Goal: Task Accomplishment & Management: Manage account settings

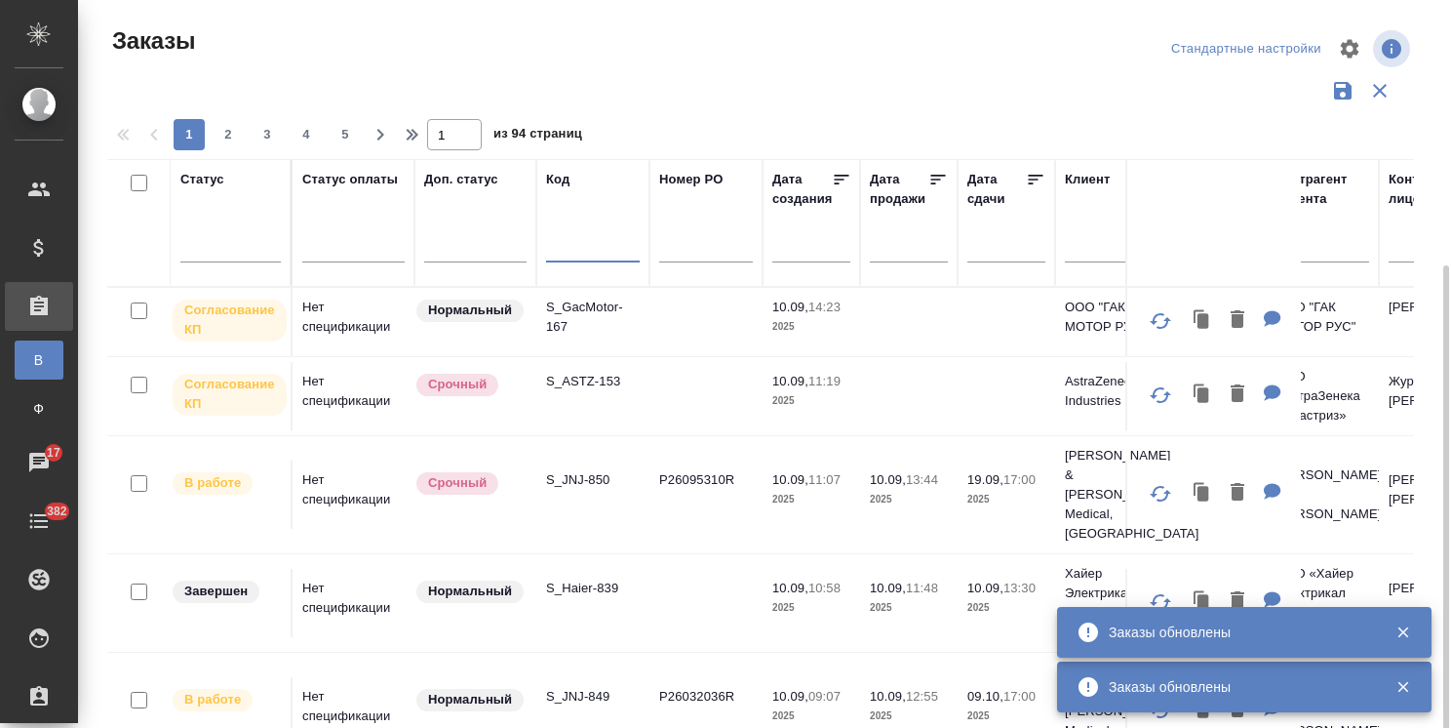
scroll to position [144, 0]
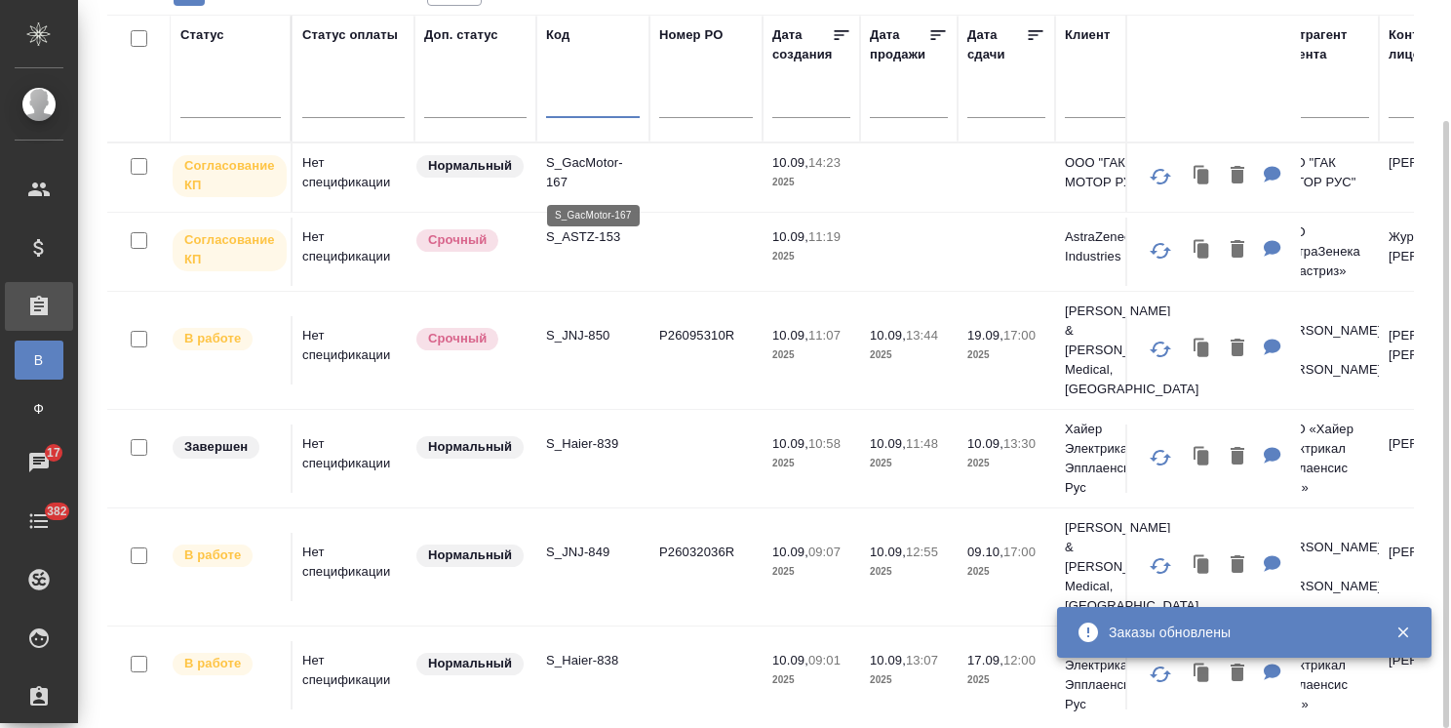
click at [577, 157] on p "S_GacMotor-167" at bounding box center [593, 172] width 94 height 39
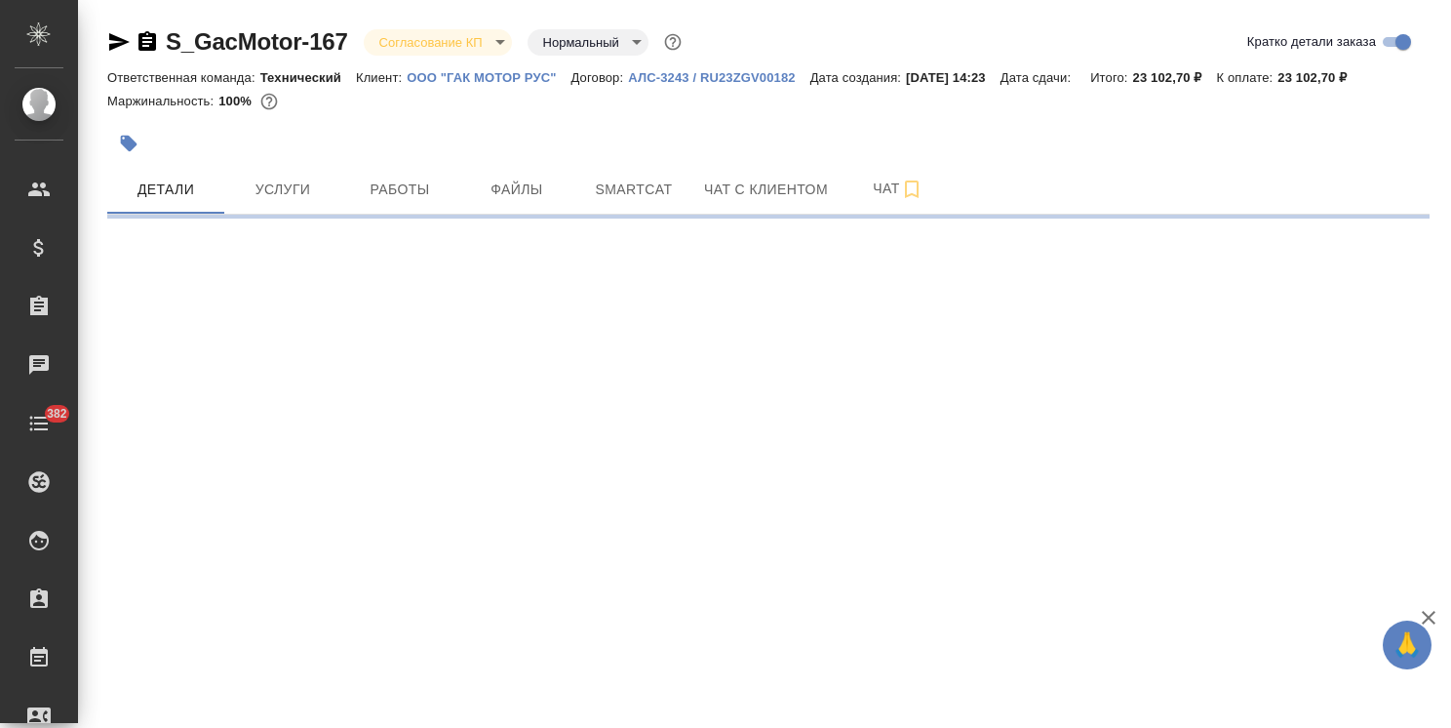
select select "RU"
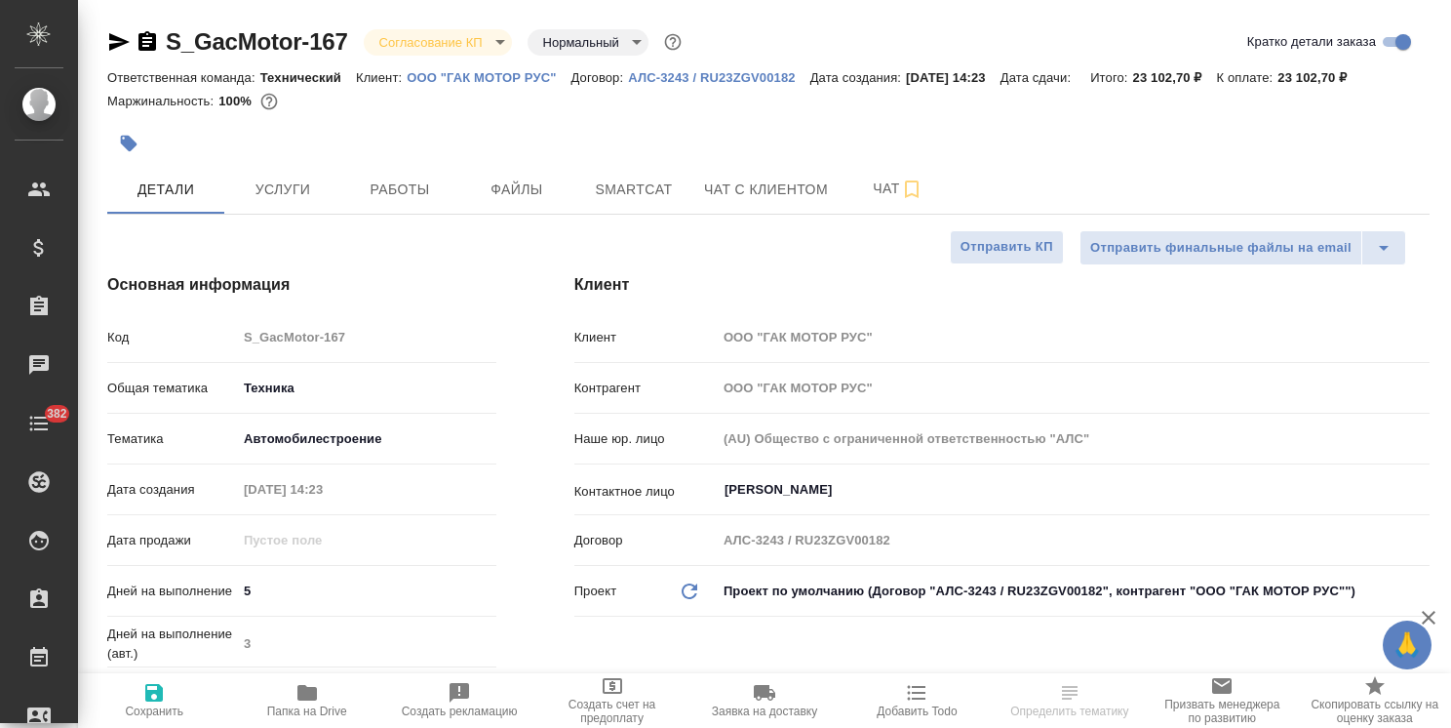
type textarea "x"
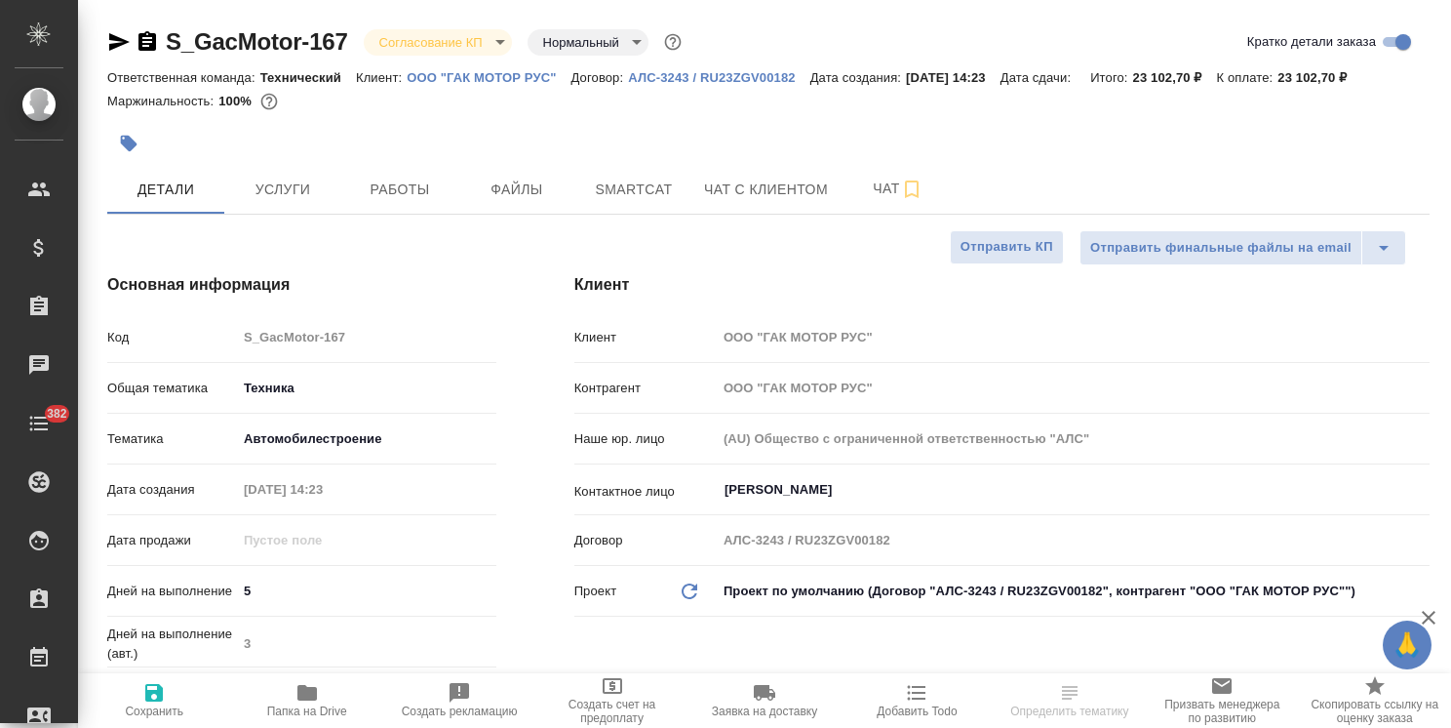
type textarea "x"
type input "Белякова [PERSON_NAME]"
type input "Сеитов Павел"
type textarea "x"
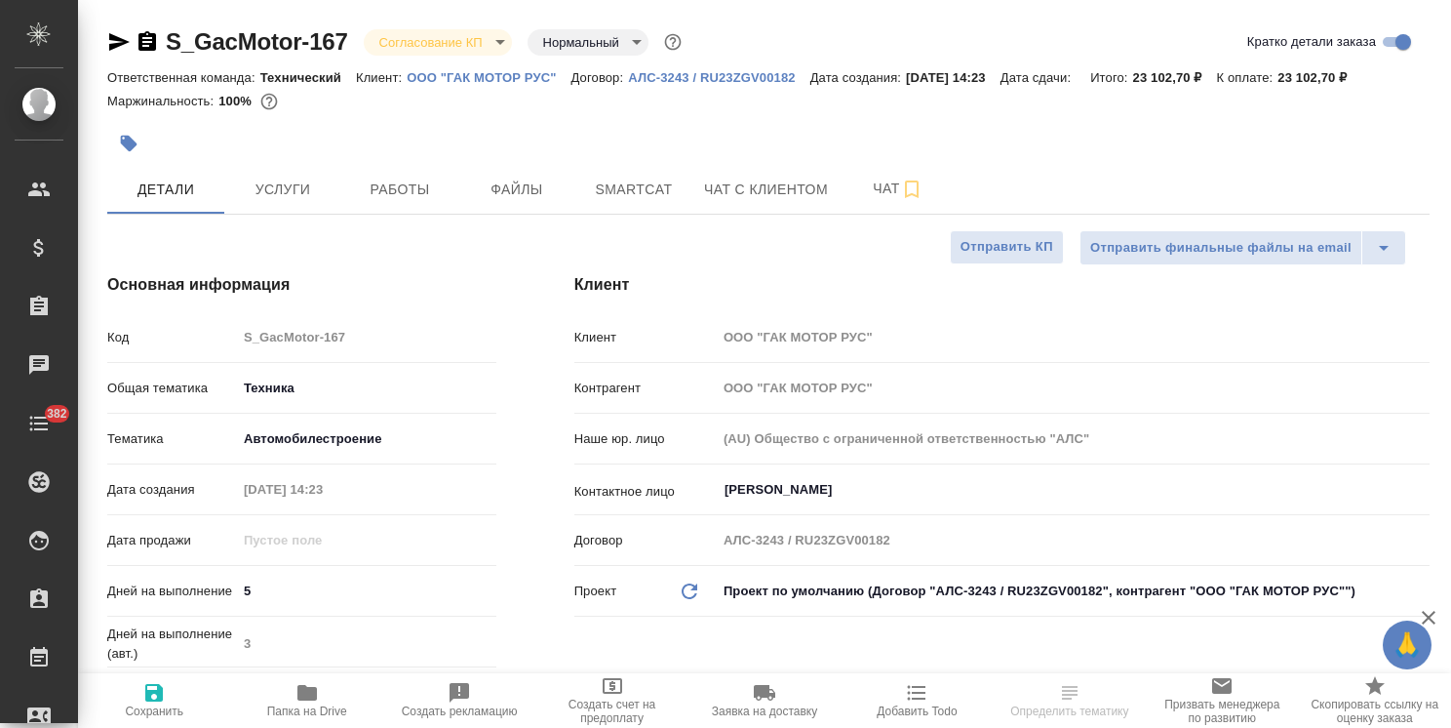
type textarea "x"
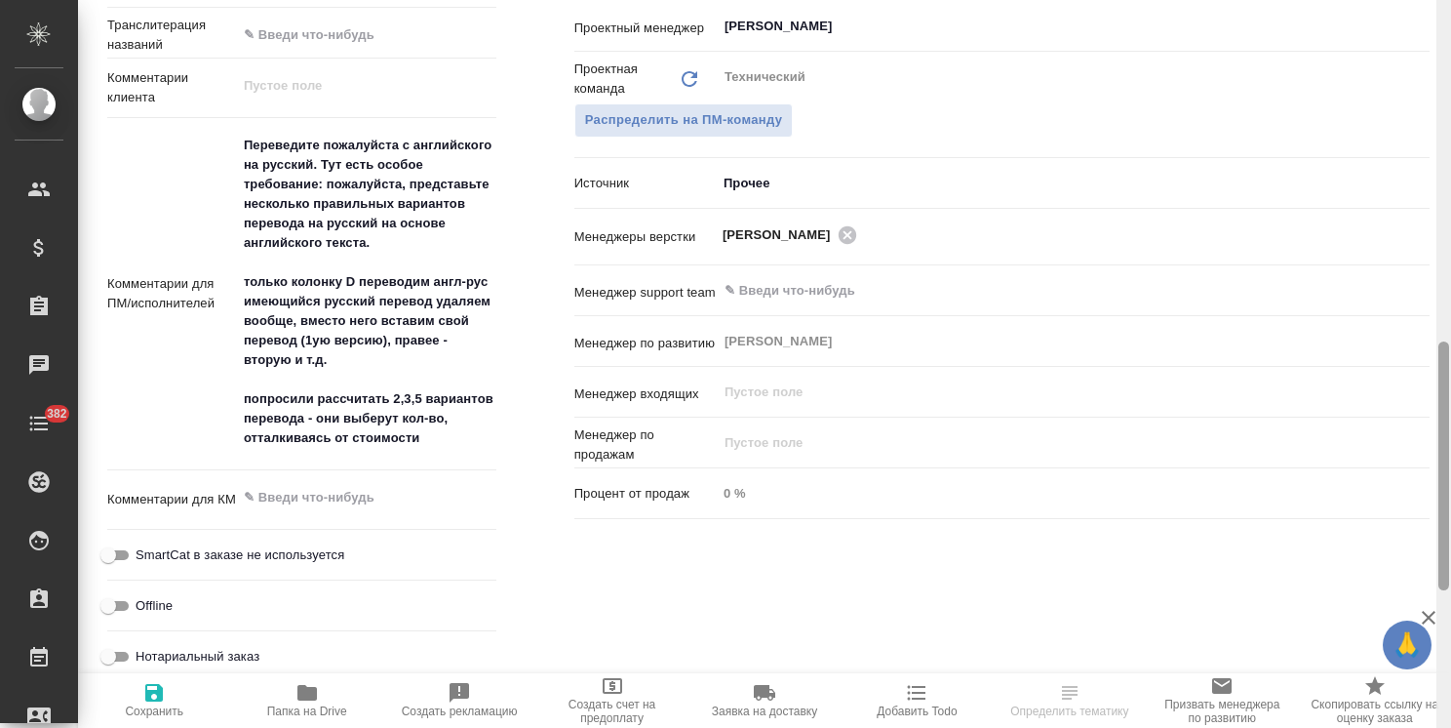
drag, startPoint x: 1442, startPoint y: 199, endPoint x: 1358, endPoint y: 466, distance: 280.1
click at [1434, 473] on div "S_GacMotor-167 Согласование КП kpNegotiation Нормальный normal Кратко детали за…" at bounding box center [764, 364] width 1373 height 728
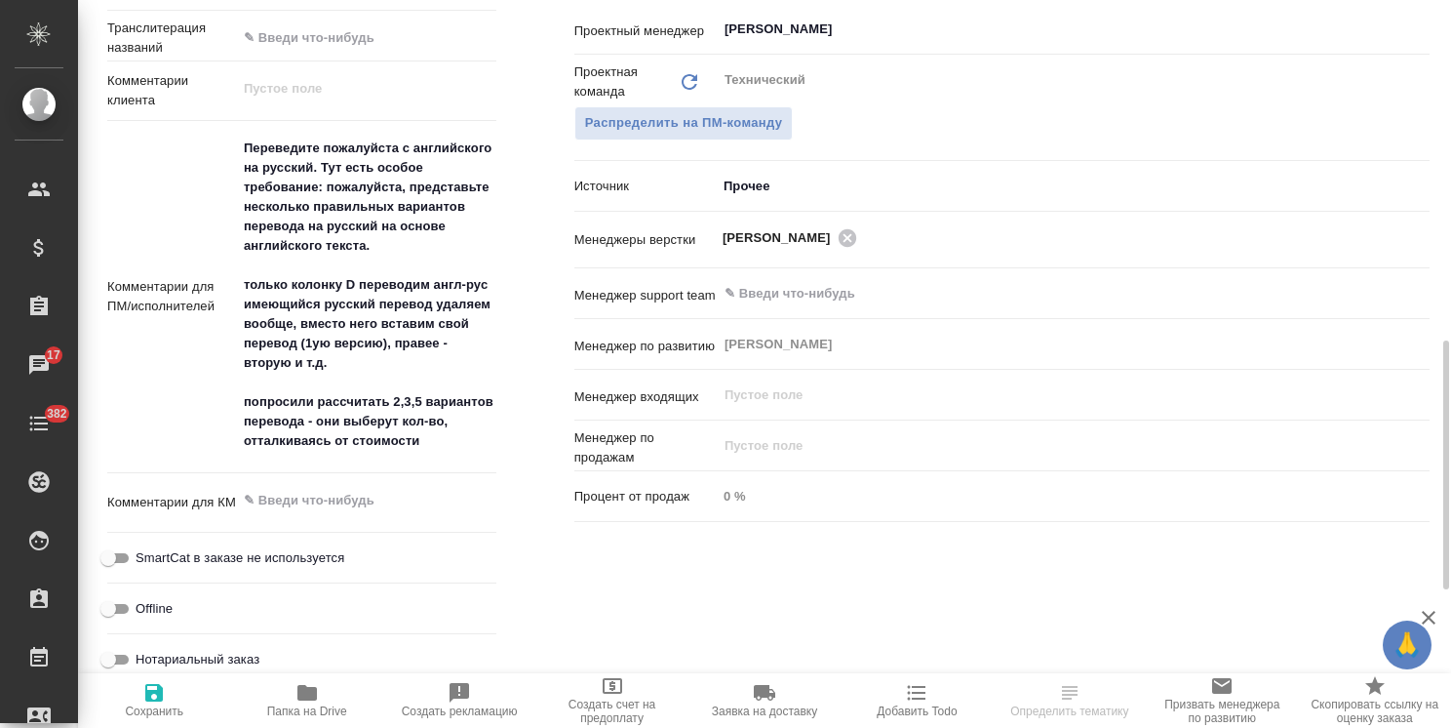
type textarea "x"
drag, startPoint x: 440, startPoint y: 438, endPoint x: 215, endPoint y: 404, distance: 227.9
click at [215, 404] on div "Комментарии для ПМ/исполнителей Переведите пожалуйста с английского на русский.…" at bounding box center [301, 297] width 389 height 337
type textarea "x"
type textarea "Переведите пожалуйста с английского на русский. Тут есть особое требование: пож…"
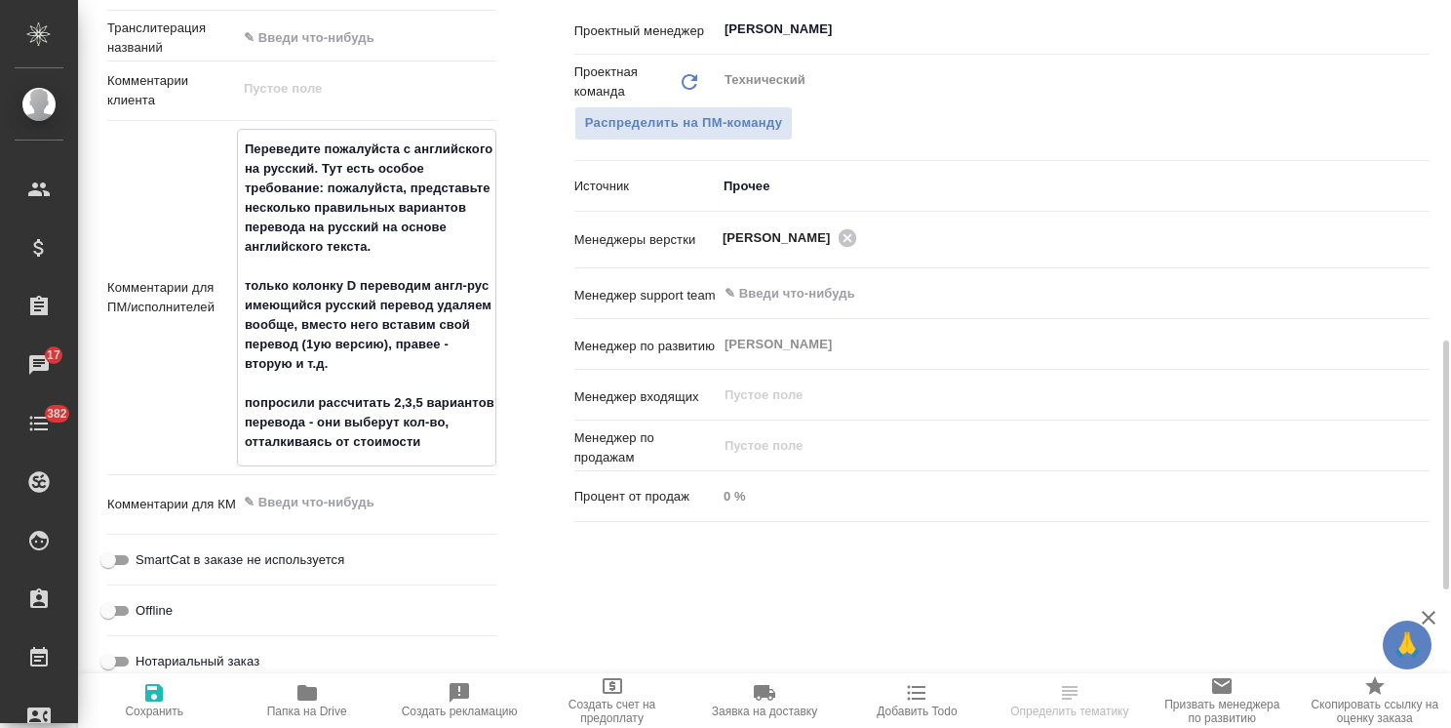
type textarea "x"
type textarea "Переведите пожалуйста с английского на русский. Тут есть особое требование: пож…"
type textarea "x"
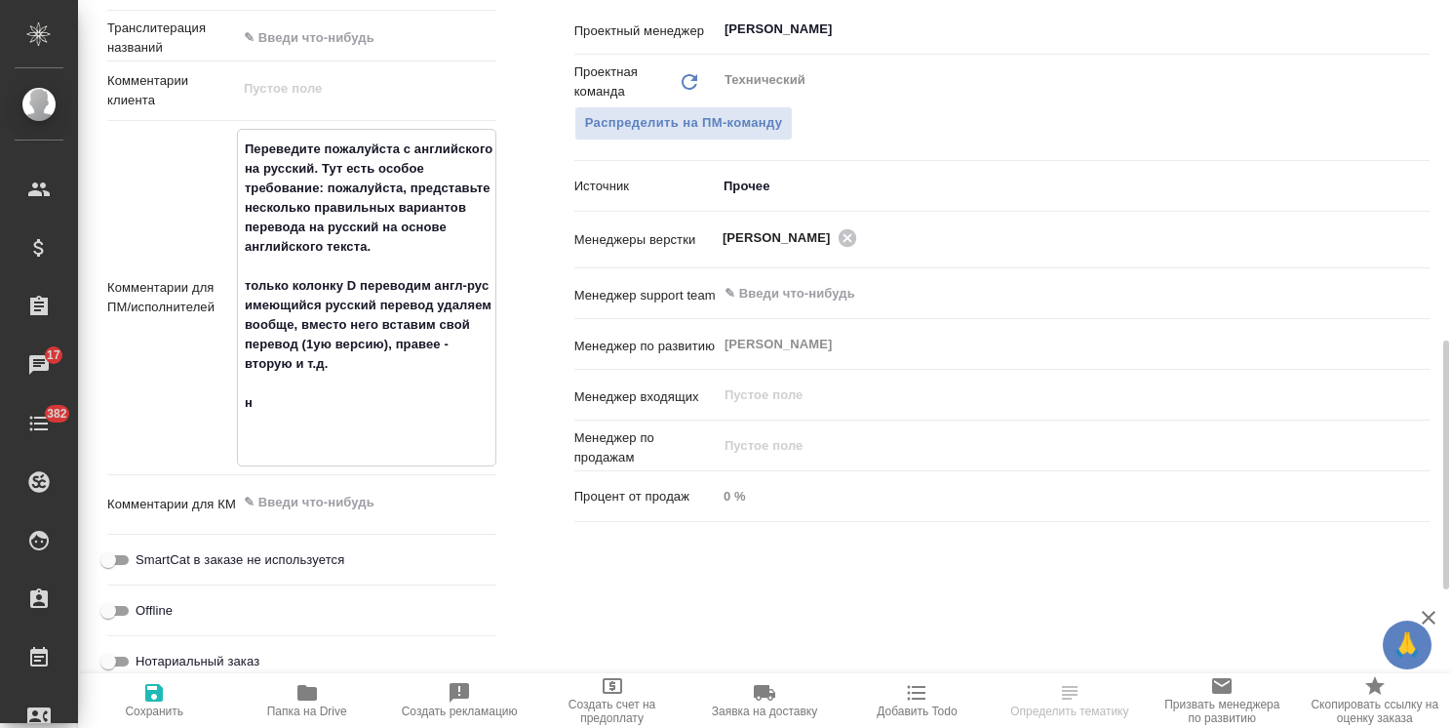
type textarea "x"
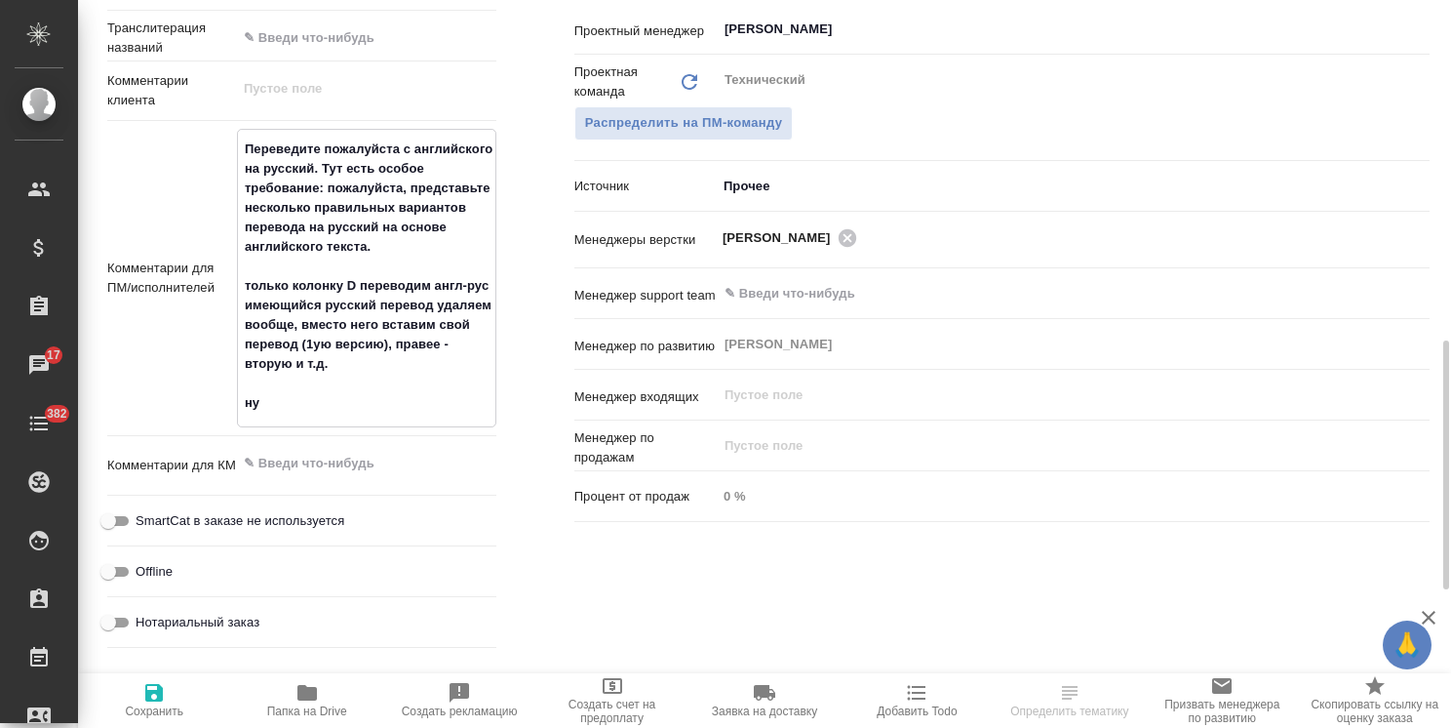
type textarea "x"
type textarea "Переведите пожалуйста с английского на русский. Тут есть особое требование: пож…"
type textarea "x"
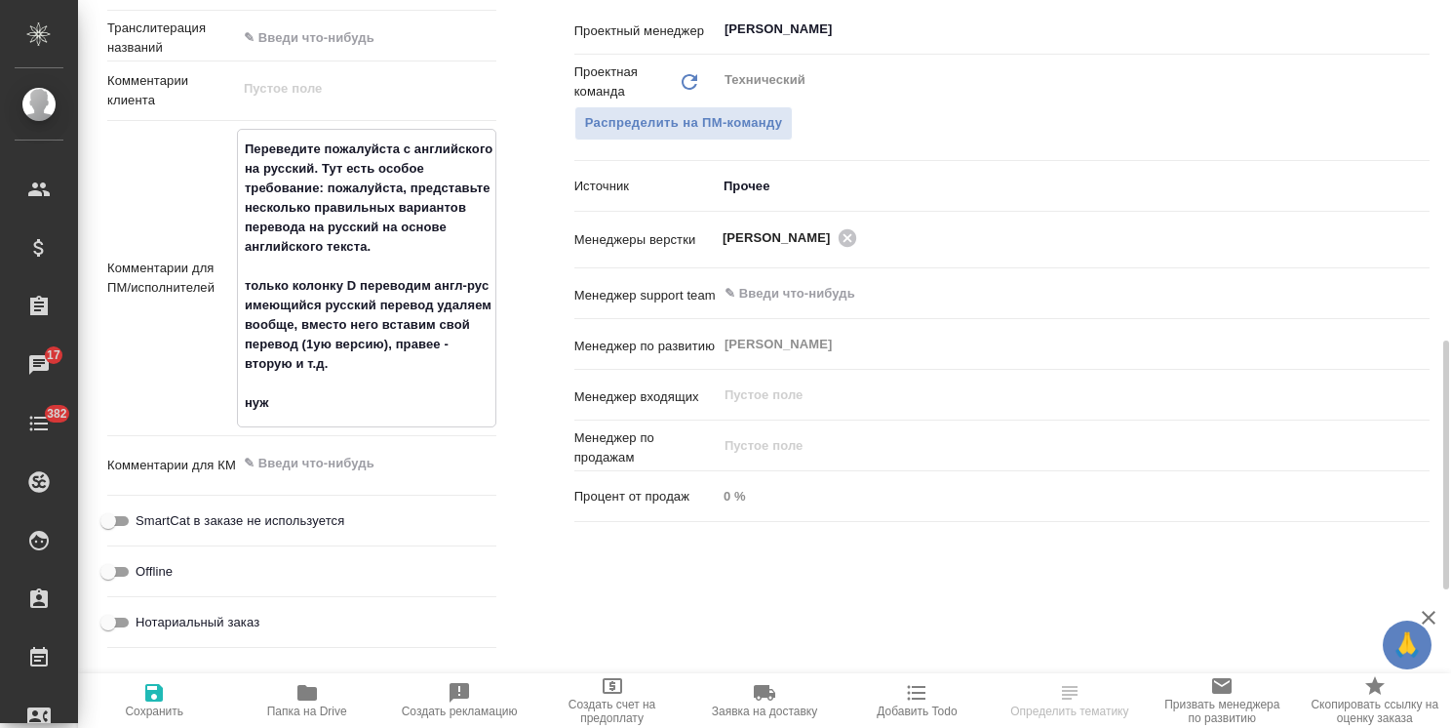
type textarea "Переведите пожалуйста с английского на русский. Тут есть особое требование: пож…"
type textarea "x"
type textarea "Переведите пожалуйста с английского на русский. Тут есть особое требование: пож…"
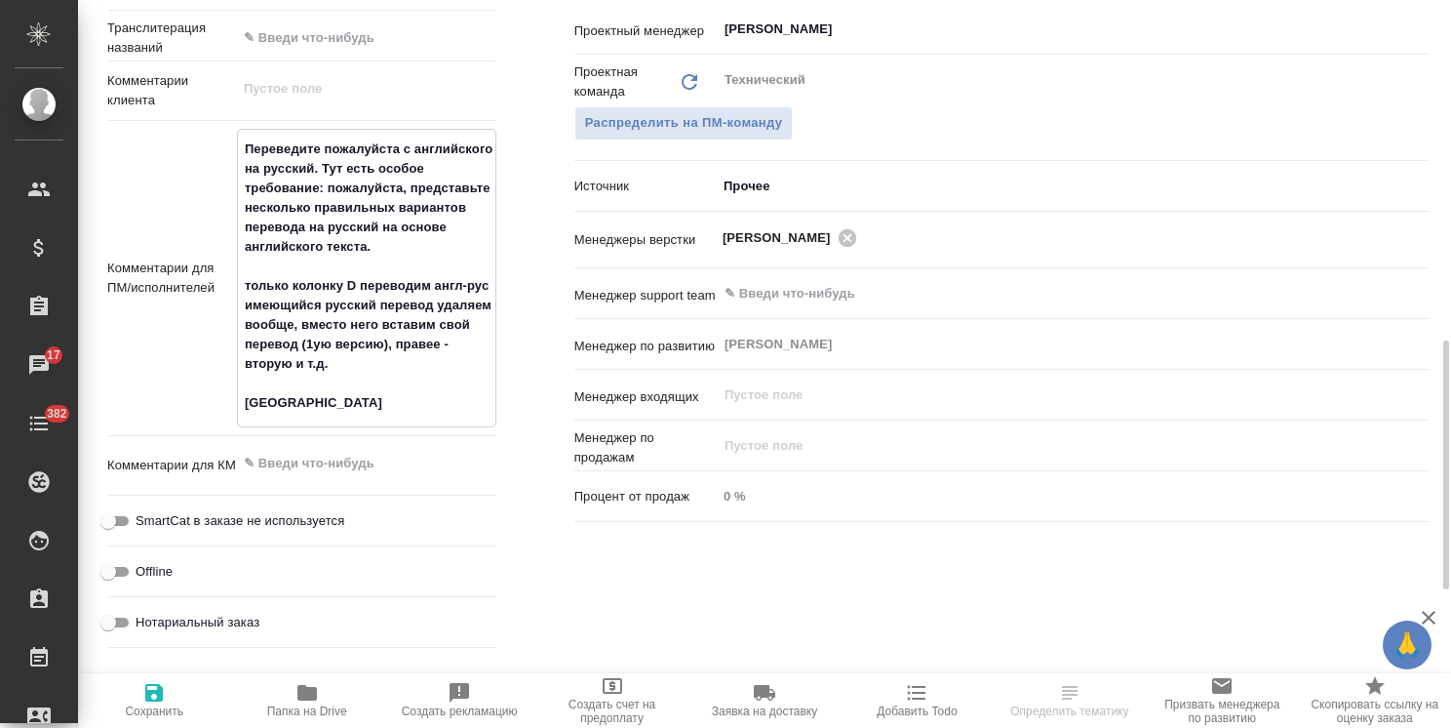
type textarea "x"
type textarea "Переведите пожалуйста с английского на русский. Тут есть особое требование: пож…"
type textarea "x"
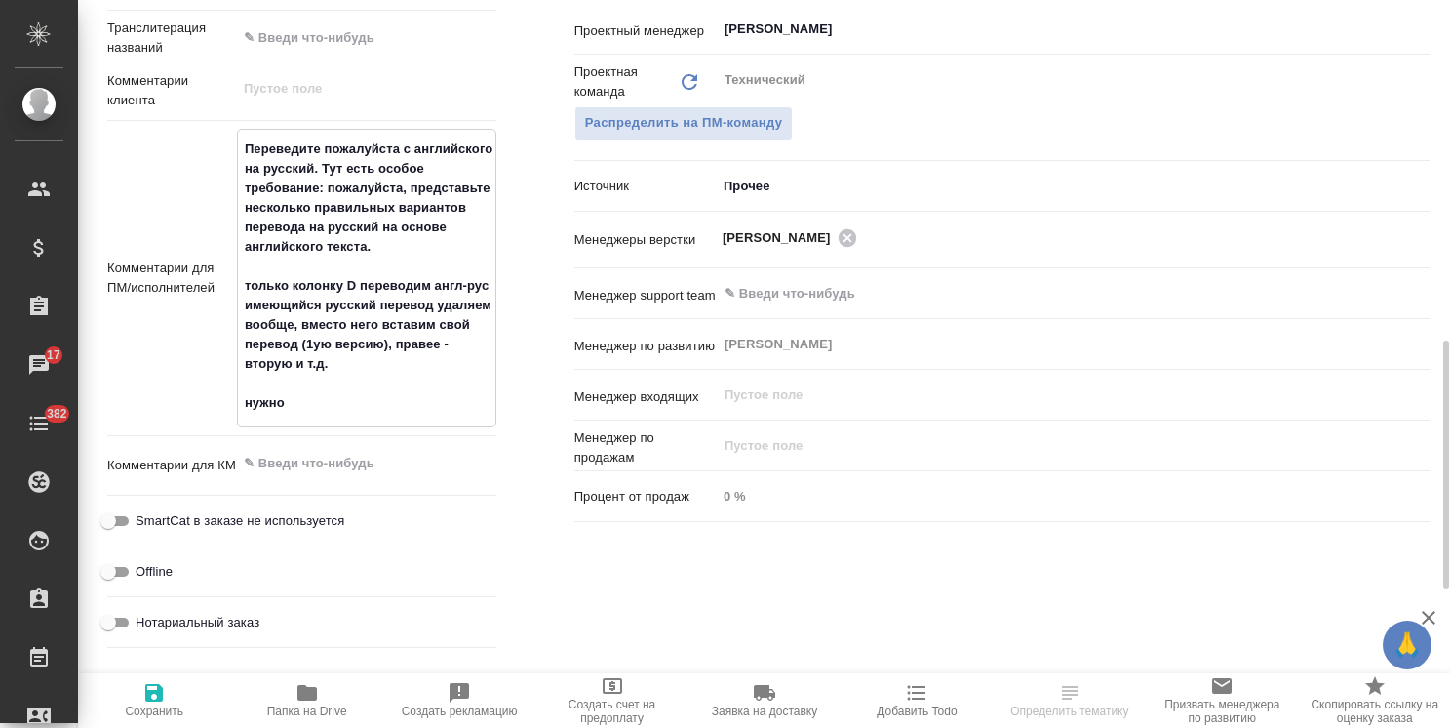
type textarea "x"
type textarea "Переведите пожалуйста с английского на русский. Тут есть особое требование: пож…"
type textarea "x"
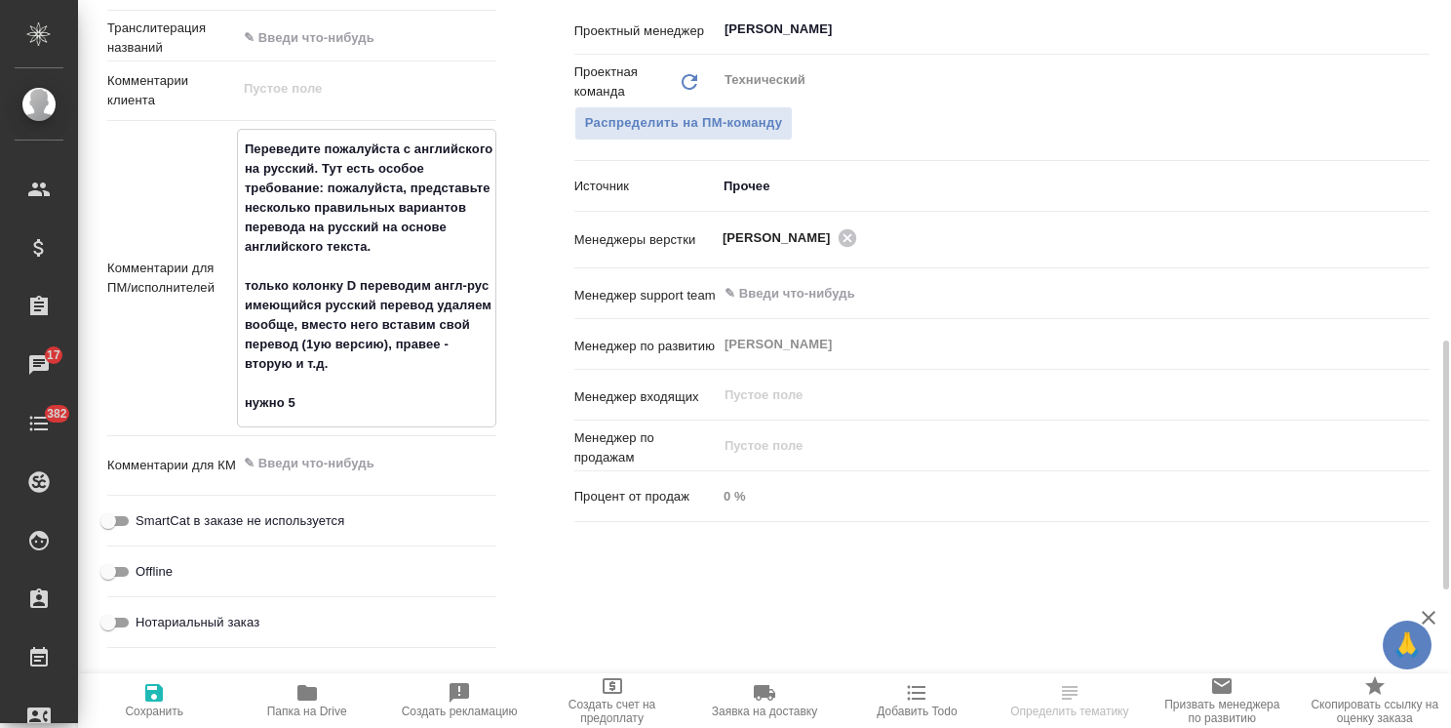
type textarea "Переведите пожалуйста с английского на русский. Тут есть особое требование: пож…"
type textarea "x"
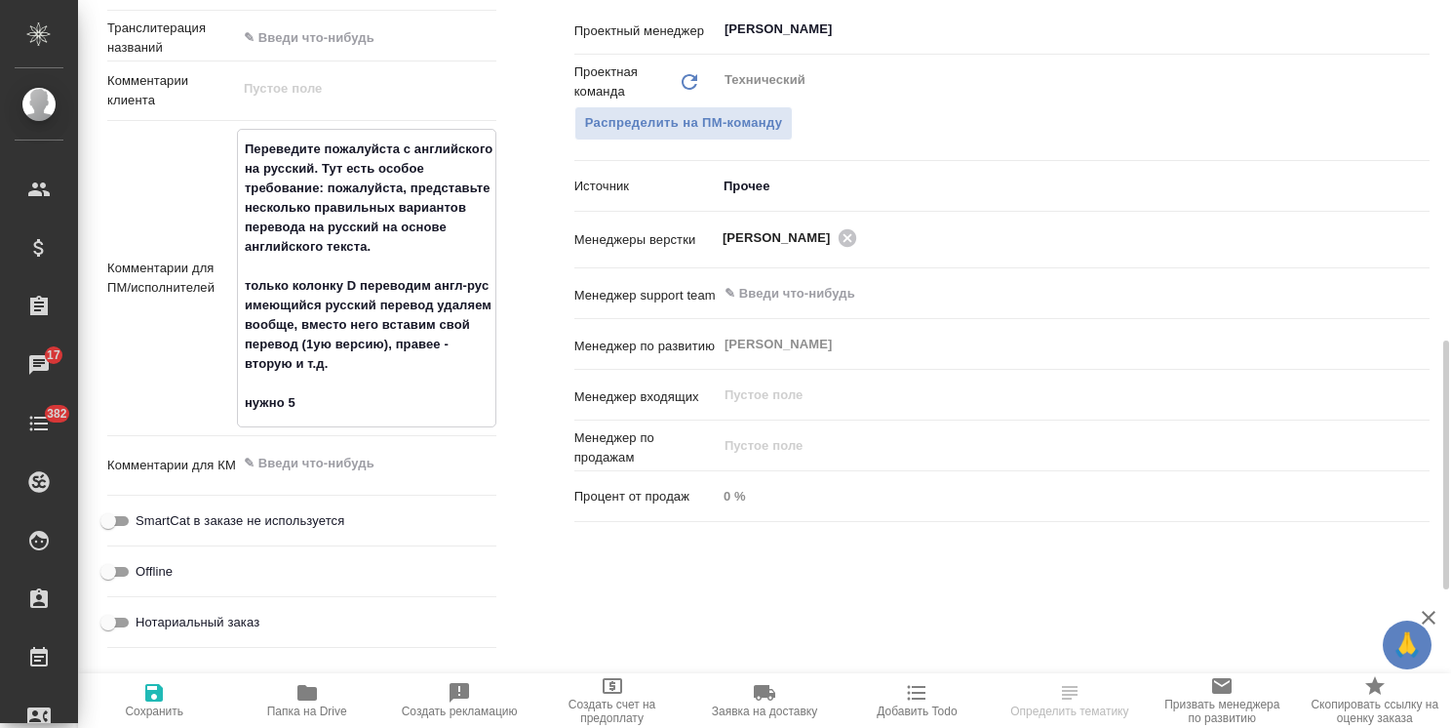
type textarea "Переведите пожалуйста с английского на русский. Тут есть особое требование: пож…"
type textarea "x"
type textarea "Переведите пожалуйста с английского на русский. Тут есть особое требование: пож…"
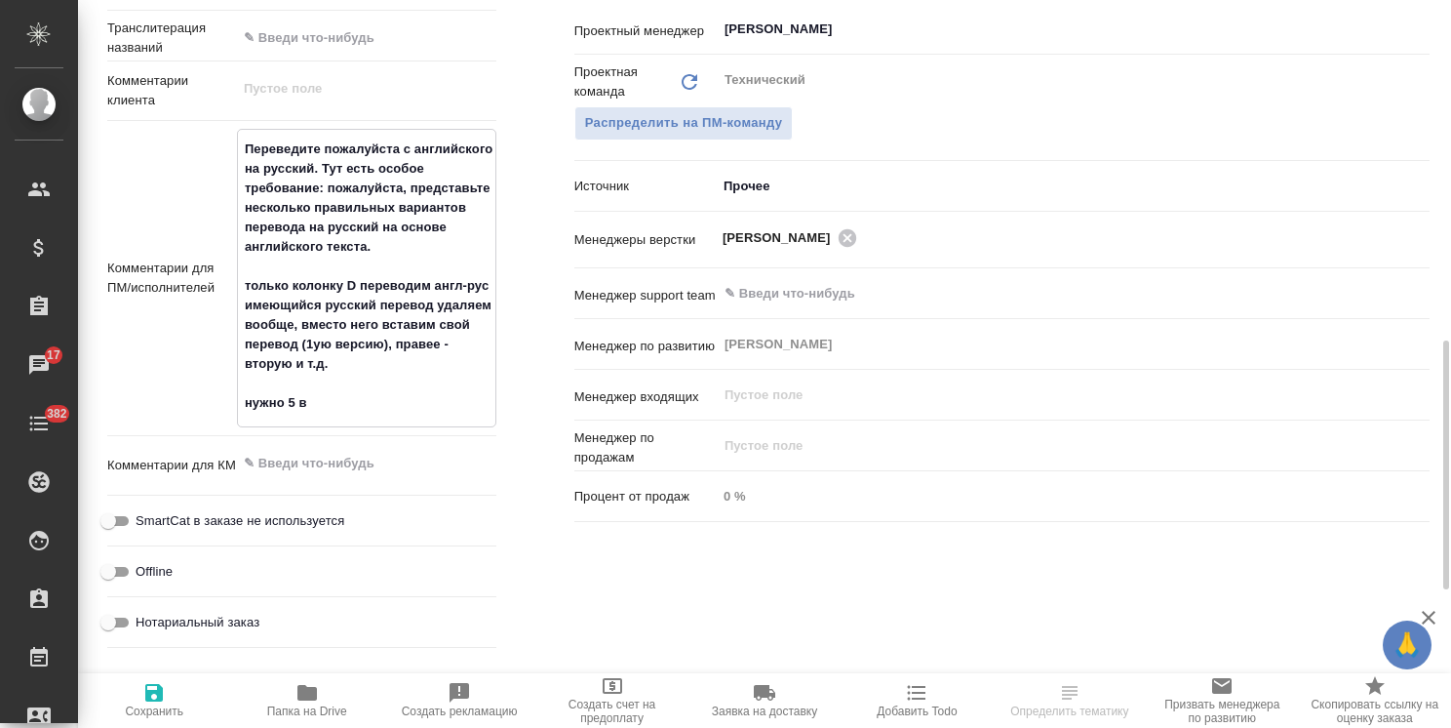
type textarea "x"
type textarea "Переведите пожалуйста с английского на русский. Тут есть особое требование: пож…"
type textarea "x"
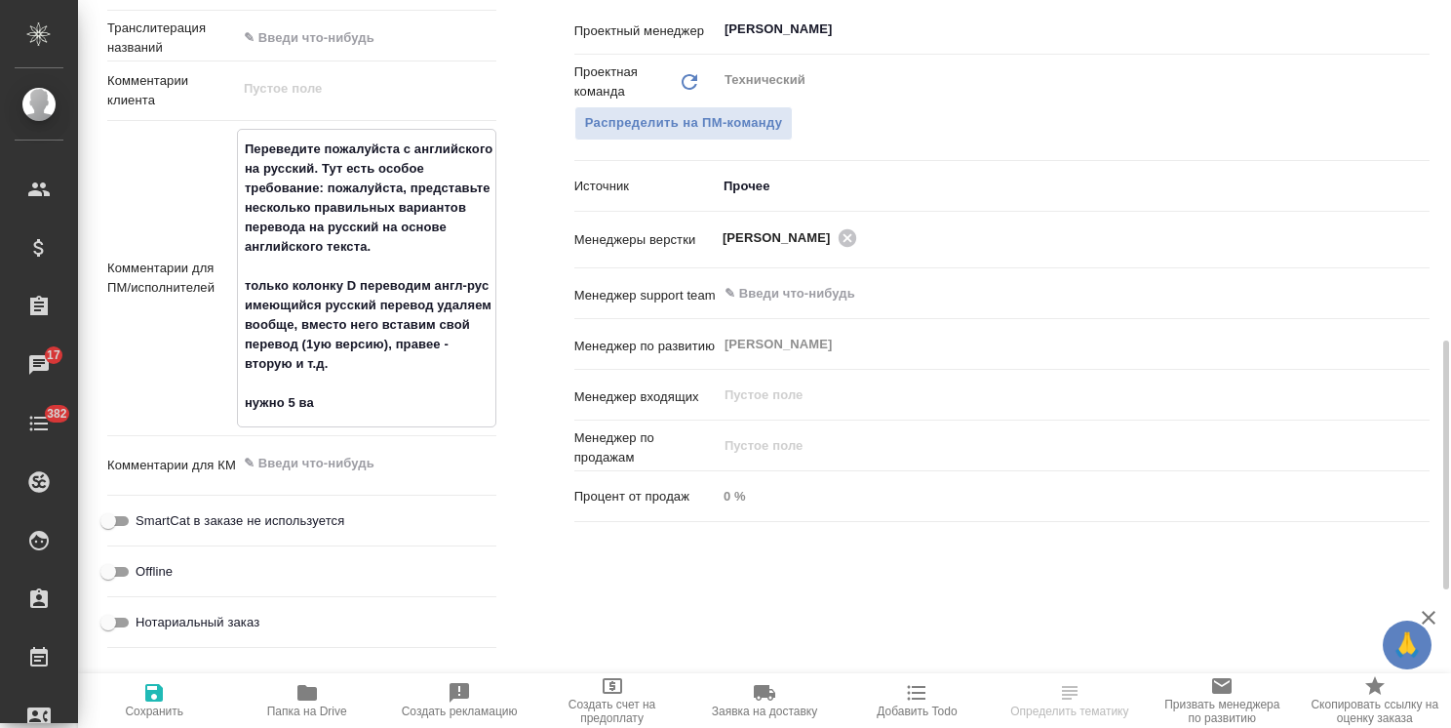
type textarea "x"
type textarea "Переведите пожалуйста с английского на русский. Тут есть особое требование: пож…"
type textarea "x"
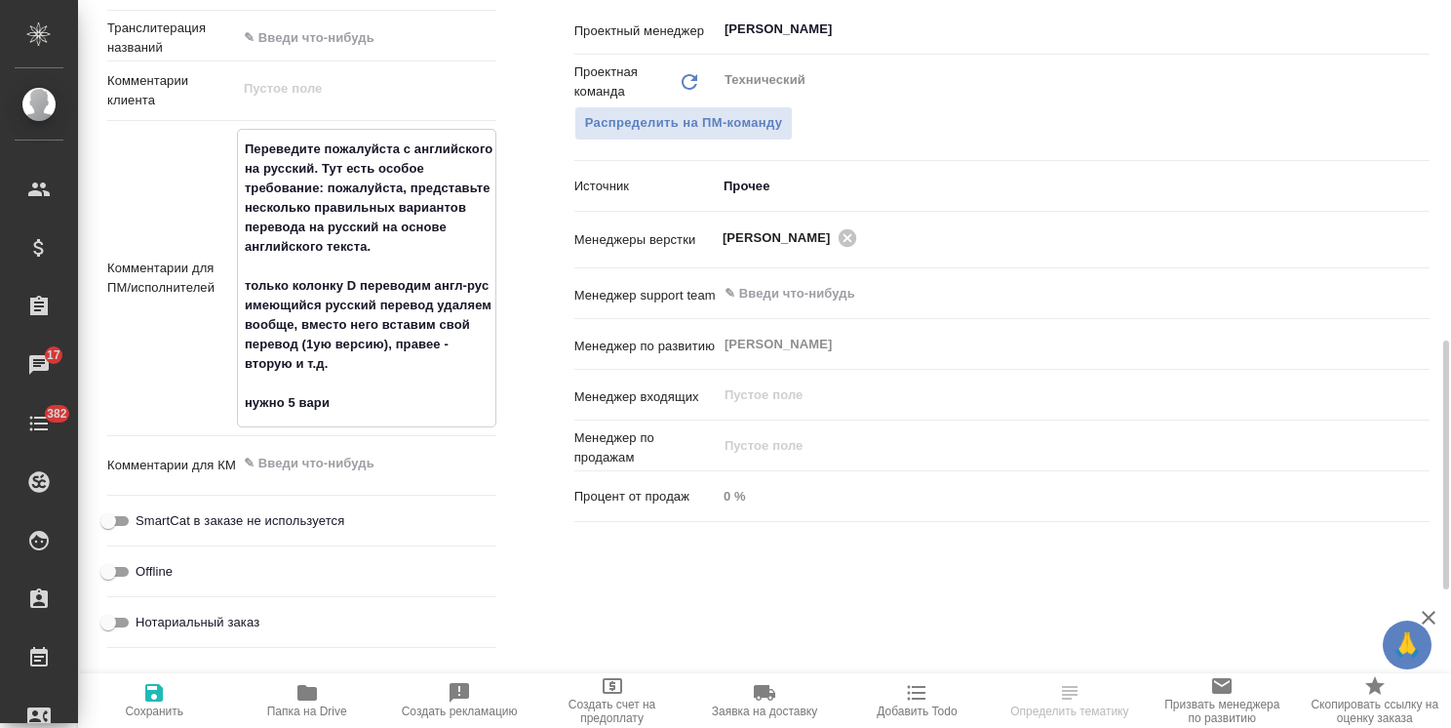
type textarea "x"
type textarea "Переведите пожалуйста с английского на русский. Тут есть особое требование: пож…"
type textarea "x"
type textarea "Переведите пожалуйста с английского на русский. Тут есть особое требование: пож…"
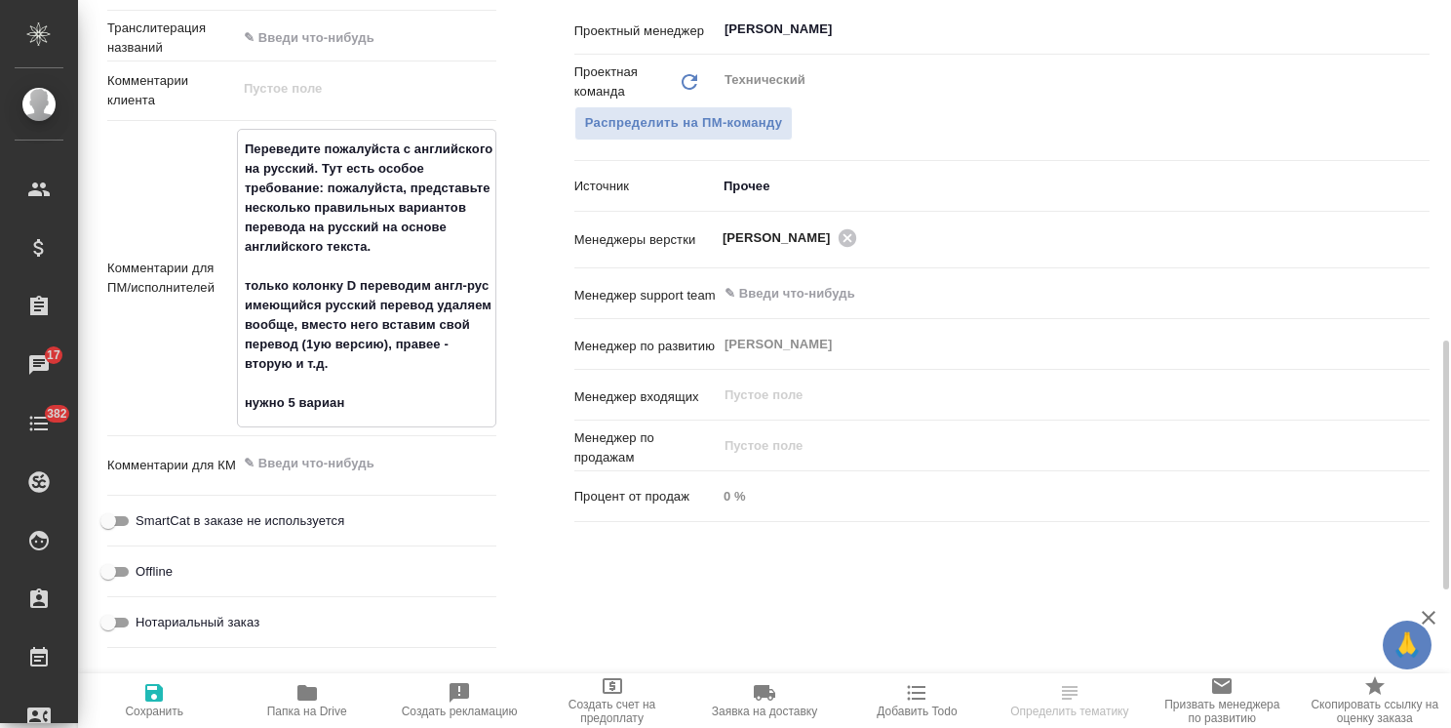
type textarea "x"
type textarea "Переведите пожалуйста с английского на русский. Тут есть особое требование: пож…"
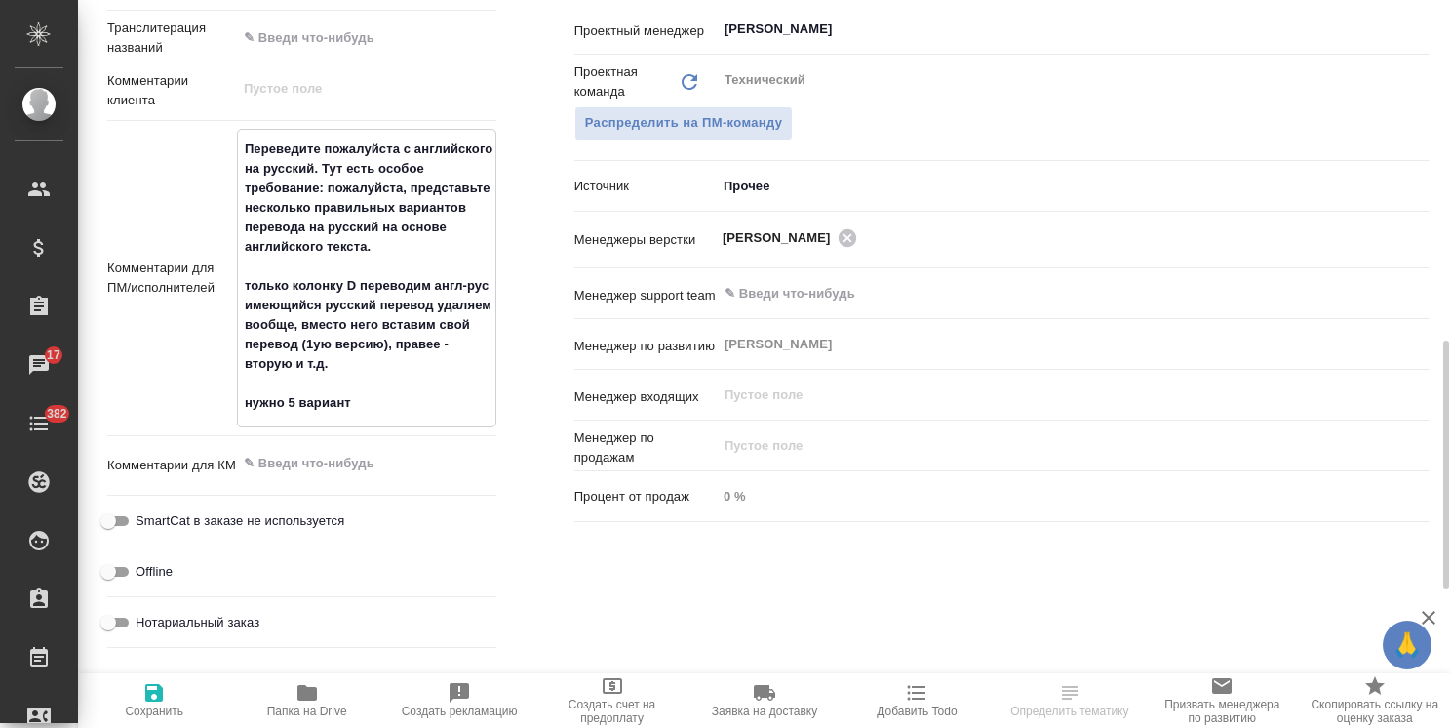
type textarea "x"
type textarea "Переведите пожалуйста с английского на русский. Тут есть особое требование: пож…"
type textarea "x"
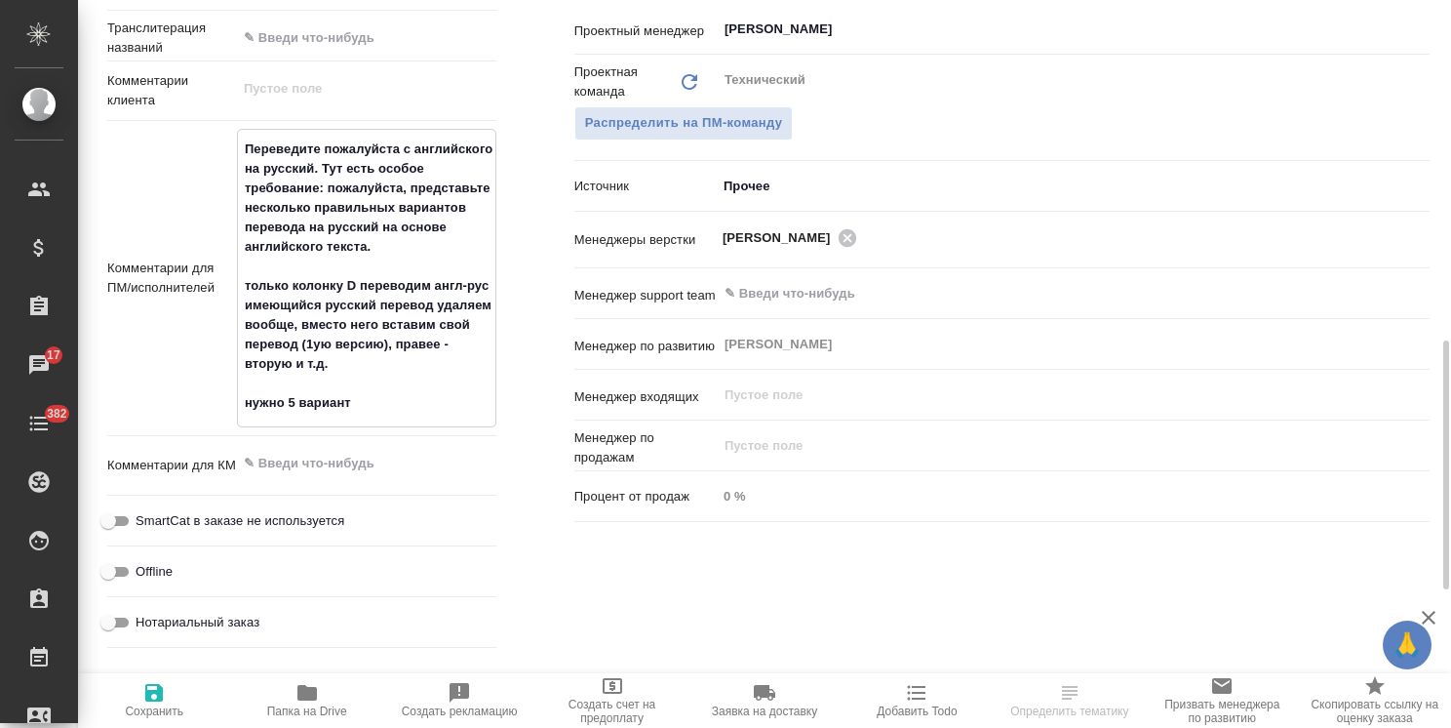
type textarea "x"
type textarea "Переведите пожалуйста с английского на русский. Тут есть особое требование: пож…"
type textarea "x"
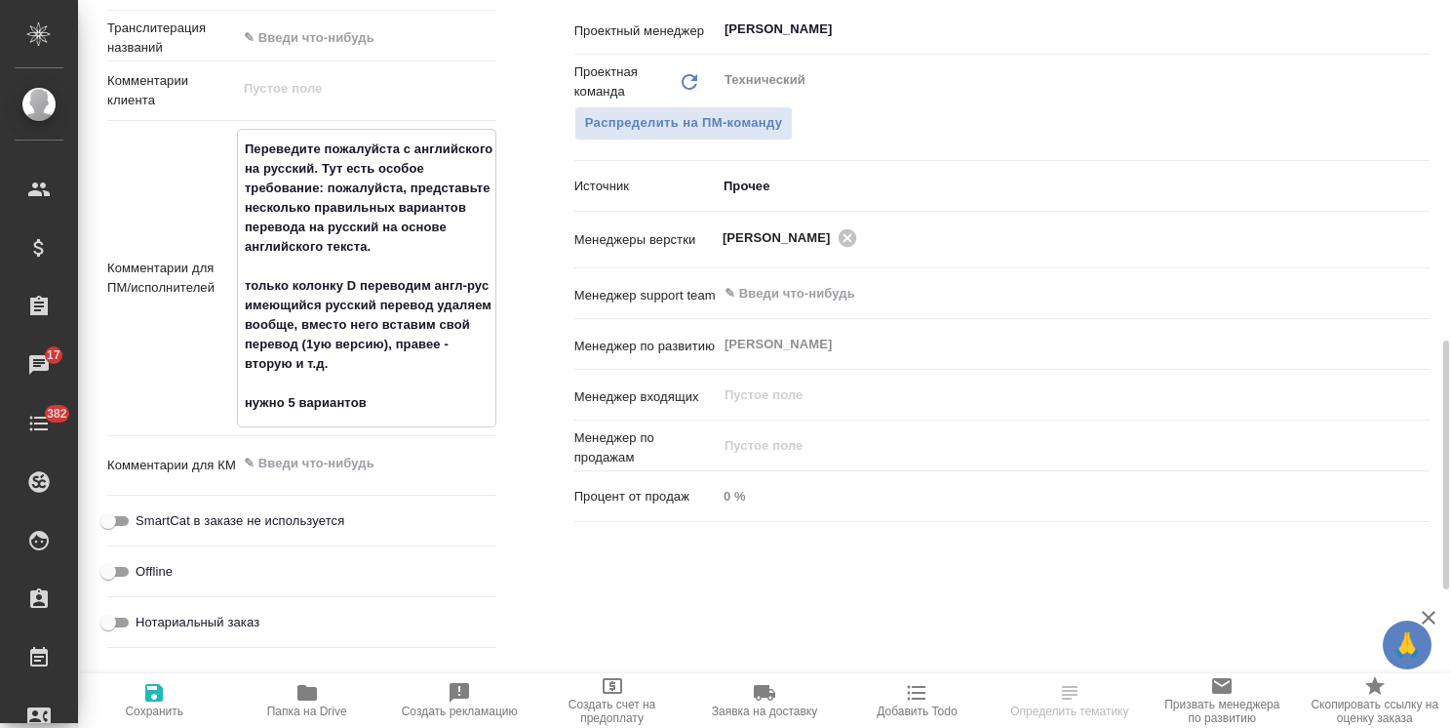
type textarea "x"
type textarea "Переведите пожалуйста с английского на русский. Тут есть особое требование: пож…"
type textarea "x"
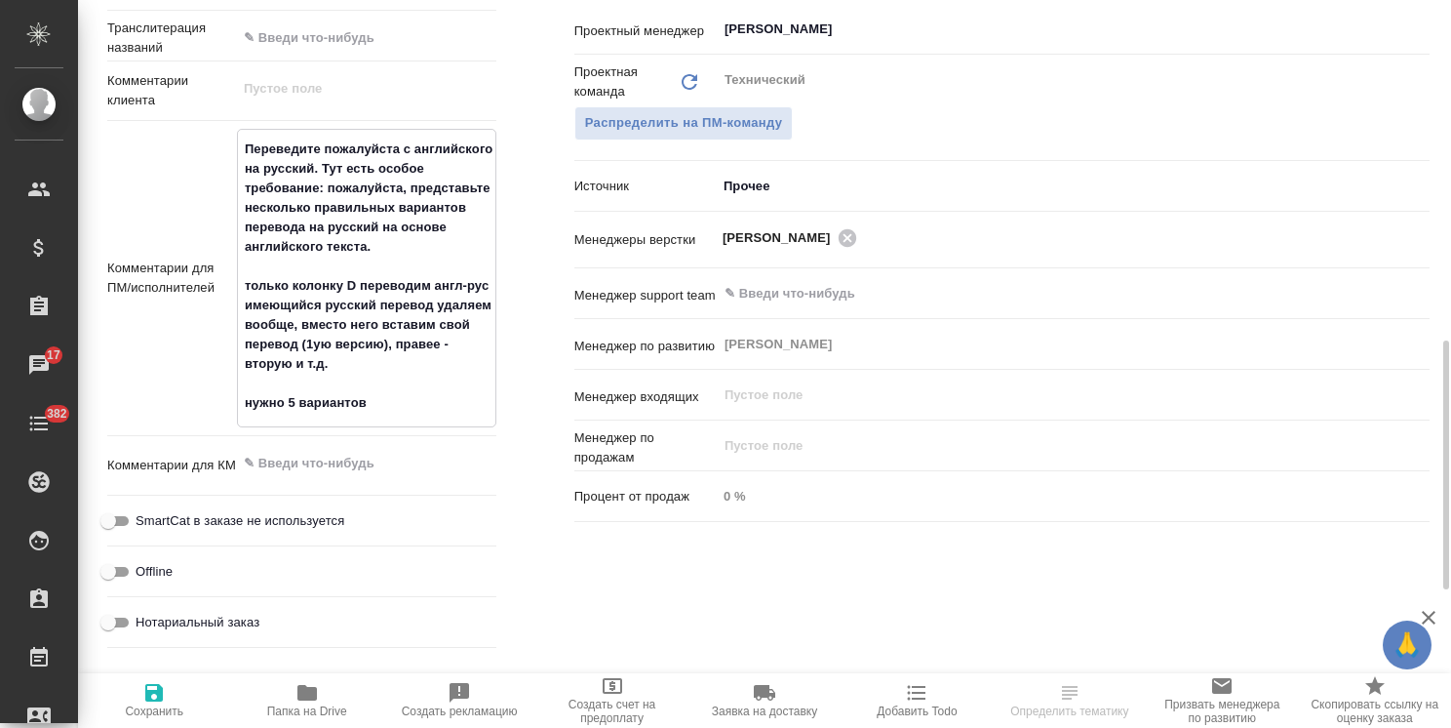
type textarea "Переведите пожалуйста с английского на русский. Тут есть особое требование: пож…"
type textarea "x"
type textarea "Переведите пожалуйста с английского на русский. Тут есть особое требование: пож…"
type textarea "x"
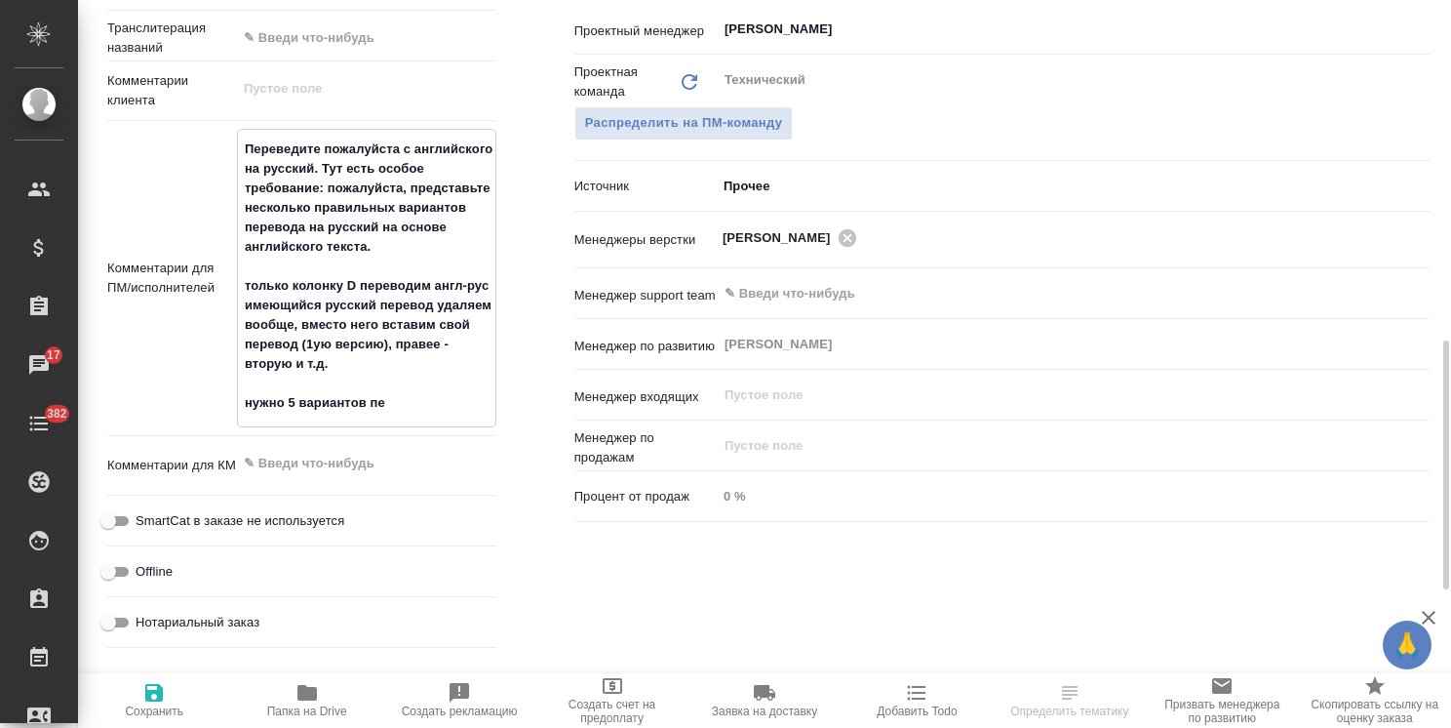
type textarea "x"
type textarea "Переведите пожалуйста с английского на русский. Тут есть особое требование: пож…"
type textarea "x"
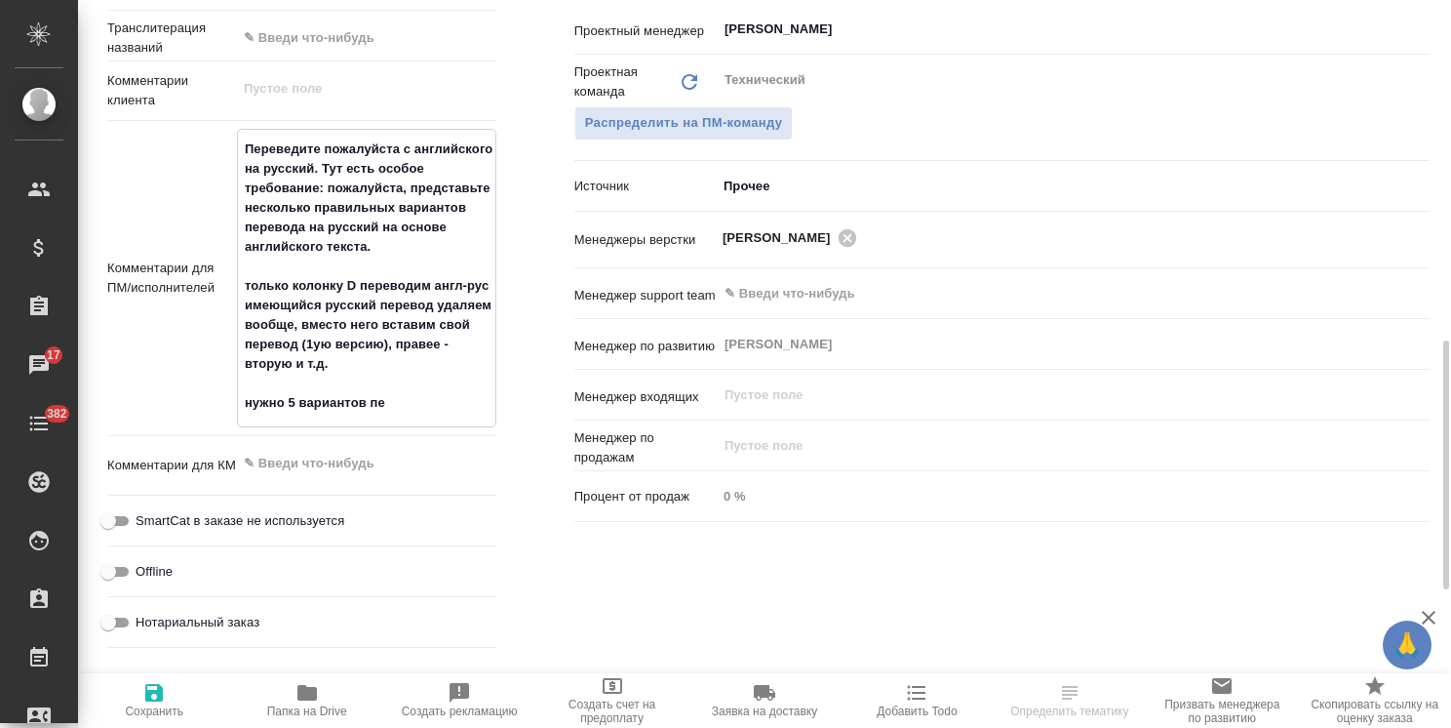
type textarea "x"
type textarea "Переведите пожалуйста с английского на русский. Тут есть особое требование: пож…"
type textarea "x"
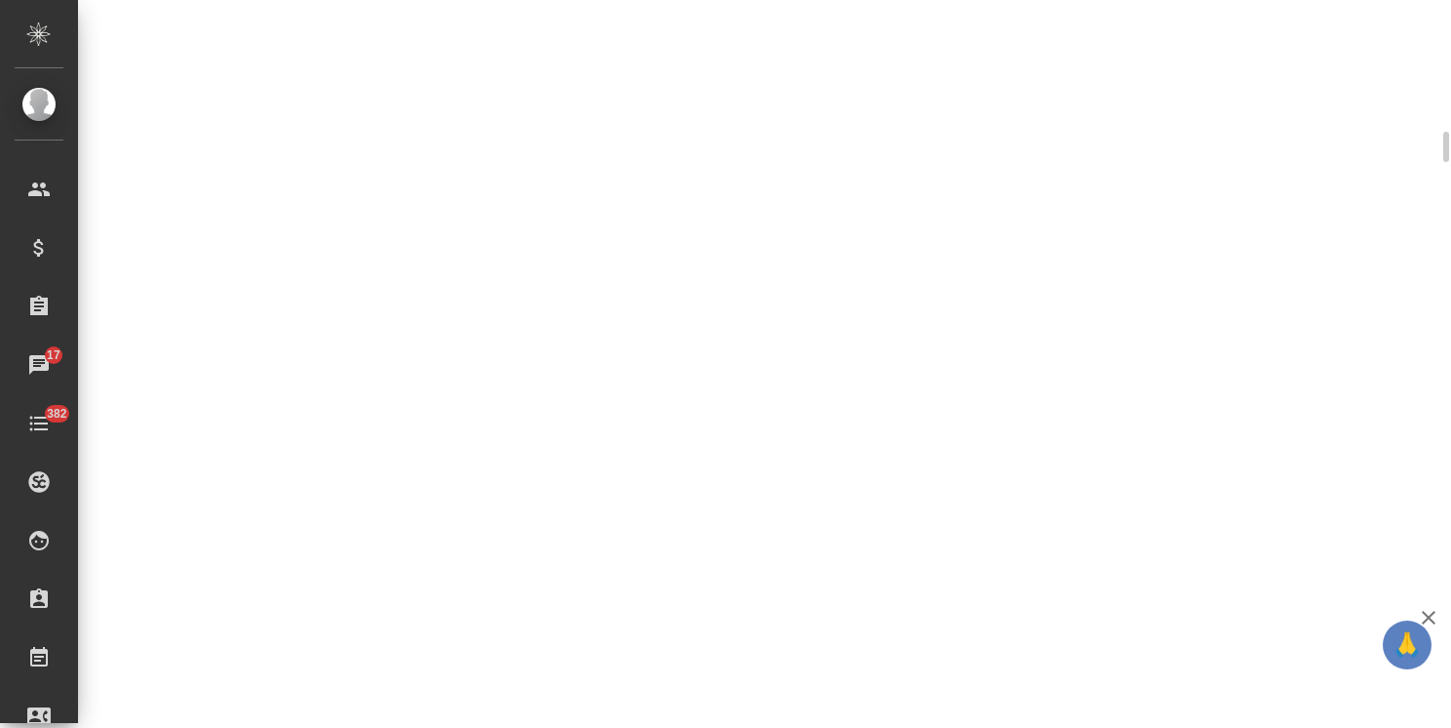
scroll to position [995, 0]
select select "RU"
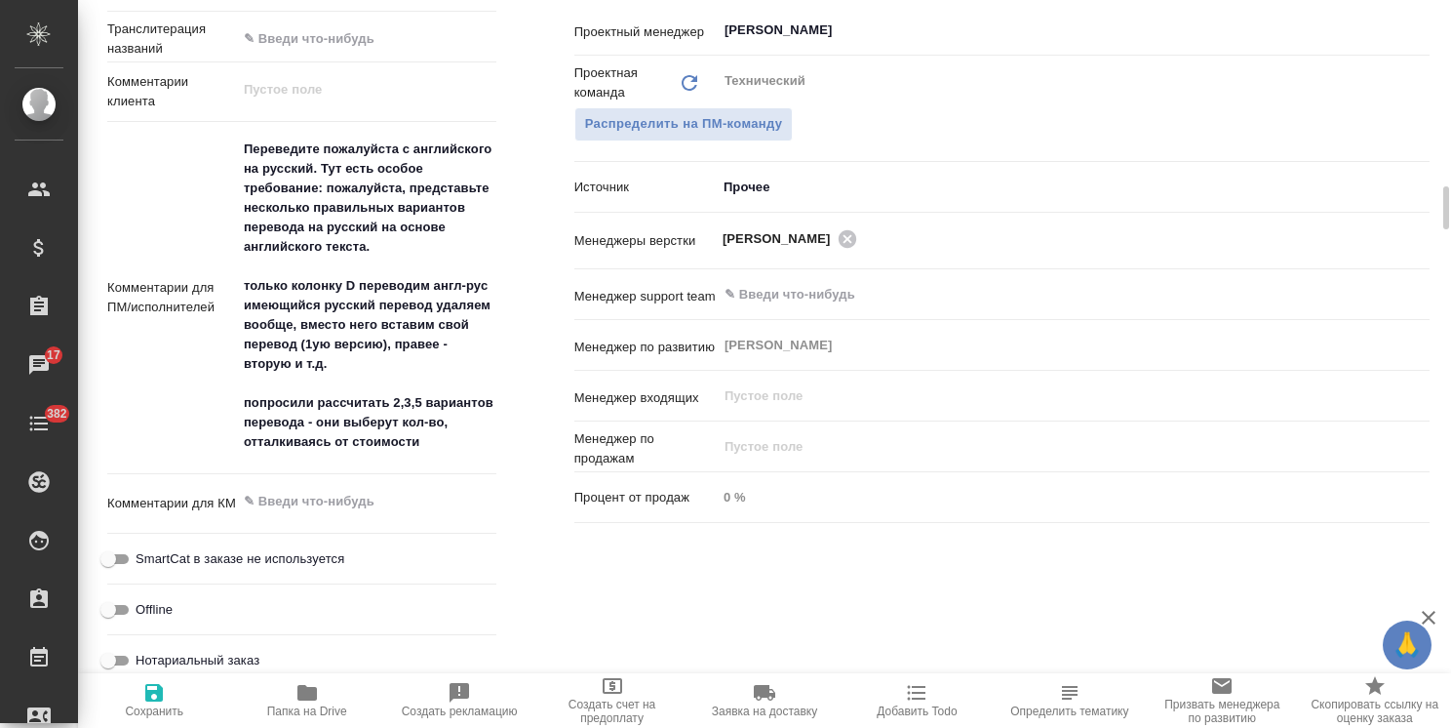
type textarea "x"
drag, startPoint x: 441, startPoint y: 440, endPoint x: 221, endPoint y: 411, distance: 221.4
click at [221, 411] on div "Комментарии для ПМ/исполнителей Переведите пожалуйста с английского на русский.…" at bounding box center [301, 298] width 389 height 337
type textarea "Переведите пожалуйста с английского на русский. Тут есть особое требование: пож…"
type textarea "x"
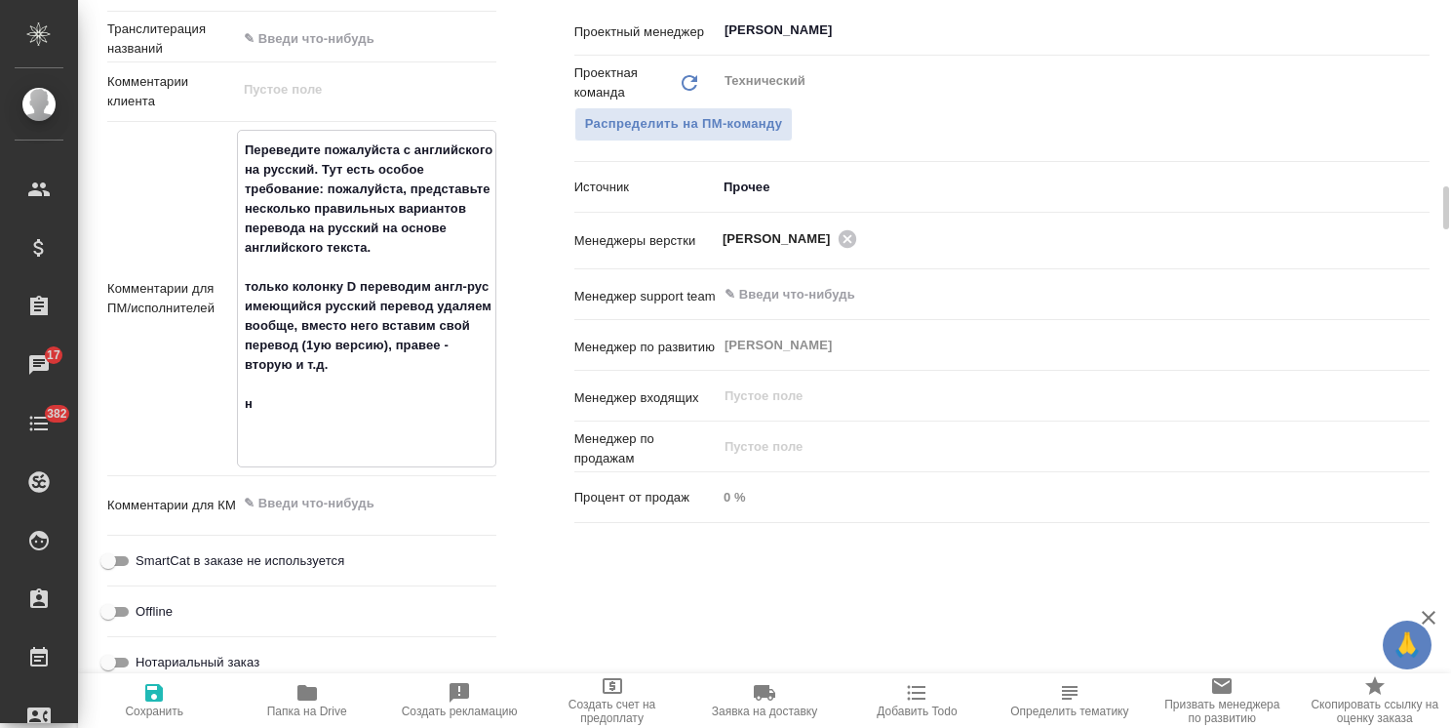
type textarea "x"
type textarea "Переведите пожалуйста с английского на русский. Тут есть особое требование: пож…"
type textarea "x"
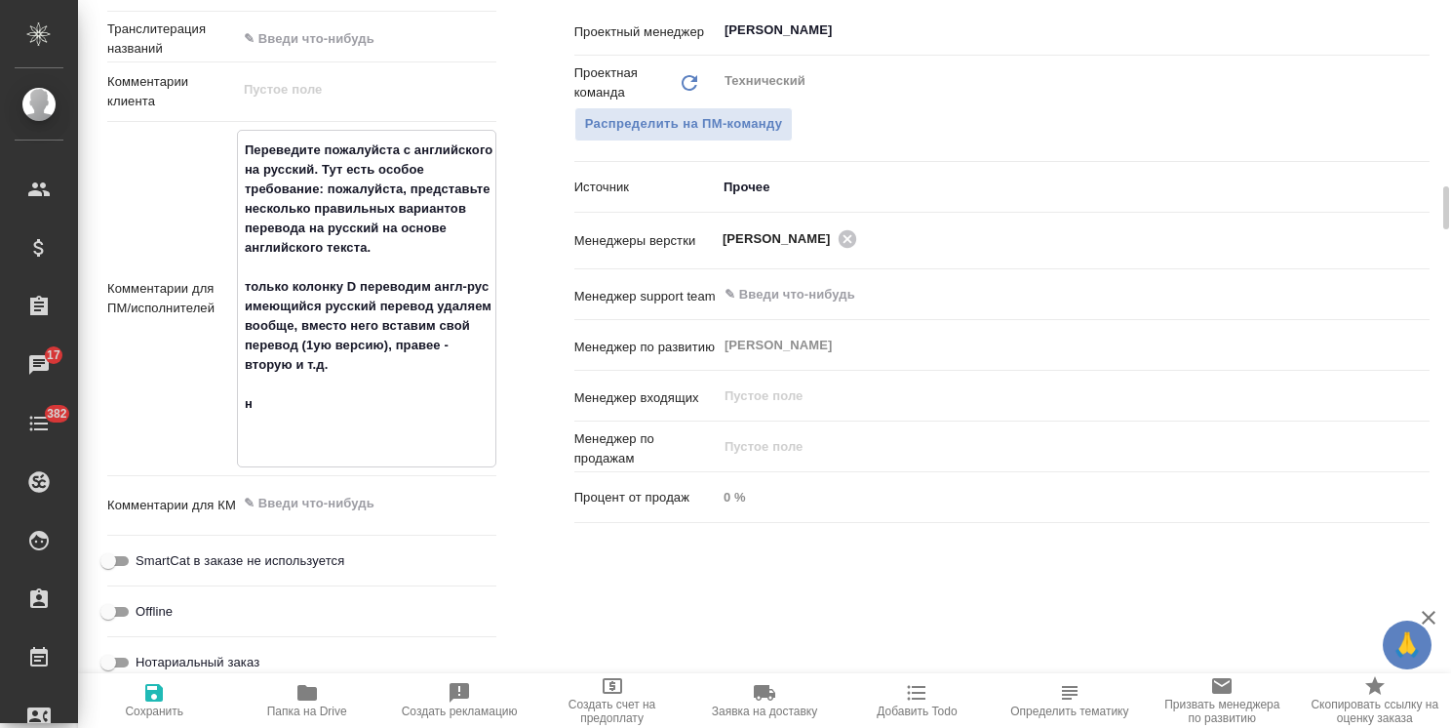
type textarea "x"
type textarea "Переведите пожалуйста с английского на русский. Тут есть особое требование: пож…"
type textarea "x"
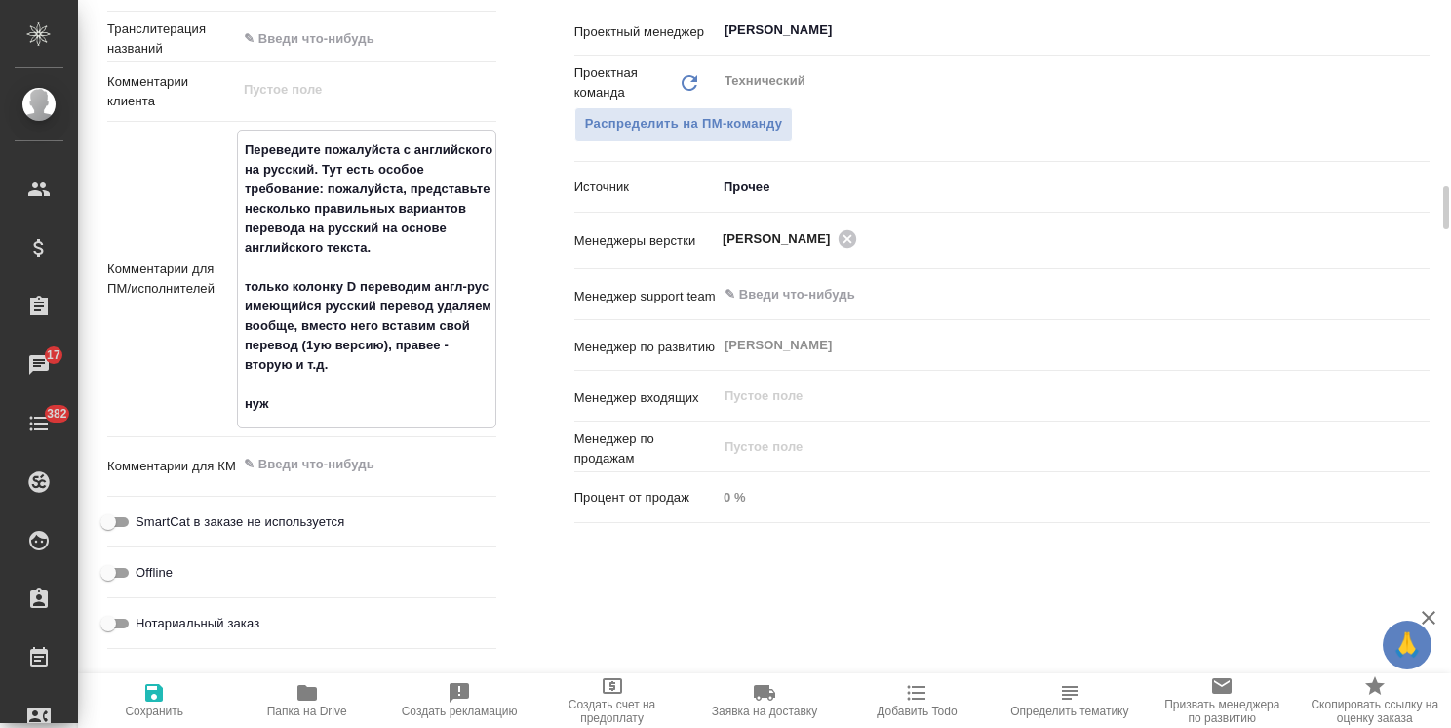
type textarea "x"
type textarea "Переведите пожалуйста с английского на русский. Тут есть особое требование: пож…"
type textarea "x"
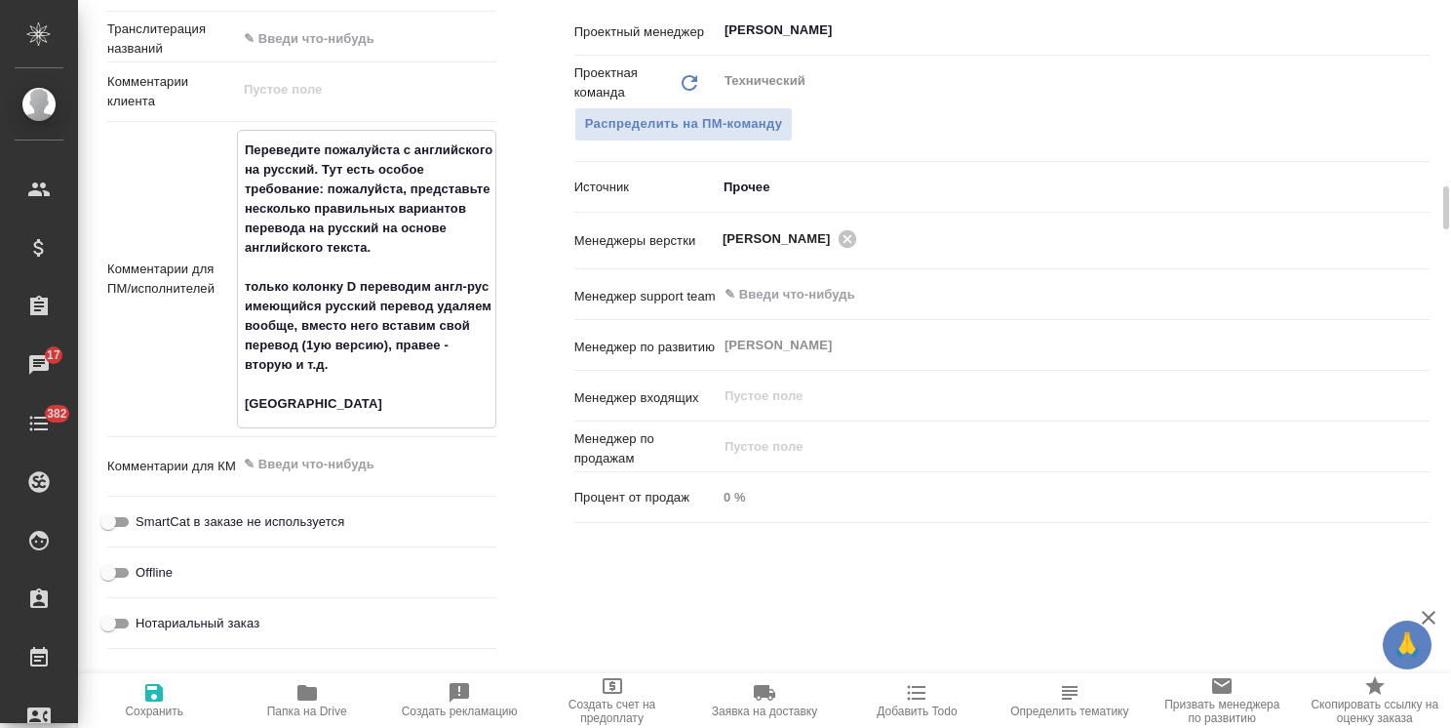
type textarea "Переведите пожалуйста с английского на русский. Тут есть особое требование: пож…"
type textarea "x"
type textarea "Переведите пожалуйста с английского на русский. Тут есть особое требование: пож…"
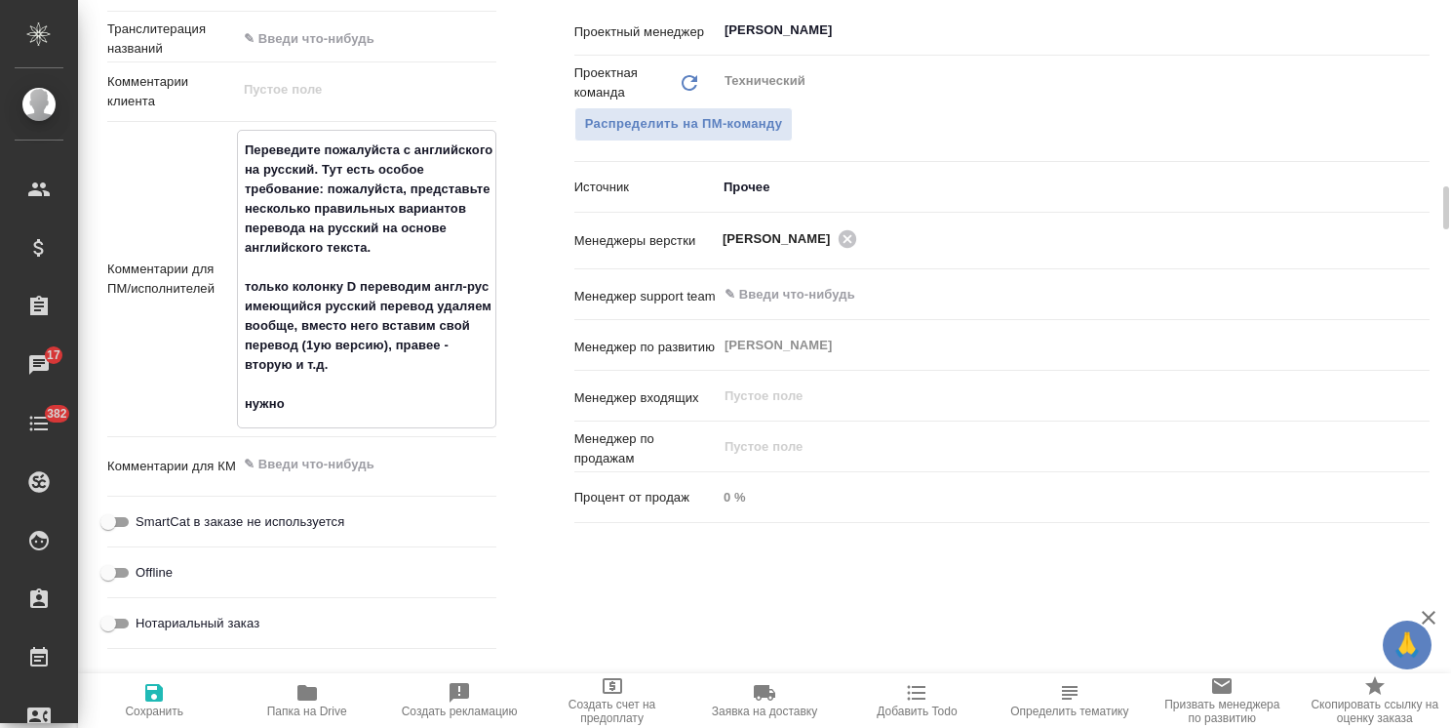
type textarea "x"
type textarea "Переведите пожалуйста с английского на русский. Тут есть особое требование: пож…"
type textarea "x"
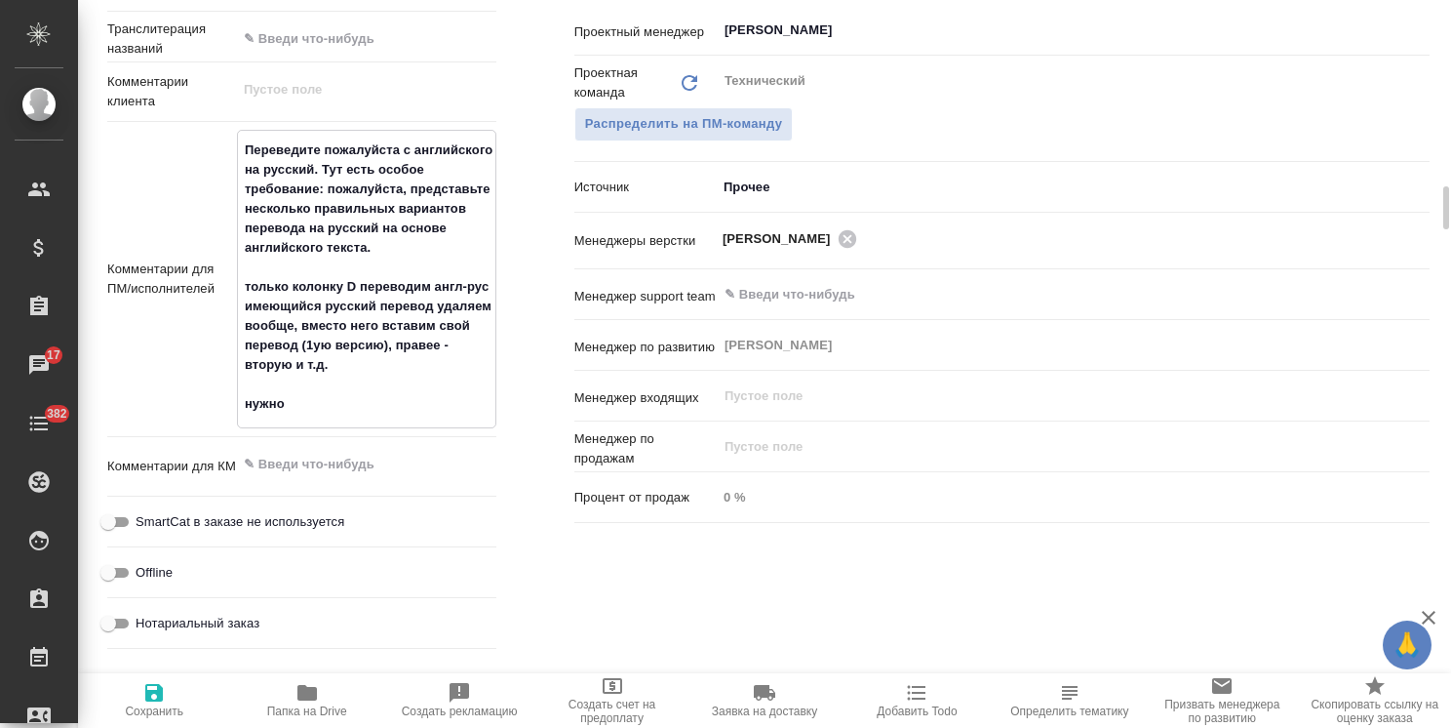
type textarea "x"
type textarea "Переведите пожалуйста с английского на русский. Тут есть особое требование: пож…"
type textarea "x"
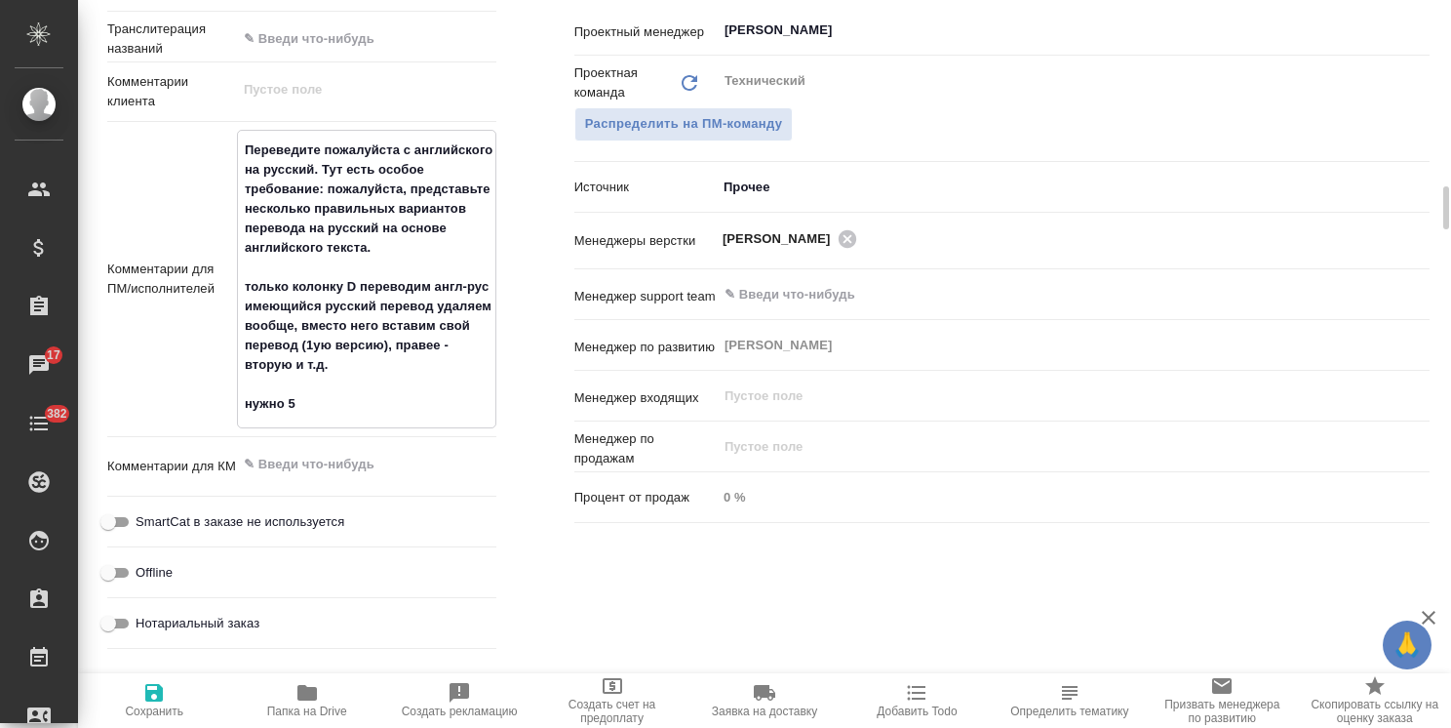
type textarea "x"
type textarea "Переведите пожалуйста с английского на русский. Тут есть особое требование: пож…"
type textarea "x"
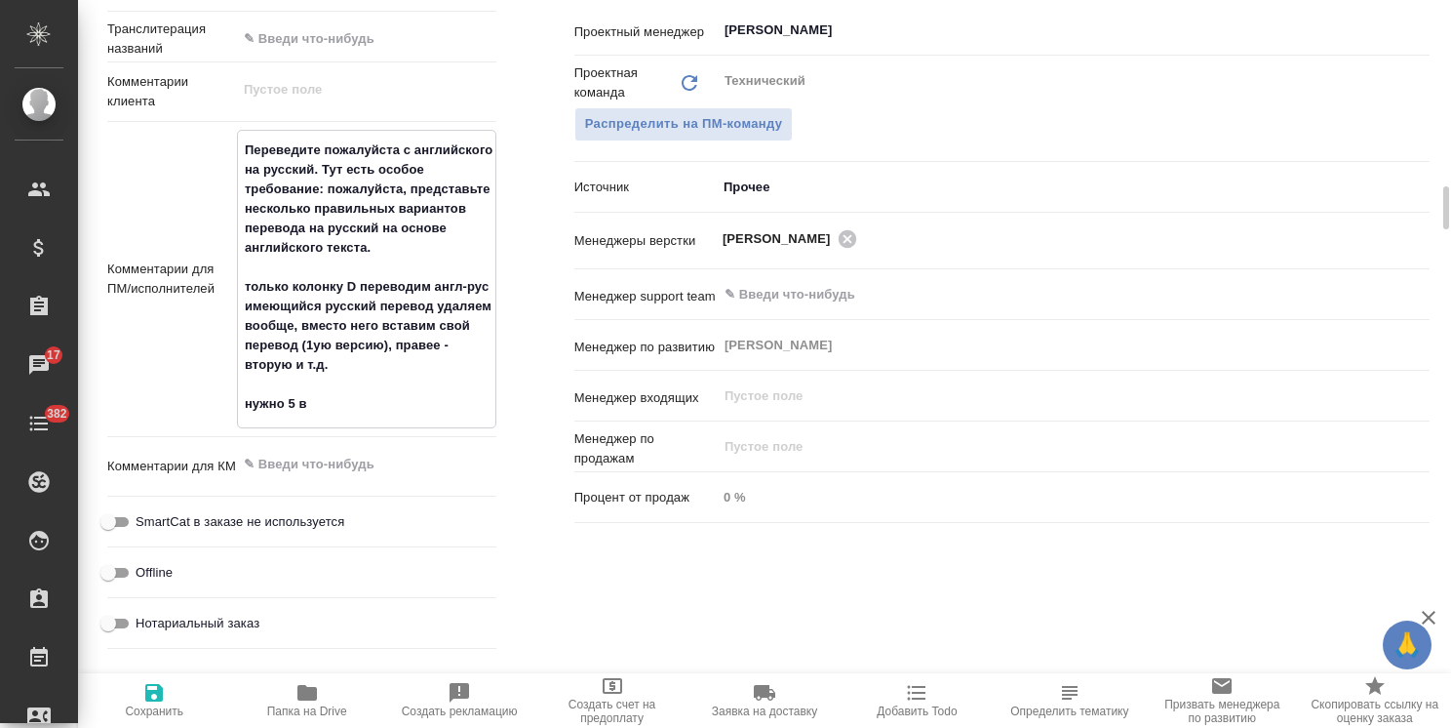
type textarea "Переведите пожалуйста с английского на русский. Тут есть особое требование: пож…"
type textarea "x"
type textarea "Переведите пожалуйста с английского на русский. Тут есть особое требование: пож…"
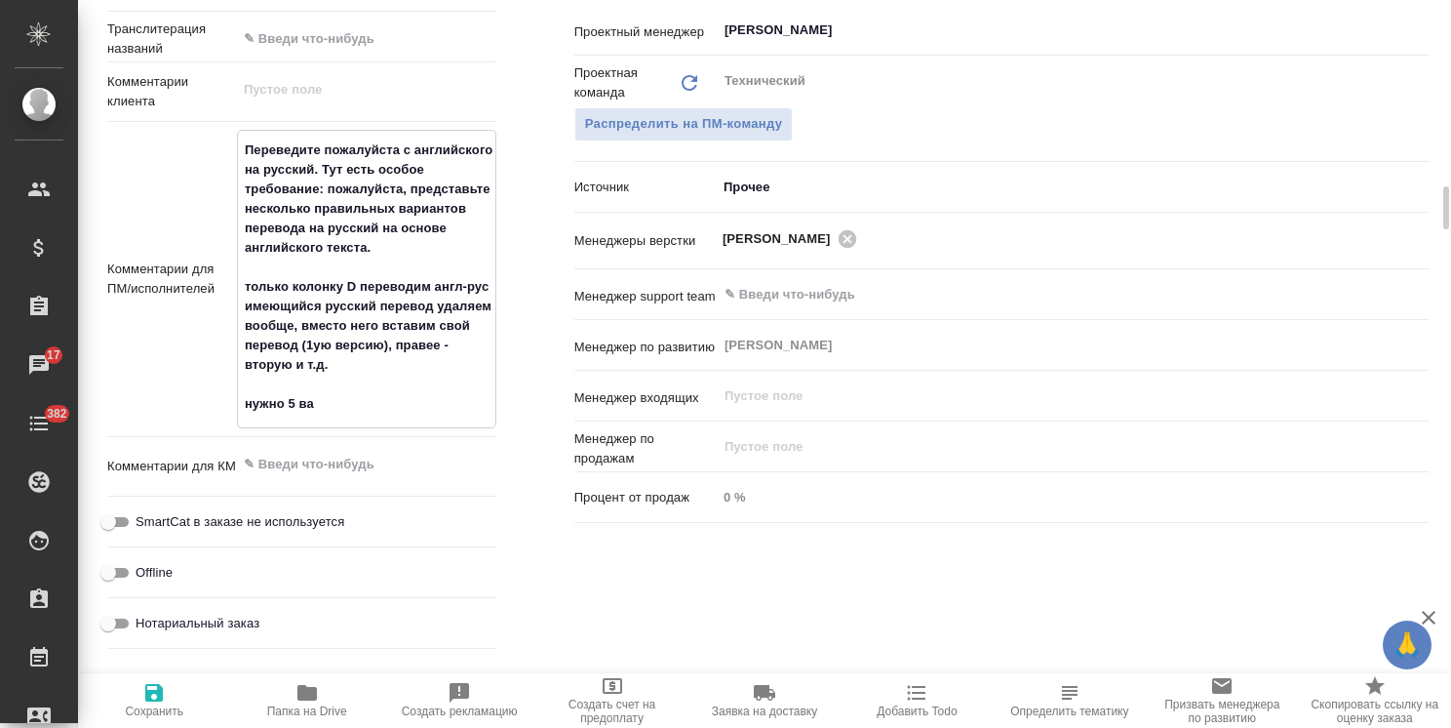
type textarea "x"
type textarea "Переведите пожалуйста с английского на русский. Тут есть особое требование: пож…"
type textarea "x"
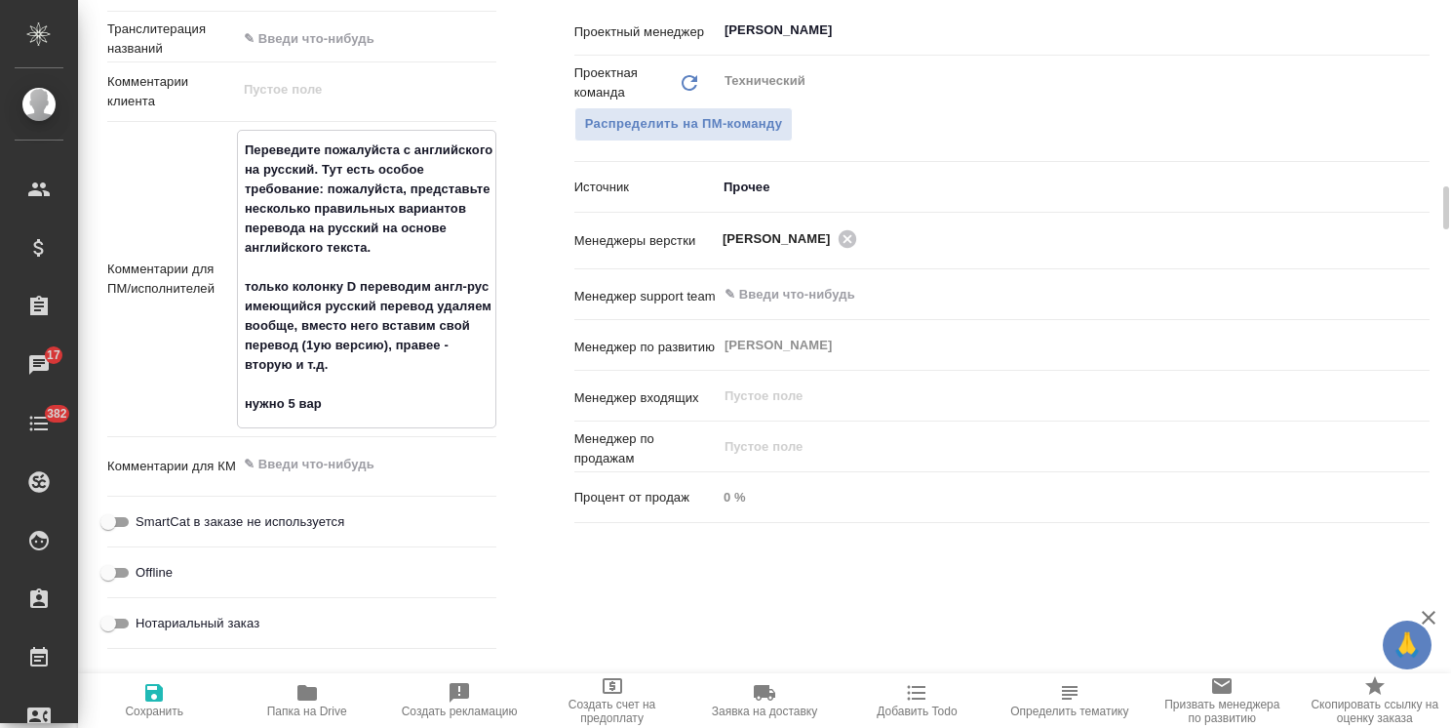
type textarea "x"
type textarea "Переведите пожалуйста с английского на русский. Тут есть особое требование: пож…"
type textarea "x"
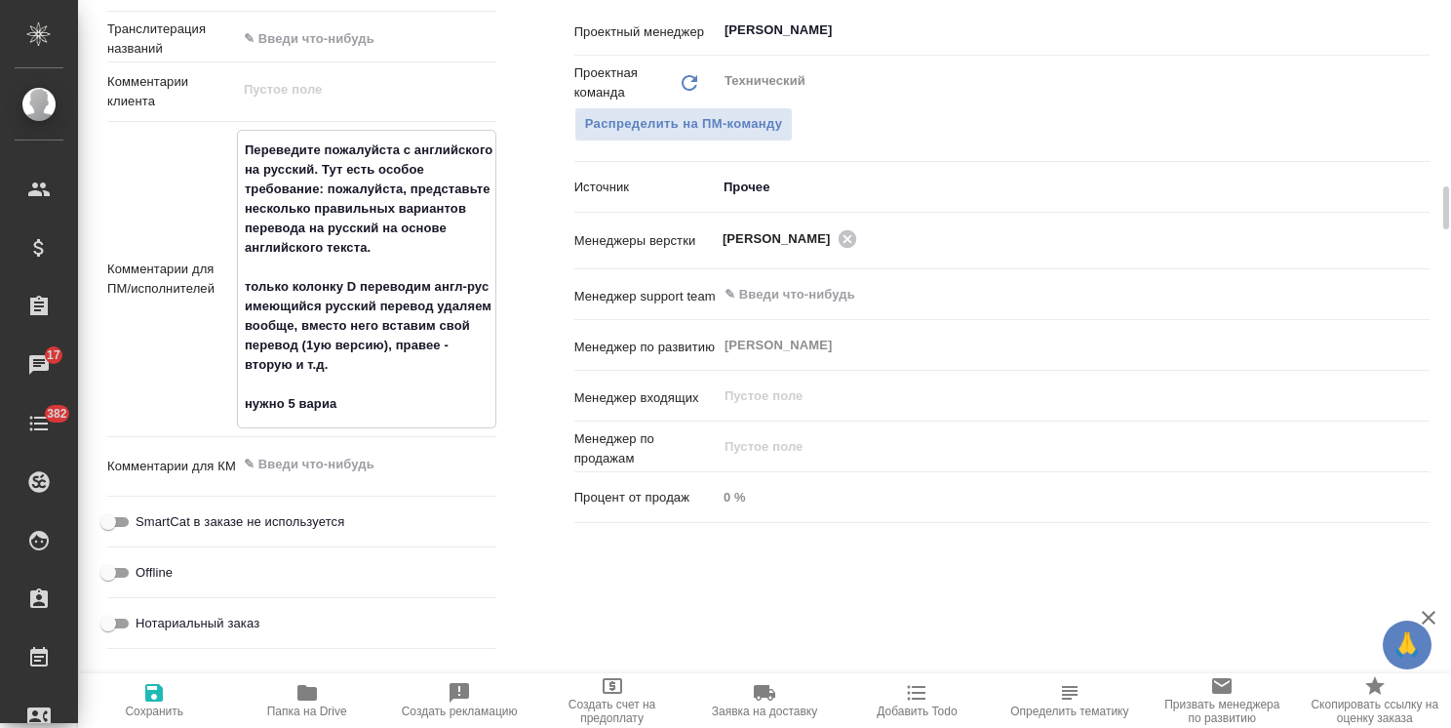
type textarea "x"
type textarea "Переведите пожалуйста с английского на русский. Тут есть особое требование: пож…"
type textarea "x"
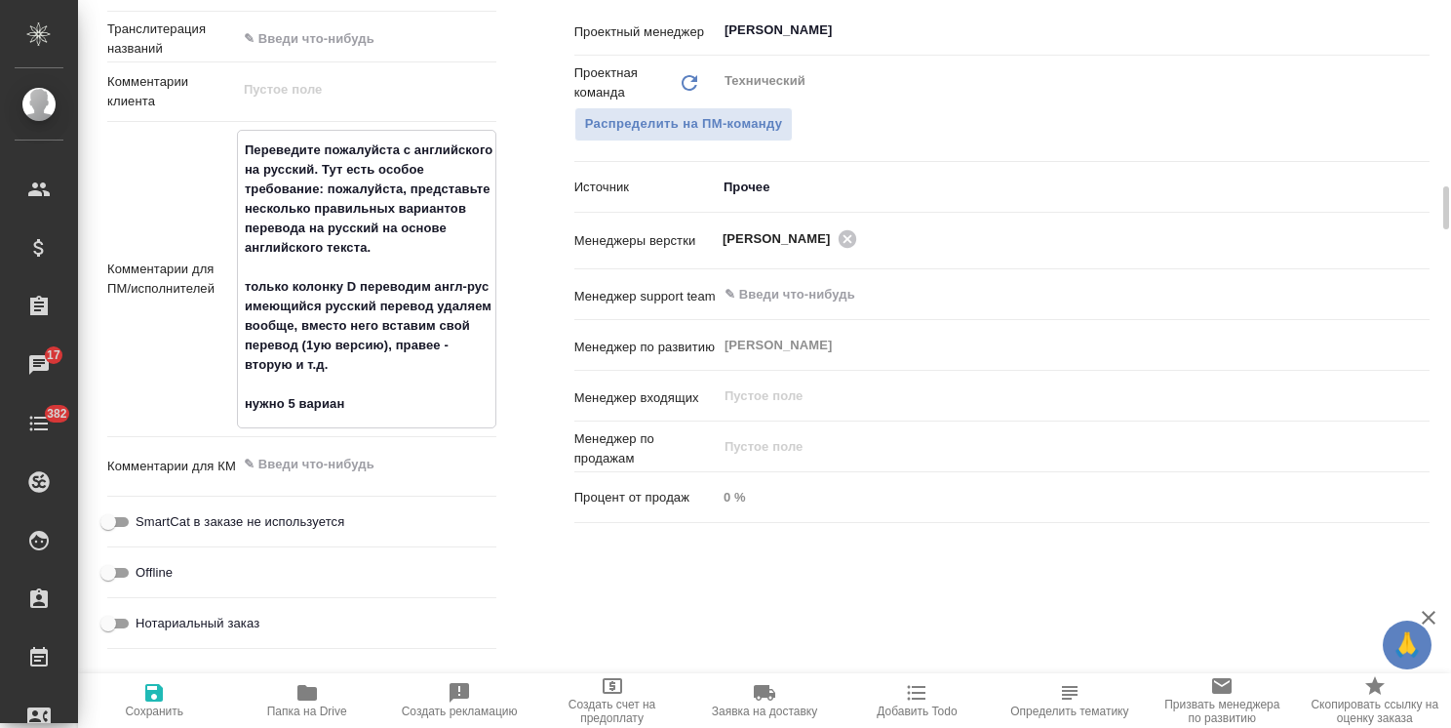
type textarea "Переведите пожалуйста с английского на русский. Тут есть особое требование: пож…"
type textarea "x"
type textarea "Переведите пожалуйста с английского на русский. Тут есть особое требование: пож…"
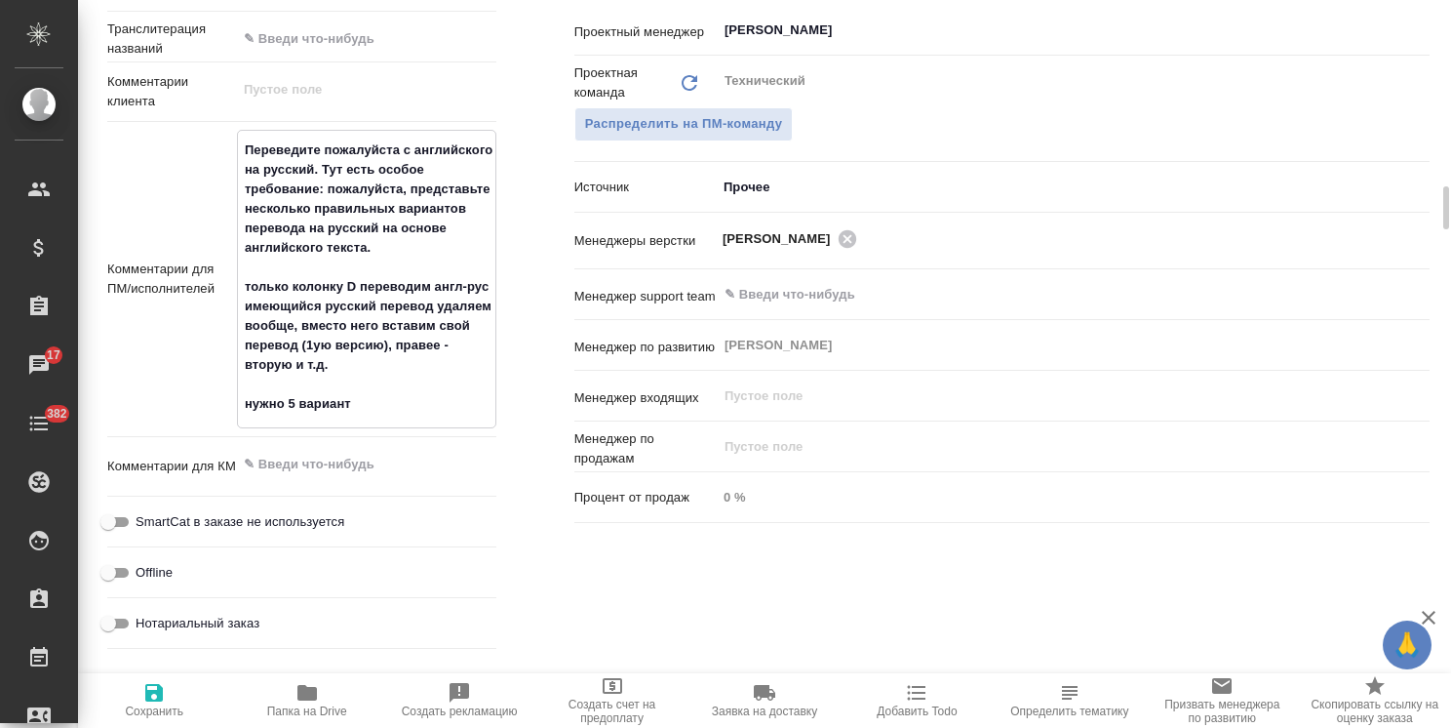
type textarea "x"
type textarea "Переведите пожалуйста с английского на русский. Тут есть особое требование: пож…"
type textarea "x"
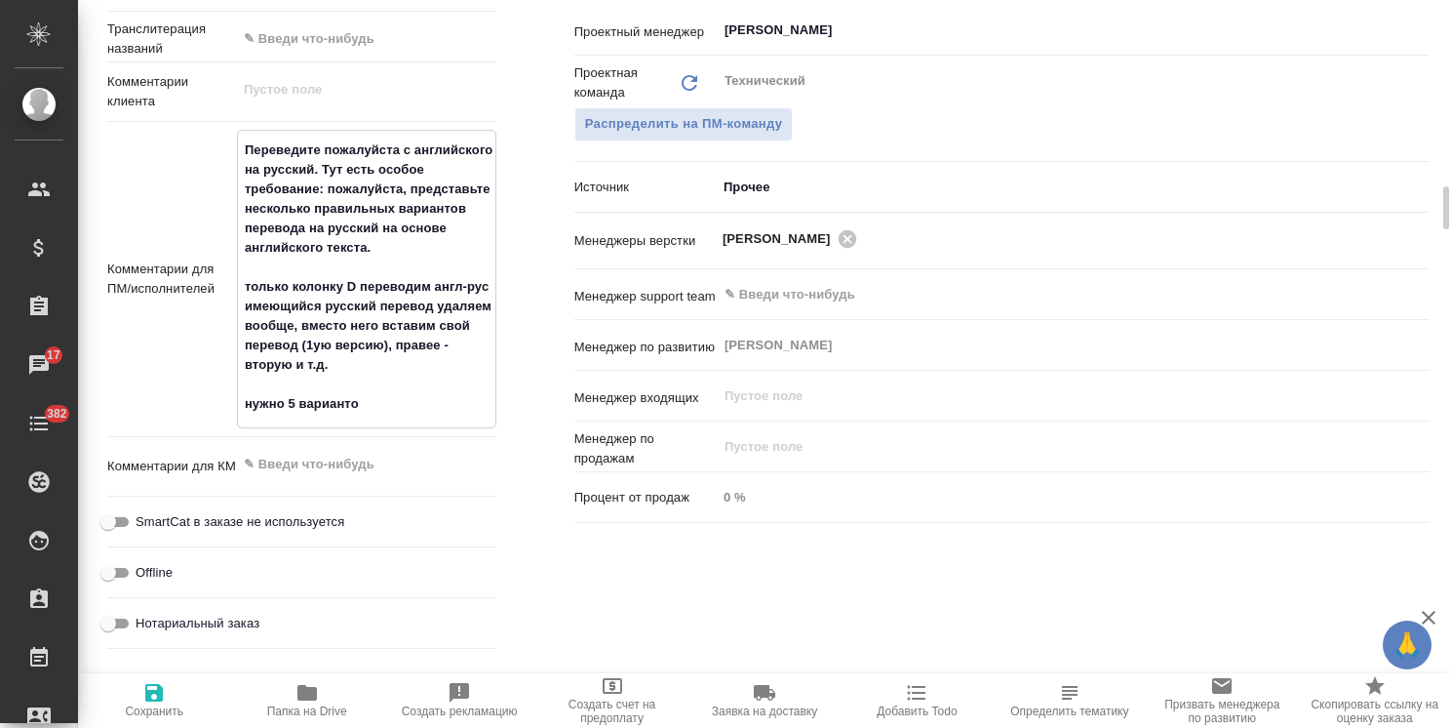
type textarea "x"
type textarea "Переведите пожалуйста с английского на русский. Тут есть особое требование: пож…"
type textarea "x"
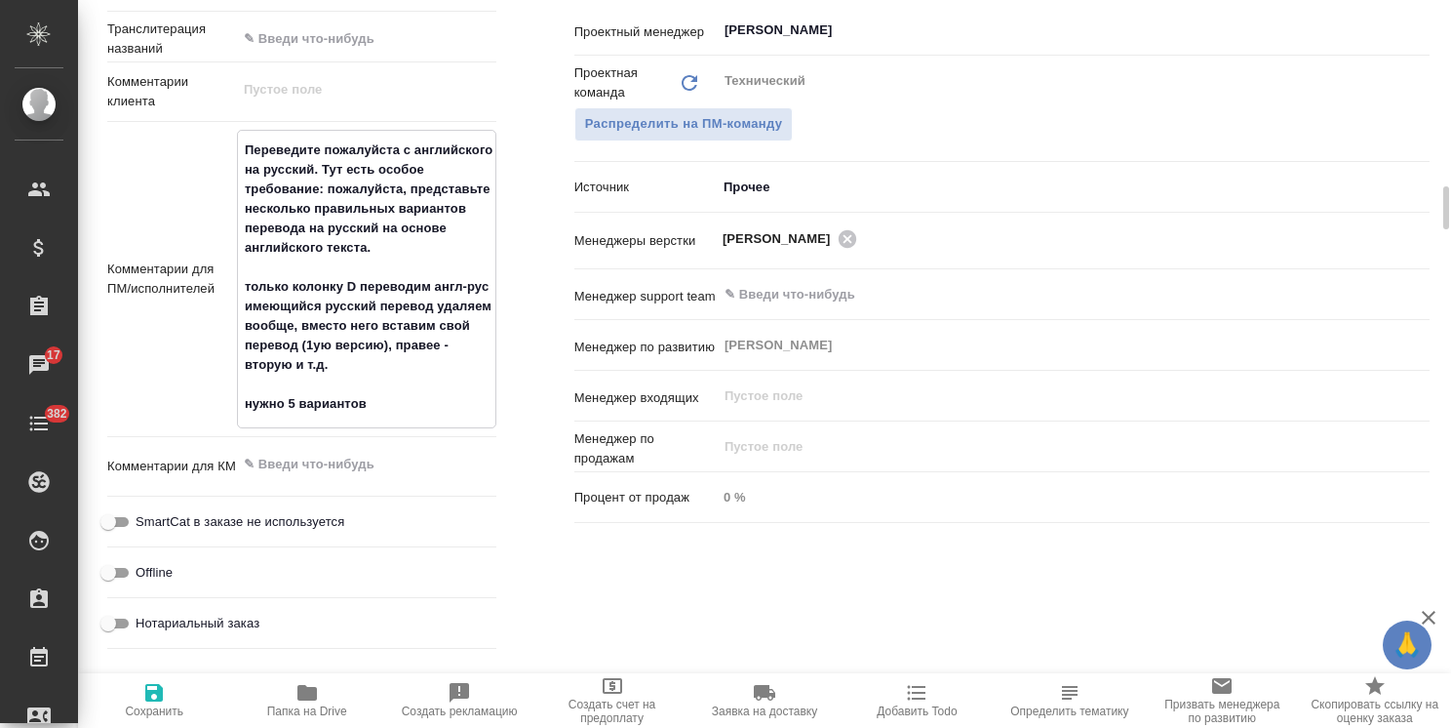
type textarea "x"
type textarea "Переведите пожалуйста с английского на русский. Тут есть особое требование: пож…"
type textarea "x"
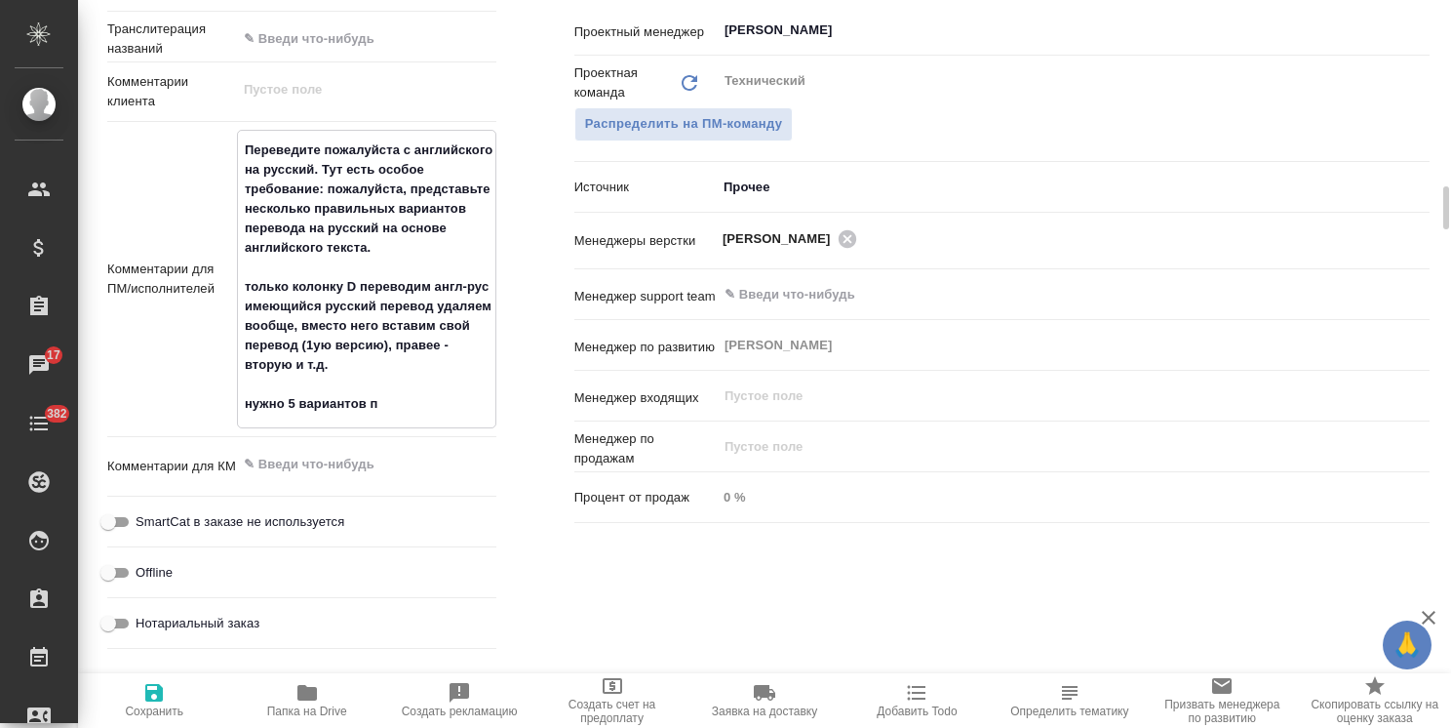
type textarea "Переведите пожалуйста с английского на русский. Тут есть особое требование: пож…"
type textarea "x"
type textarea "Переведите пожалуйста с английского на русский. Тут есть особое требование: пож…"
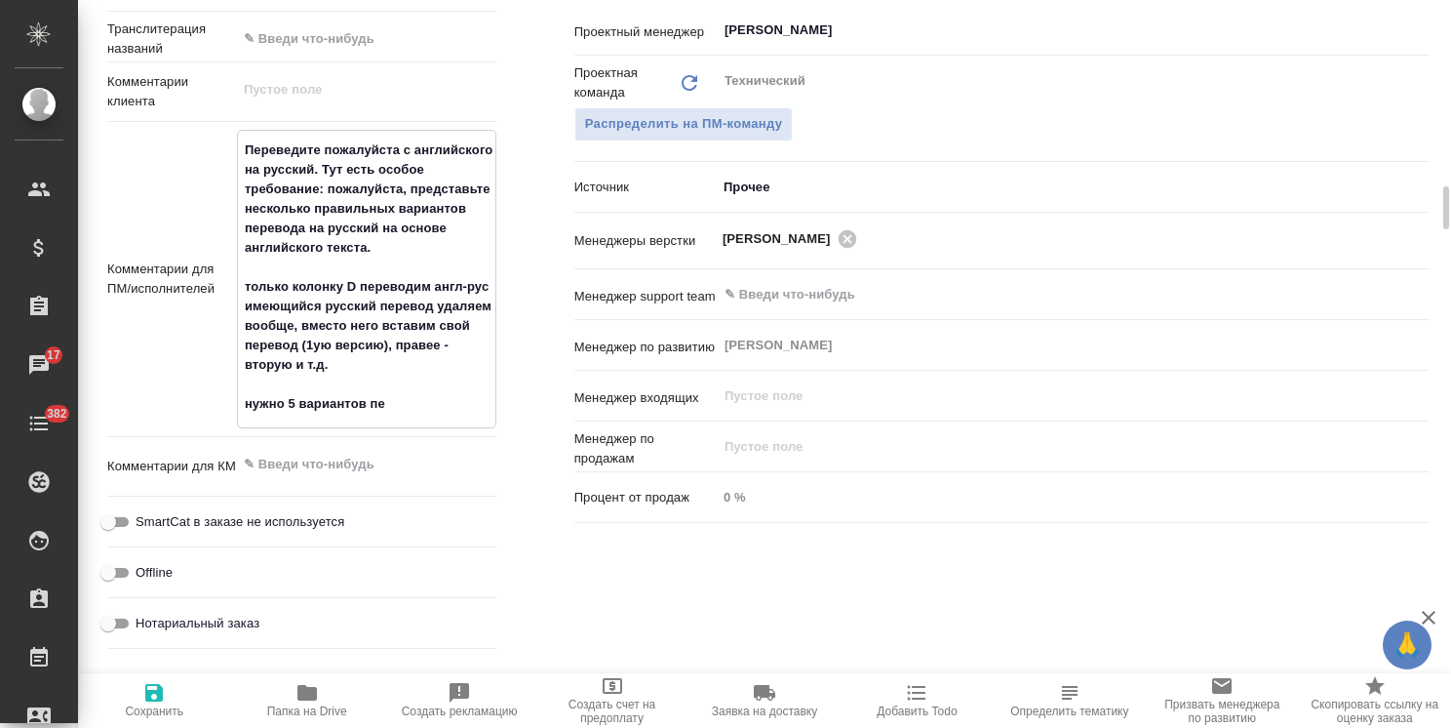
type textarea "x"
type textarea "Переведите пожалуйста с английского на русский. Тут есть особое требование: пож…"
type textarea "x"
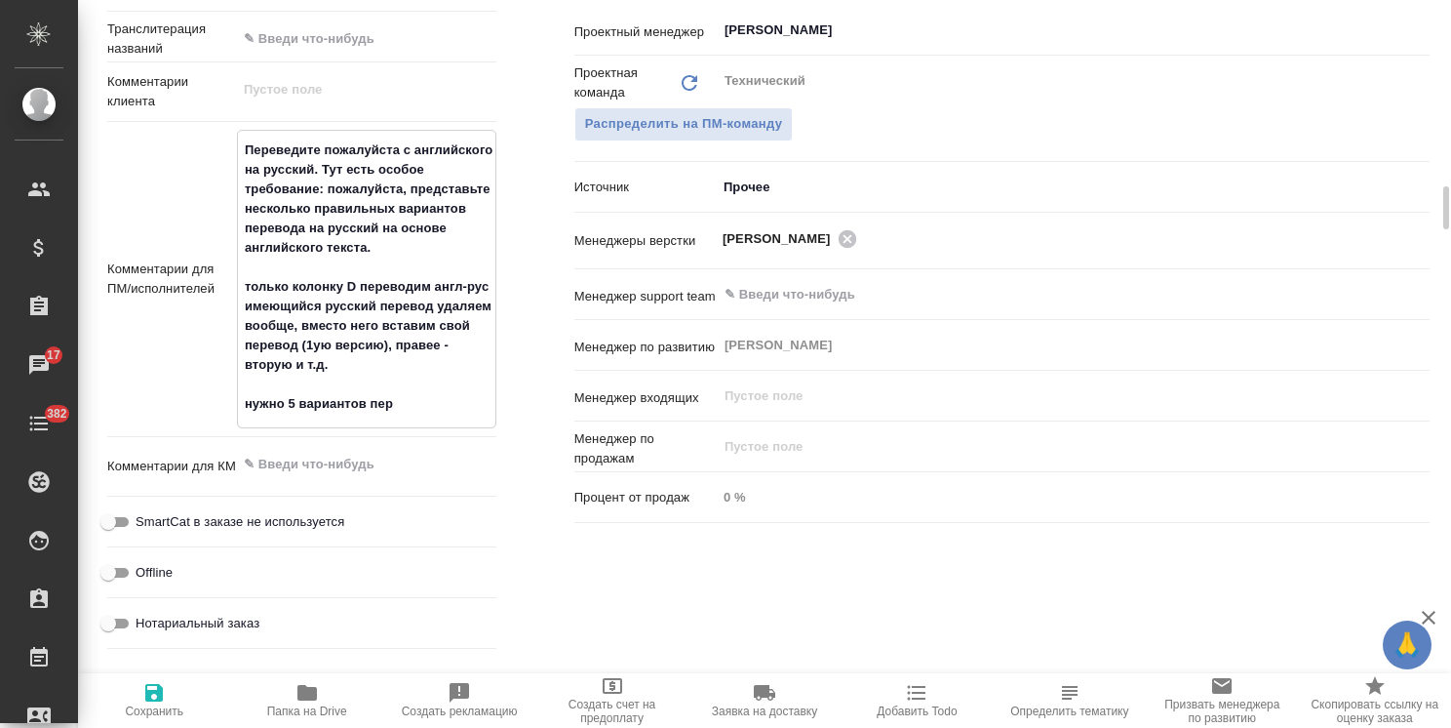
type textarea "x"
type textarea "Переведите пожалуйста с английского на русский. Тут есть особое требование: пож…"
type textarea "x"
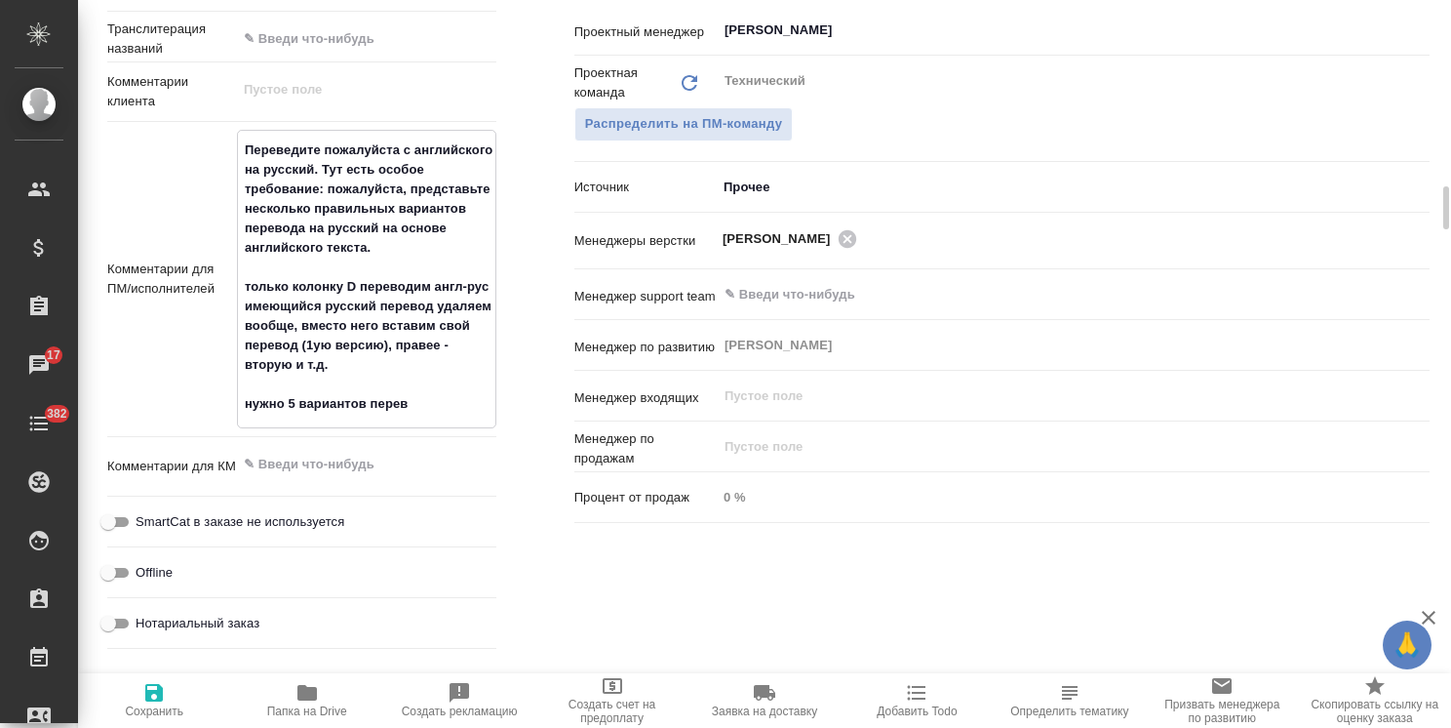
type textarea "Переведите пожалуйста с английского на русский. Тут есть особое требование: пож…"
type textarea "x"
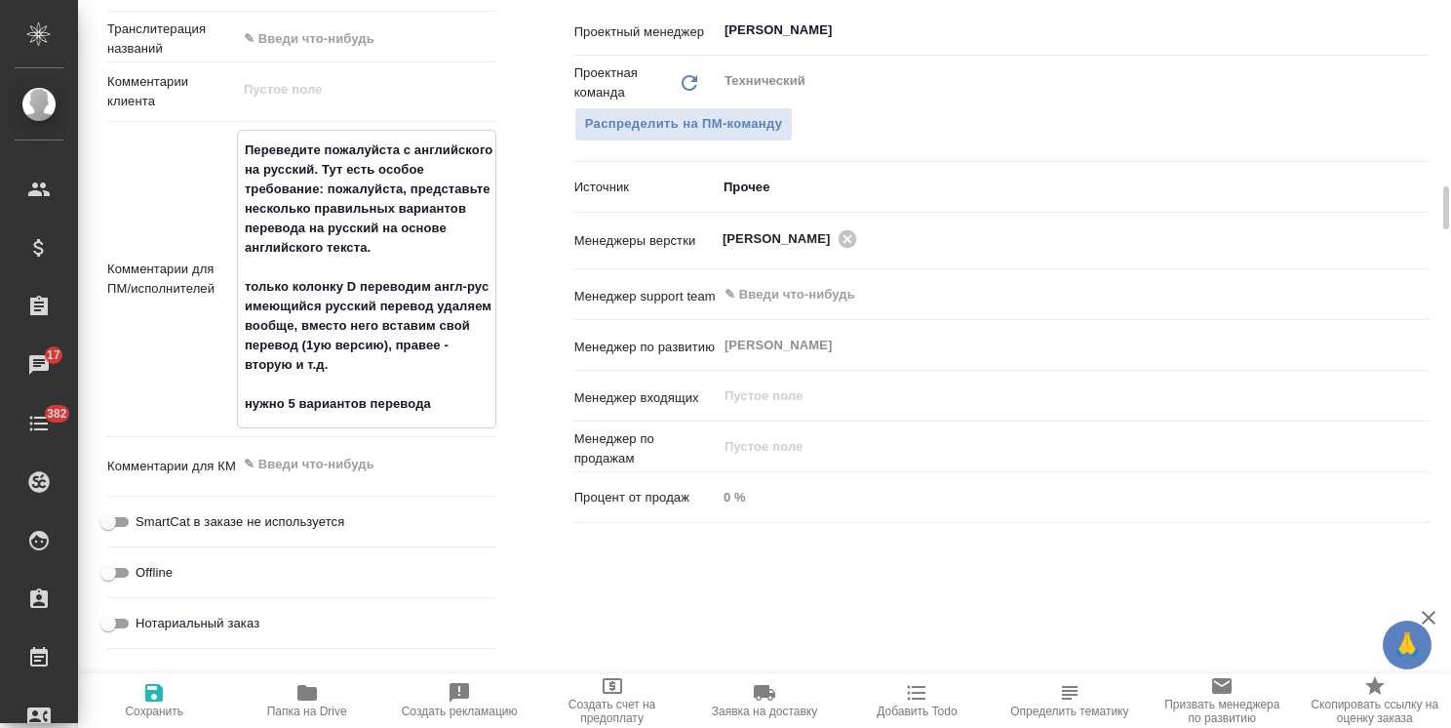
click at [162, 688] on icon "button" at bounding box center [154, 693] width 18 height 18
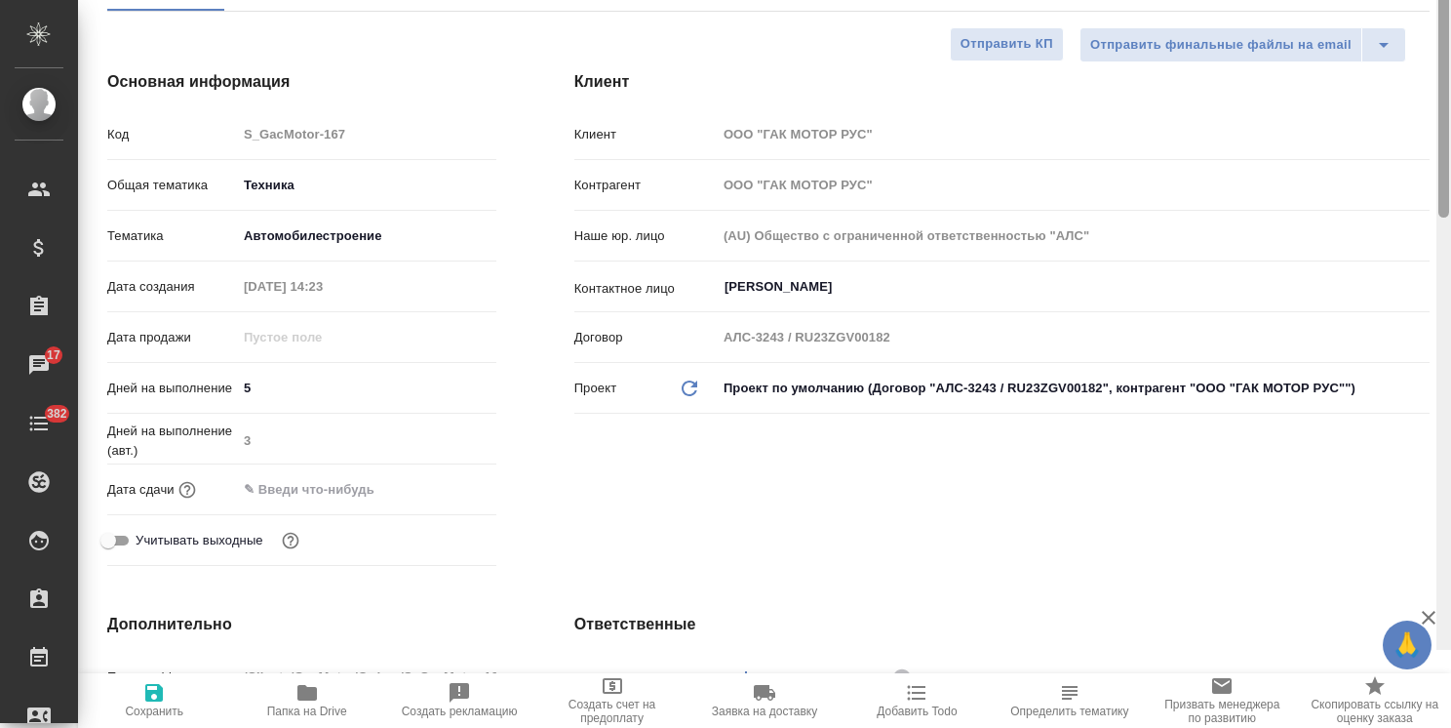
scroll to position [0, 0]
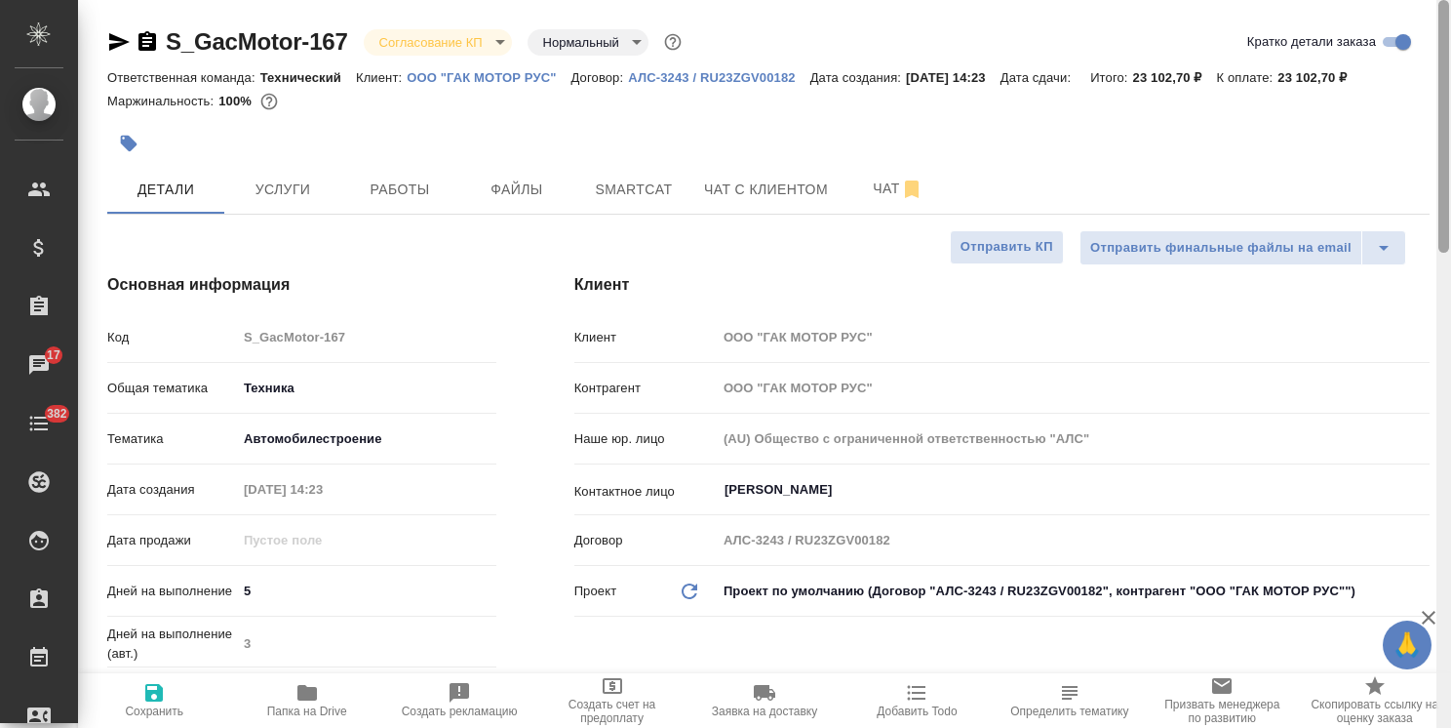
drag, startPoint x: 1445, startPoint y: 220, endPoint x: 1470, endPoint y: -25, distance: 247.0
click at [1450, 0] on html "🙏 .cls-1 fill:#fff; AWATERA Usmanova Olga Клиенты Спецификации Заказы 17 Чаты 3…" at bounding box center [725, 364] width 1451 height 728
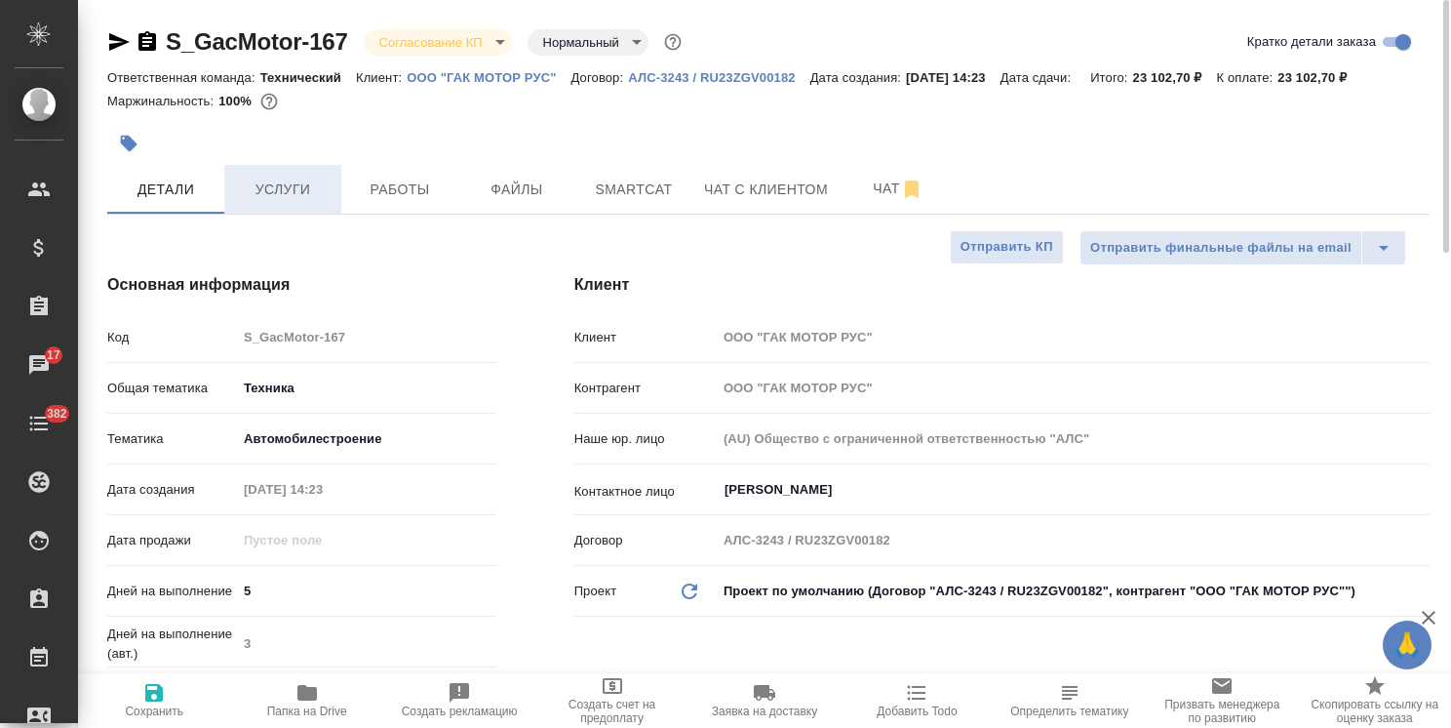
click at [288, 169] on button "Услуги" at bounding box center [282, 189] width 117 height 49
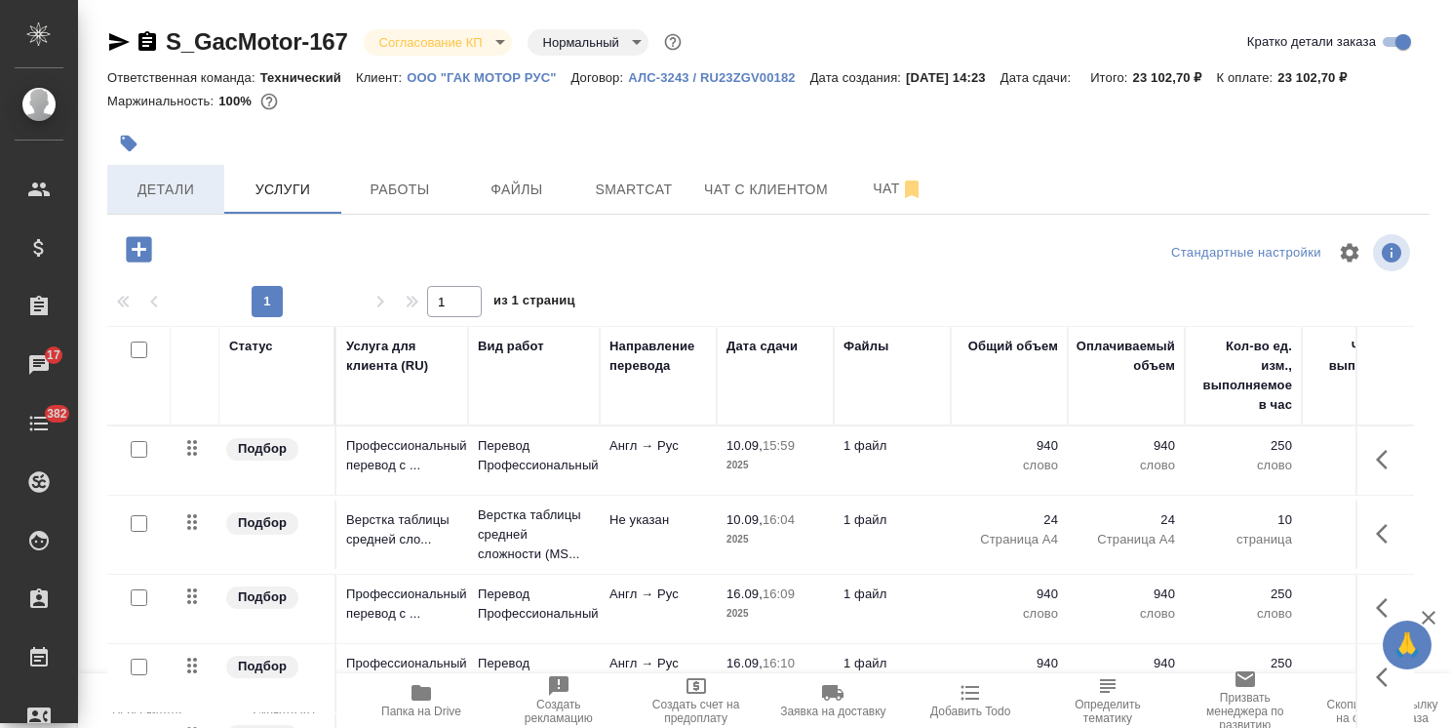
click at [167, 173] on button "Детали" at bounding box center [165, 189] width 117 height 49
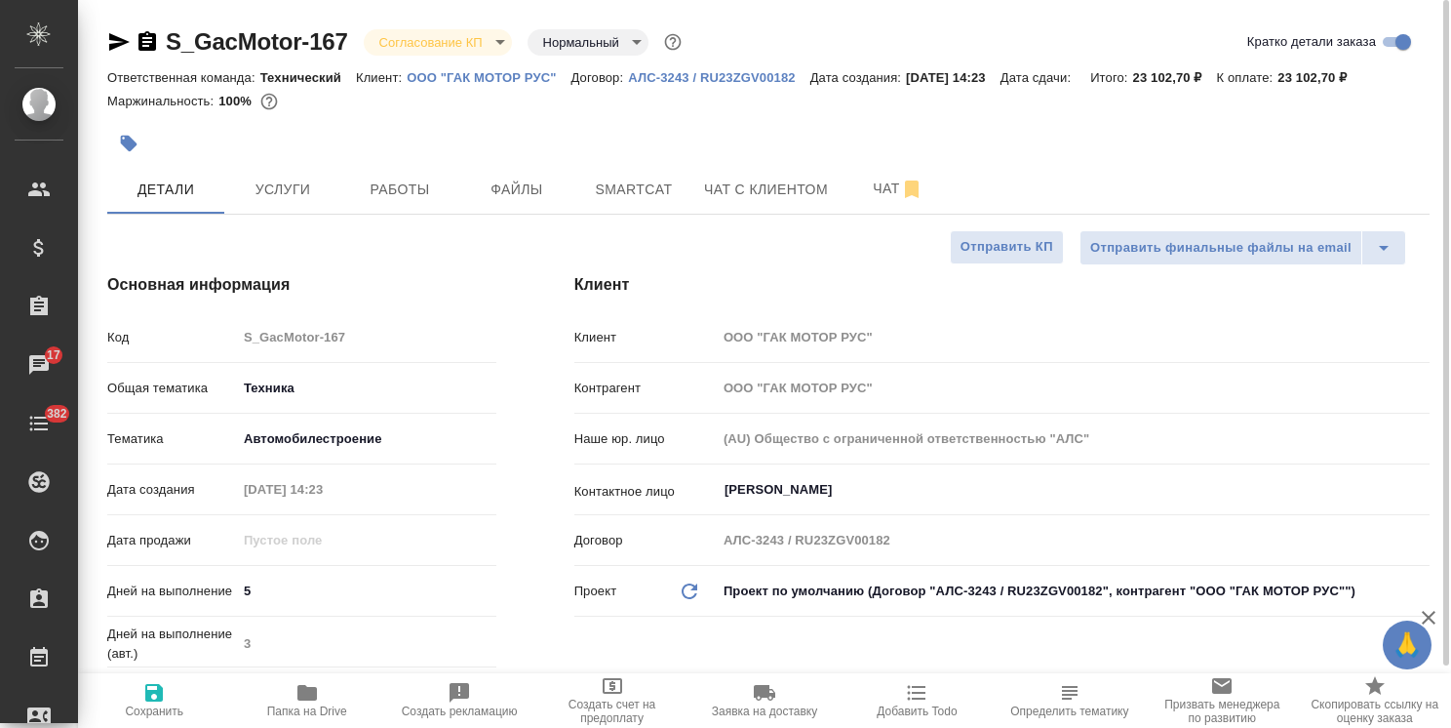
scroll to position [195, 0]
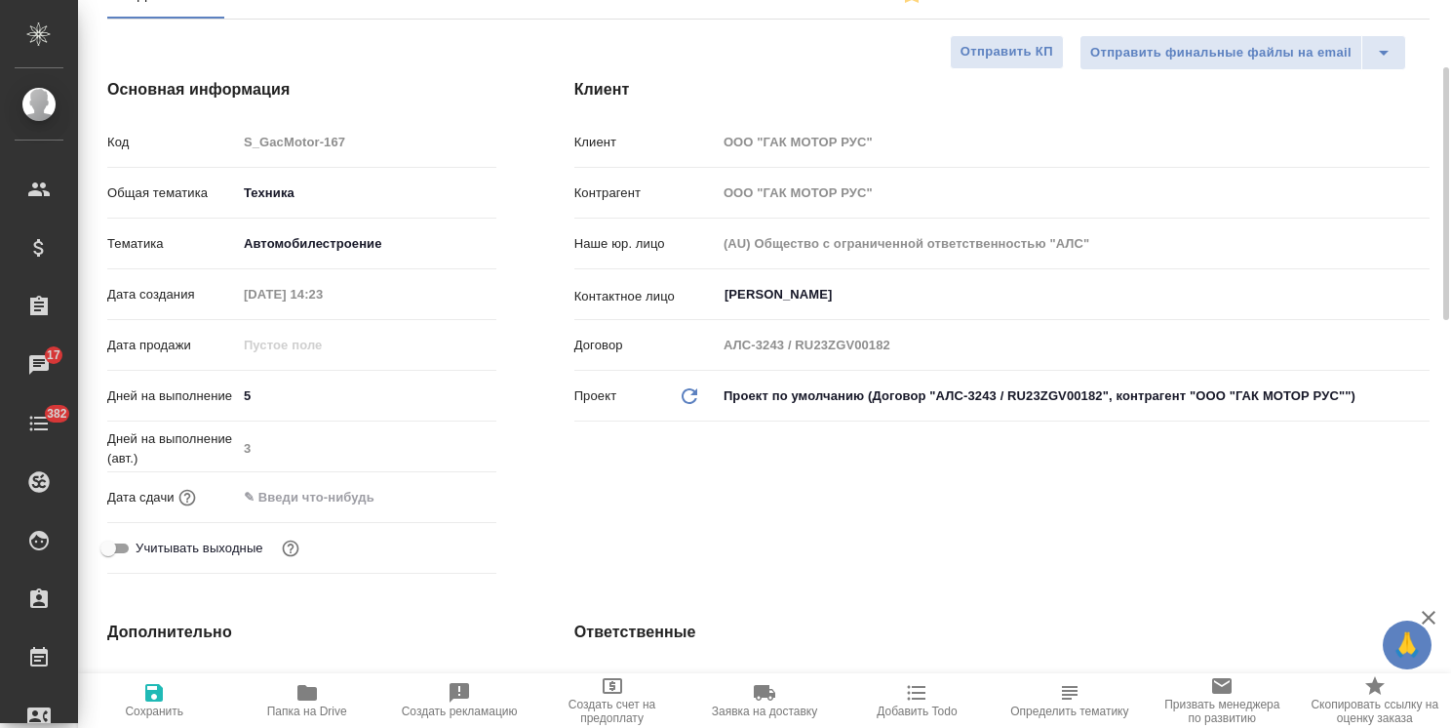
click at [367, 484] on input "text" at bounding box center [322, 497] width 171 height 28
click at [446, 494] on icon "button" at bounding box center [439, 496] width 23 height 23
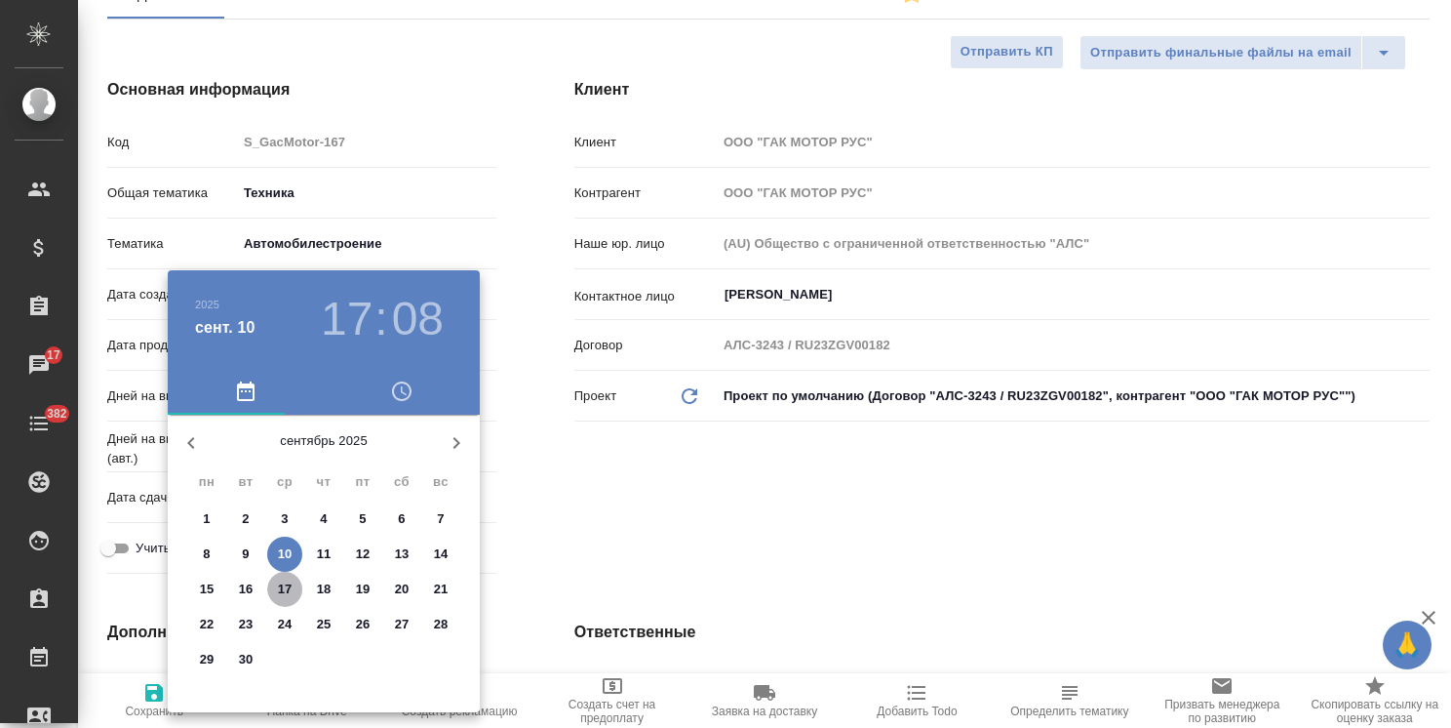
click at [273, 584] on span "17" at bounding box center [284, 589] width 35 height 20
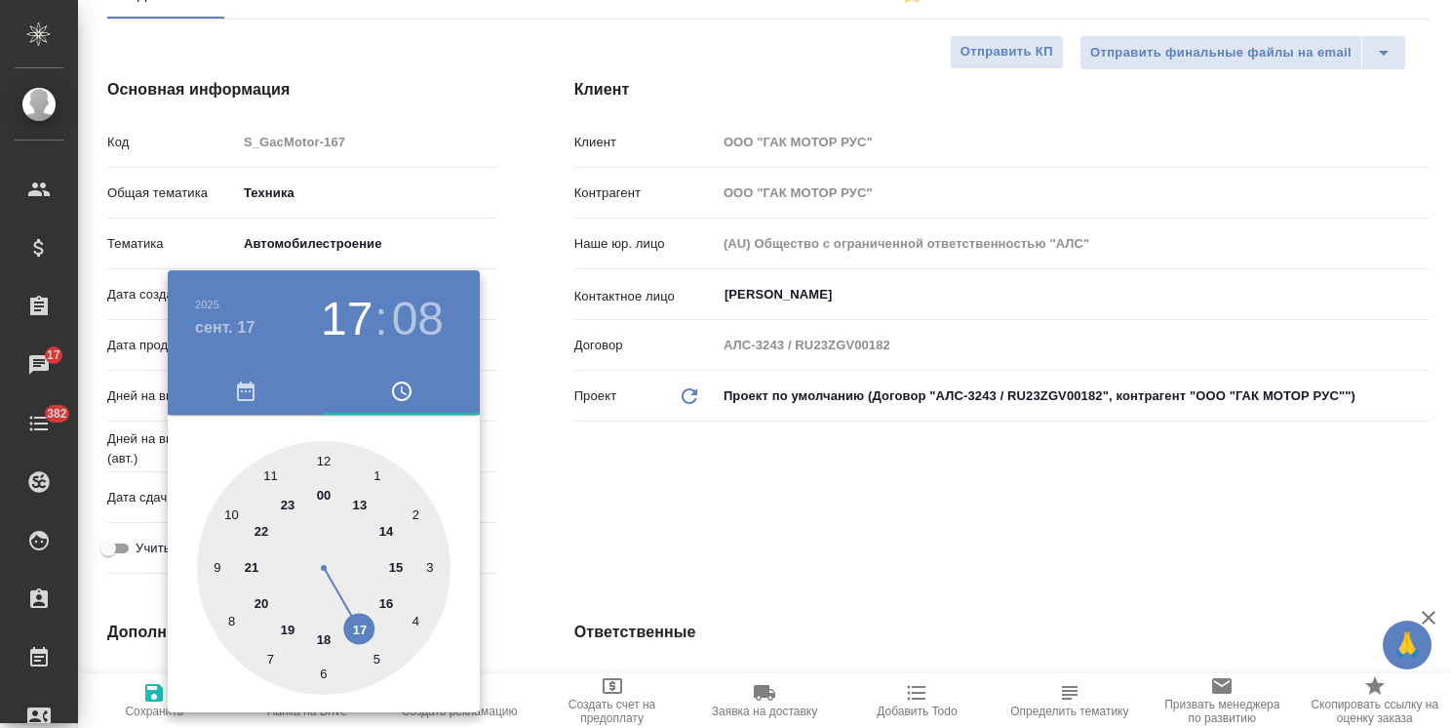
click at [573, 577] on div at bounding box center [725, 364] width 1451 height 728
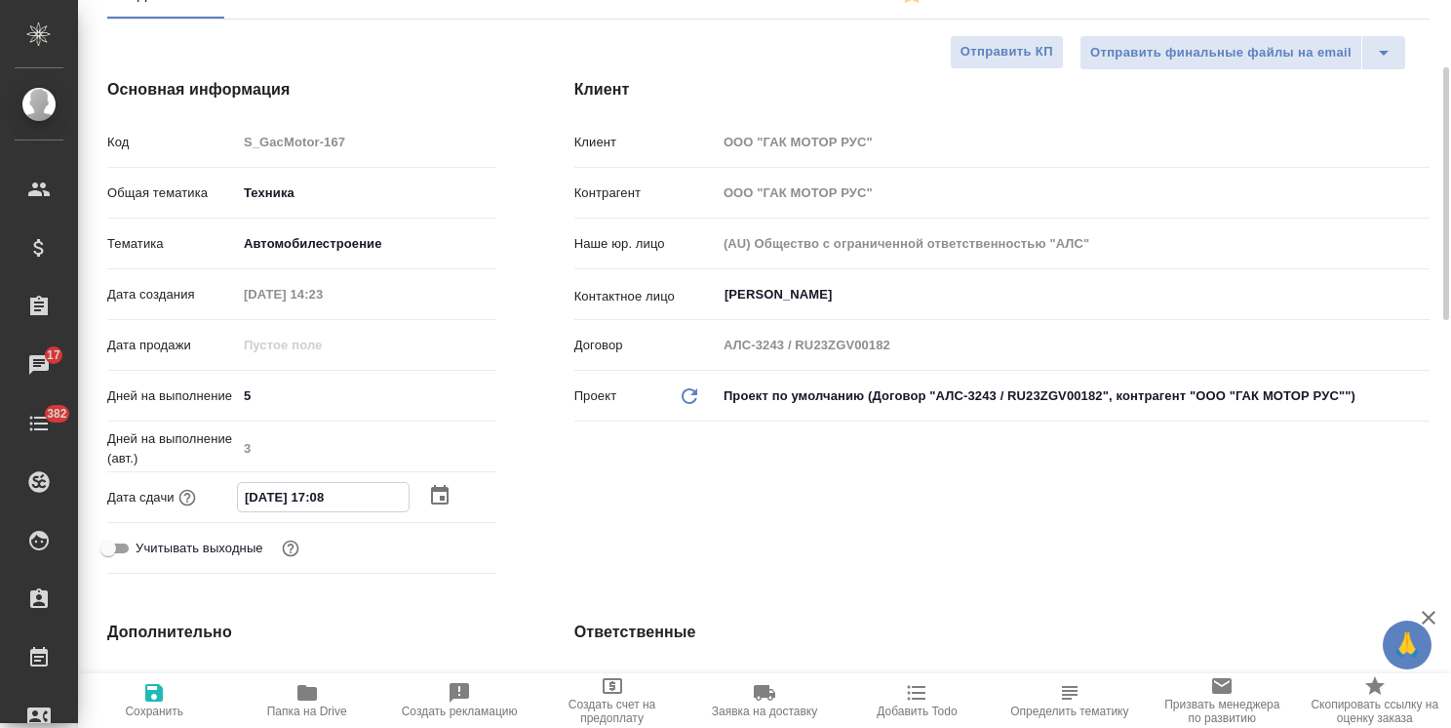
click at [340, 501] on input "17.09.2025 17:08" at bounding box center [323, 497] width 171 height 28
click at [172, 708] on span "Сохранить" at bounding box center [154, 711] width 59 height 14
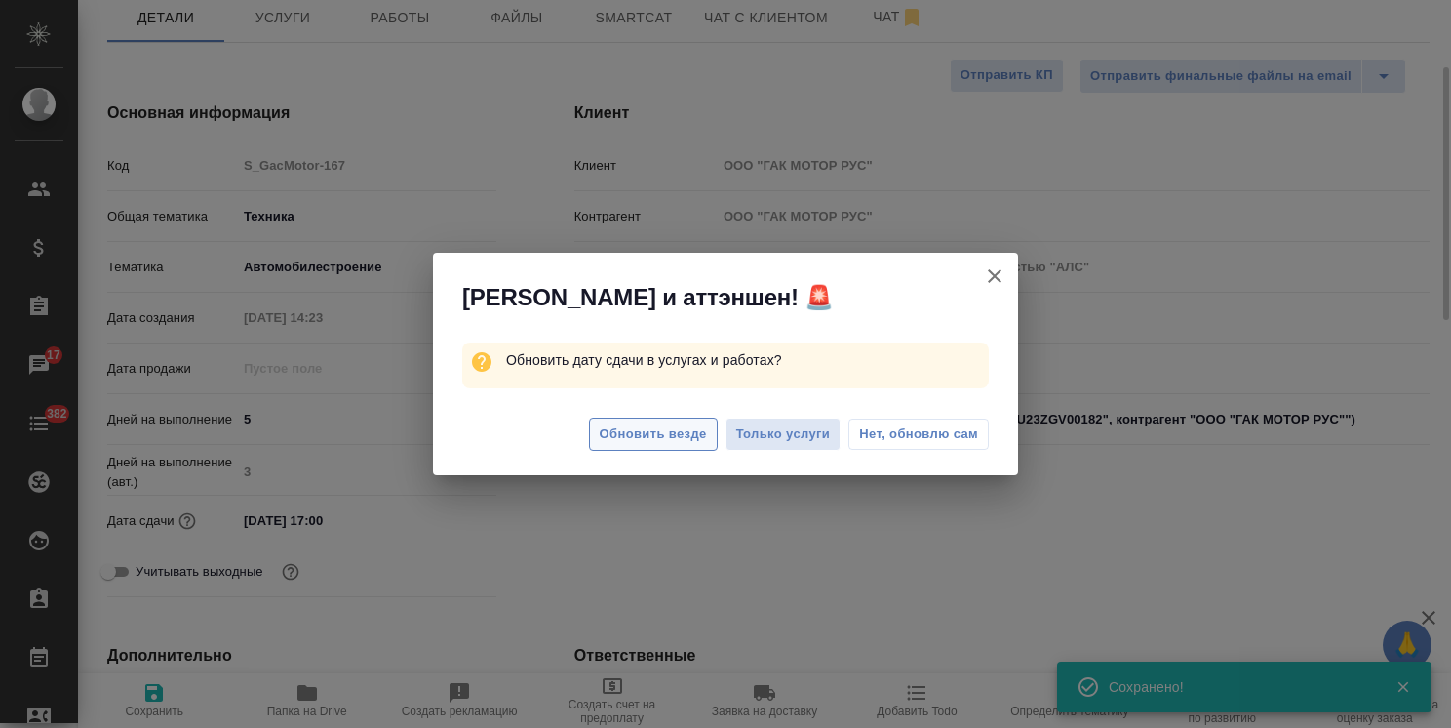
click at [640, 431] on span "Обновить везде" at bounding box center [653, 434] width 107 height 22
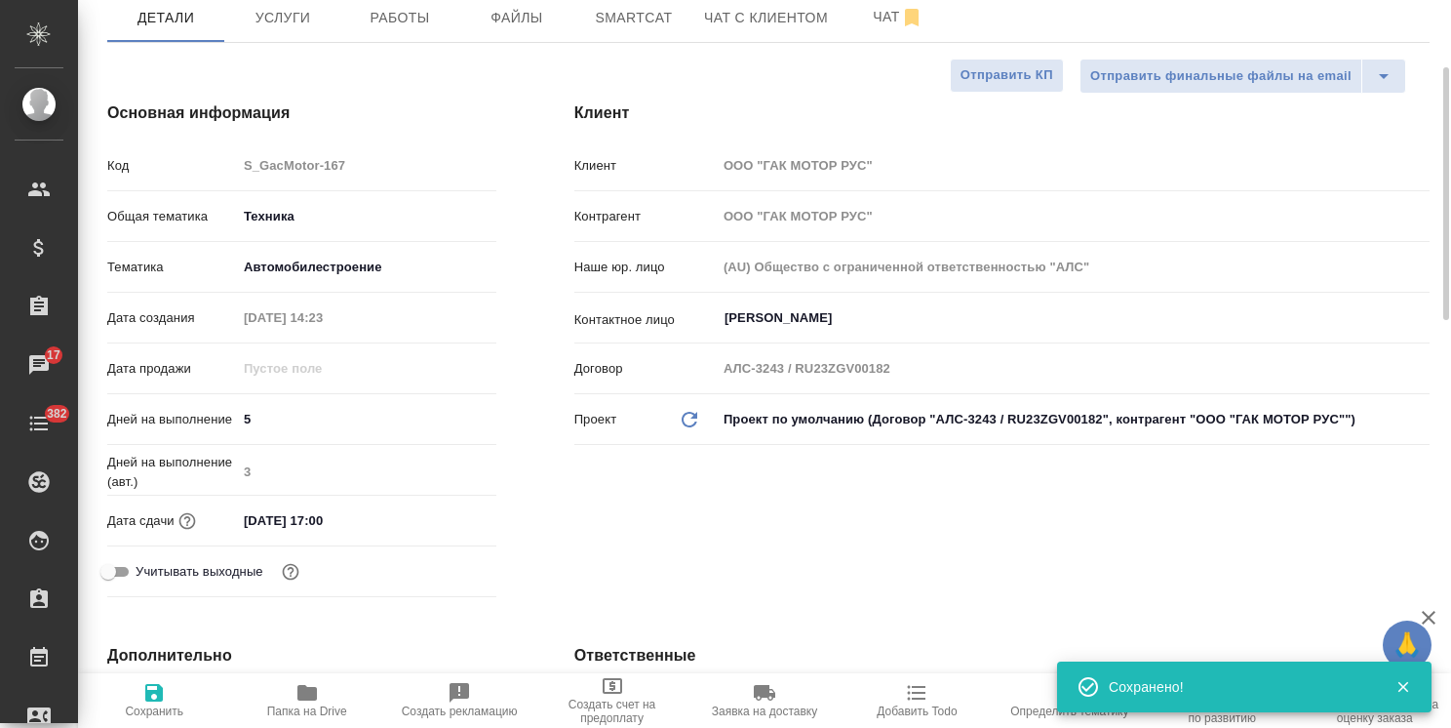
click at [671, 574] on div "Клиент Клиент ООО "ГАК МОТОР РУС" Контрагент ООО "ГАК МОТОР РУС" Наше юр. лицо …" at bounding box center [1001, 352] width 933 height 581
click at [155, 704] on span "Сохранить" at bounding box center [154, 711] width 59 height 14
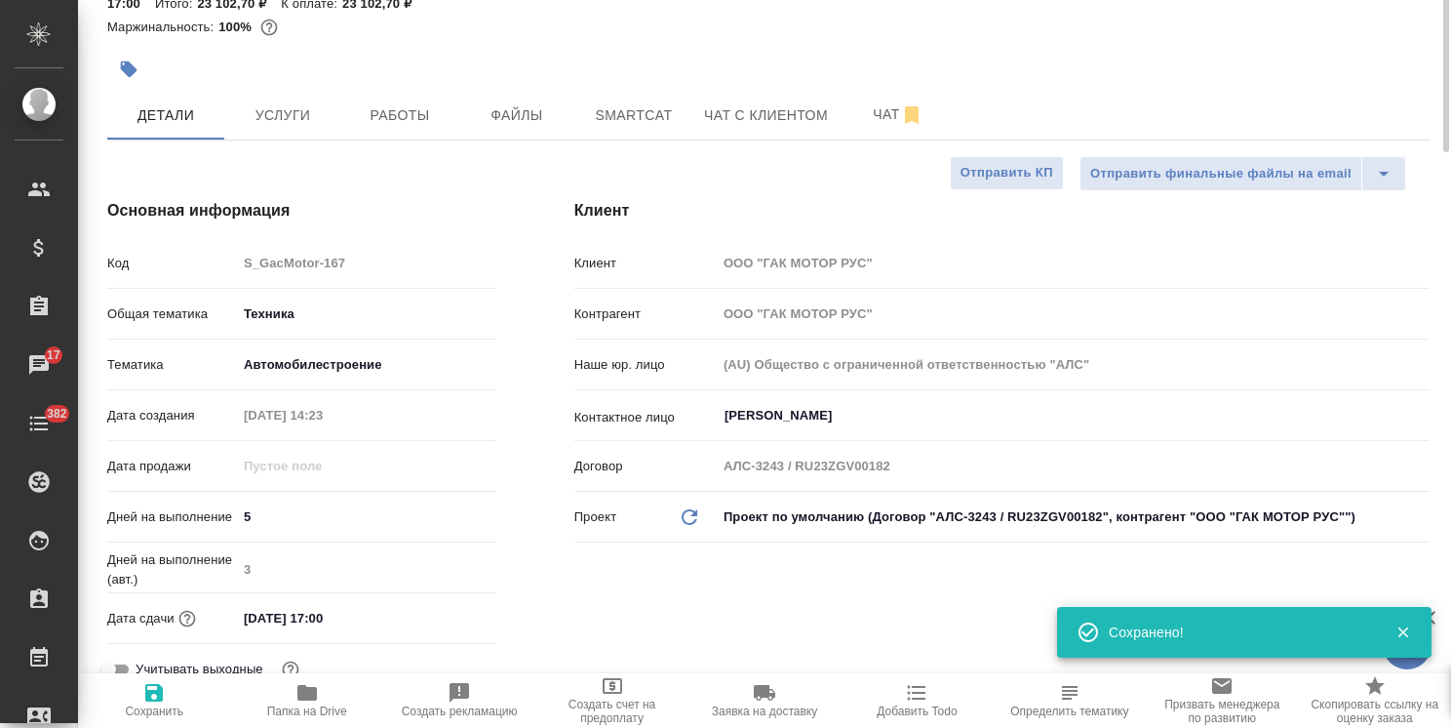
scroll to position [0, 0]
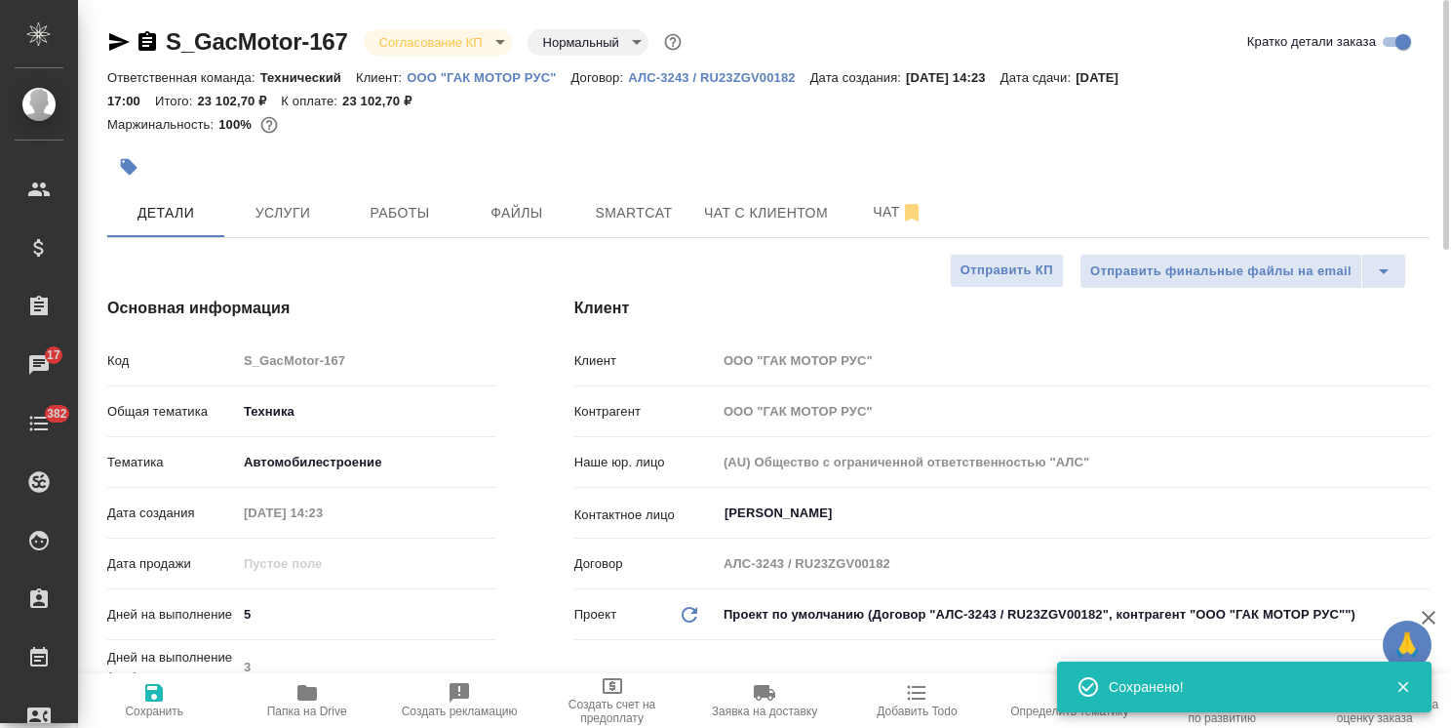
click at [378, 44] on body "🙏 .cls-1 fill:#fff; AWATERA Usmanova Olga Клиенты Спецификации Заказы 17 Чаты 3…" at bounding box center [725, 364] width 1451 height 728
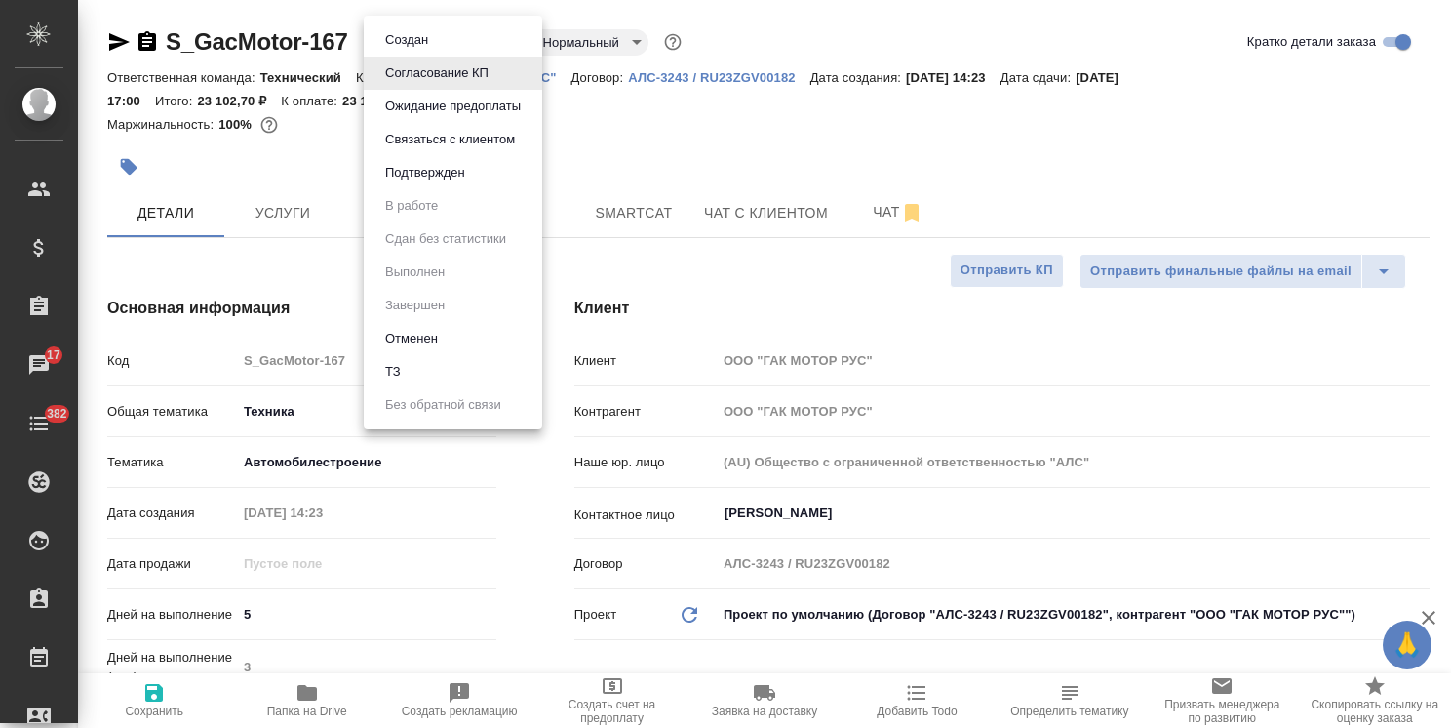
click at [280, 215] on div at bounding box center [725, 364] width 1451 height 728
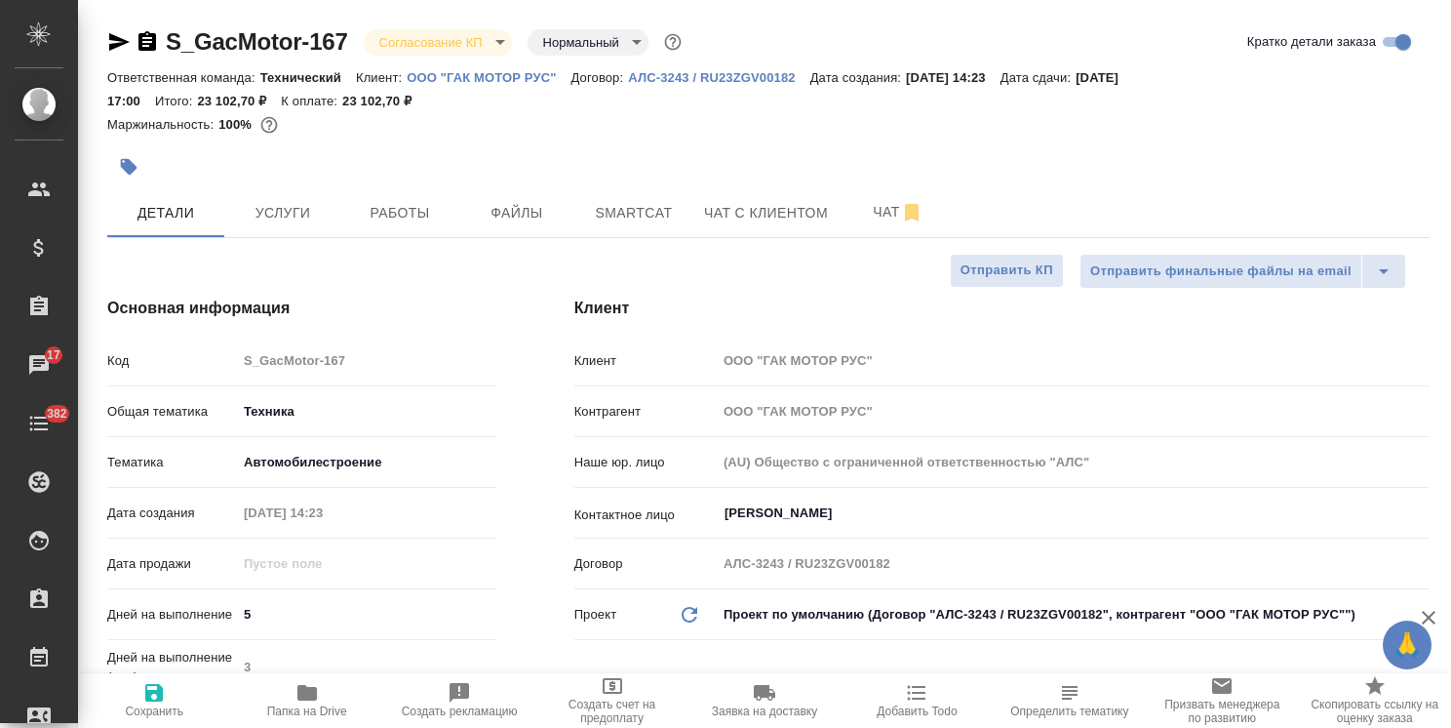
click at [308, 211] on div "Создан Согласование КП Ожидание предоплаты Связаться с клиентом Подтвержден В р…" at bounding box center [725, 364] width 1451 height 728
click at [298, 213] on span "Услуги" at bounding box center [283, 213] width 94 height 24
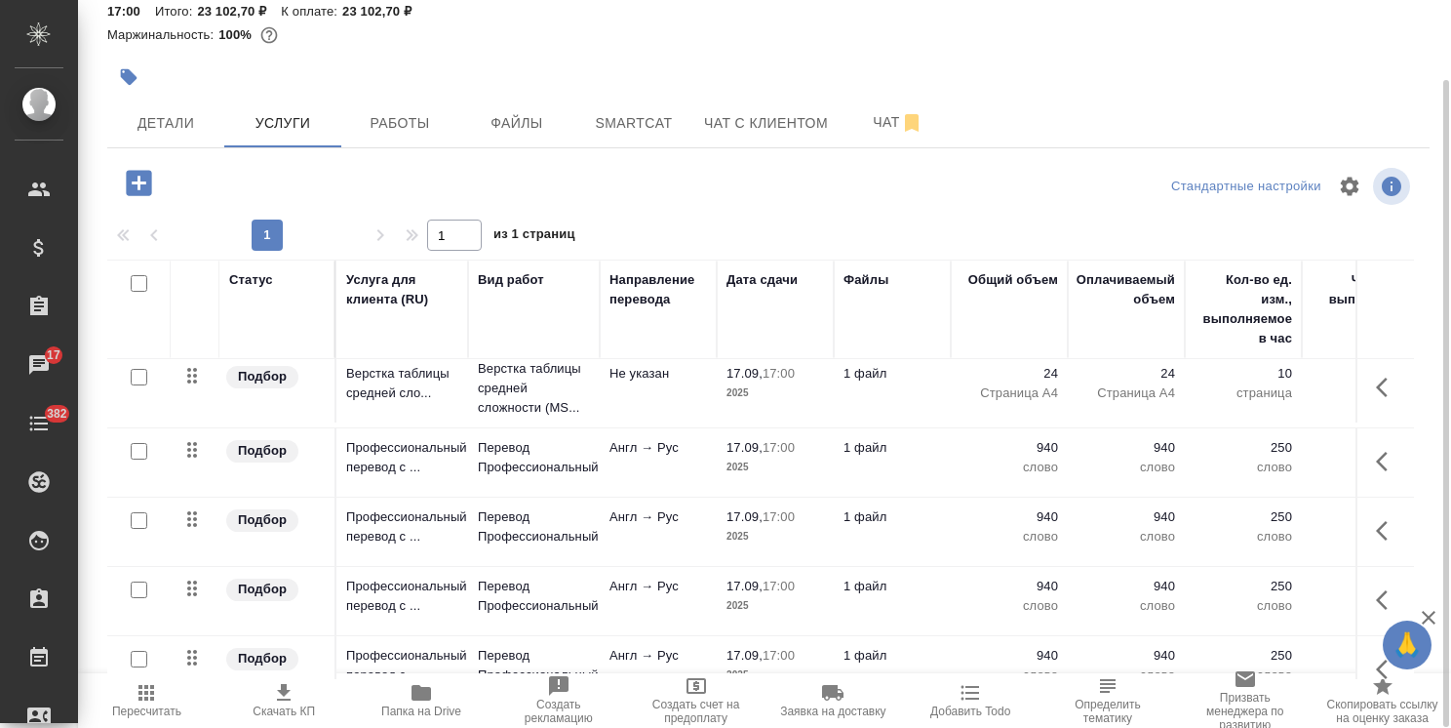
scroll to position [119, 0]
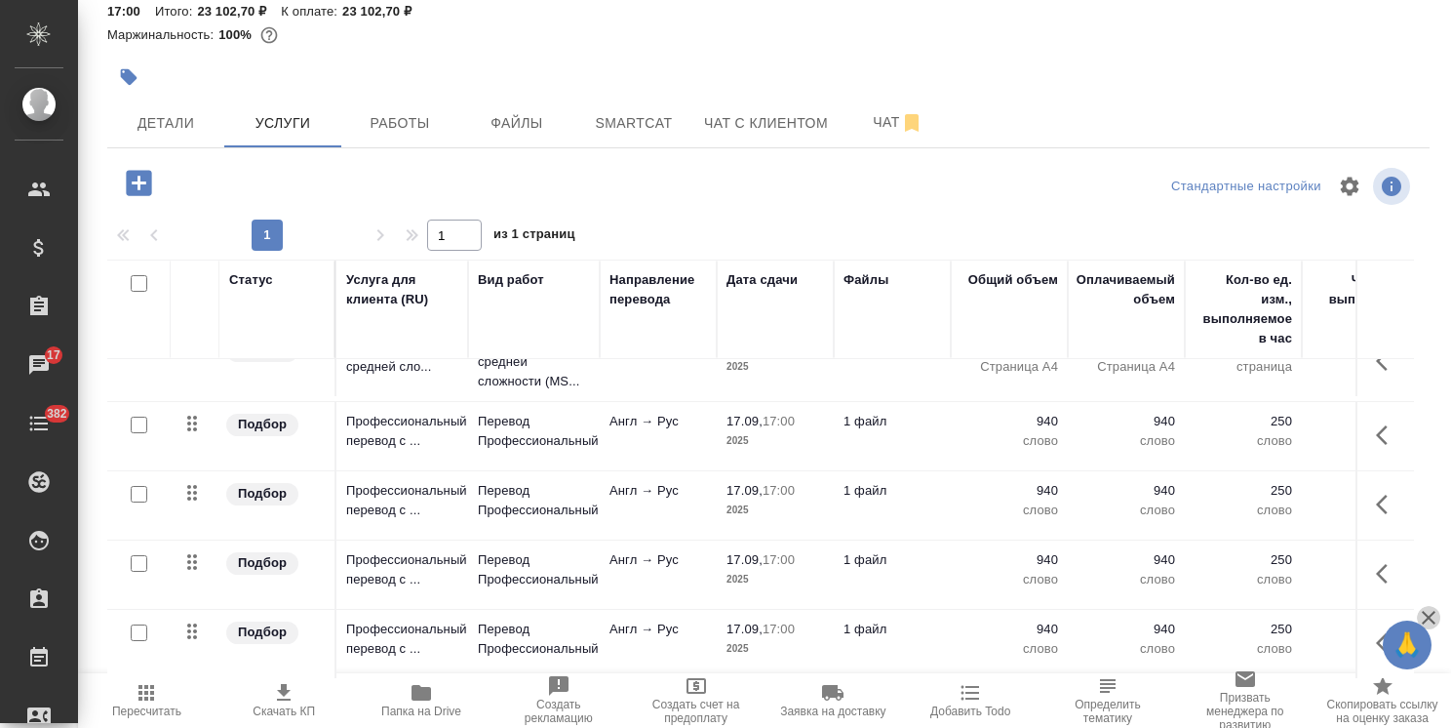
click at [1429, 617] on icon "button" at bounding box center [1429, 618] width 14 height 14
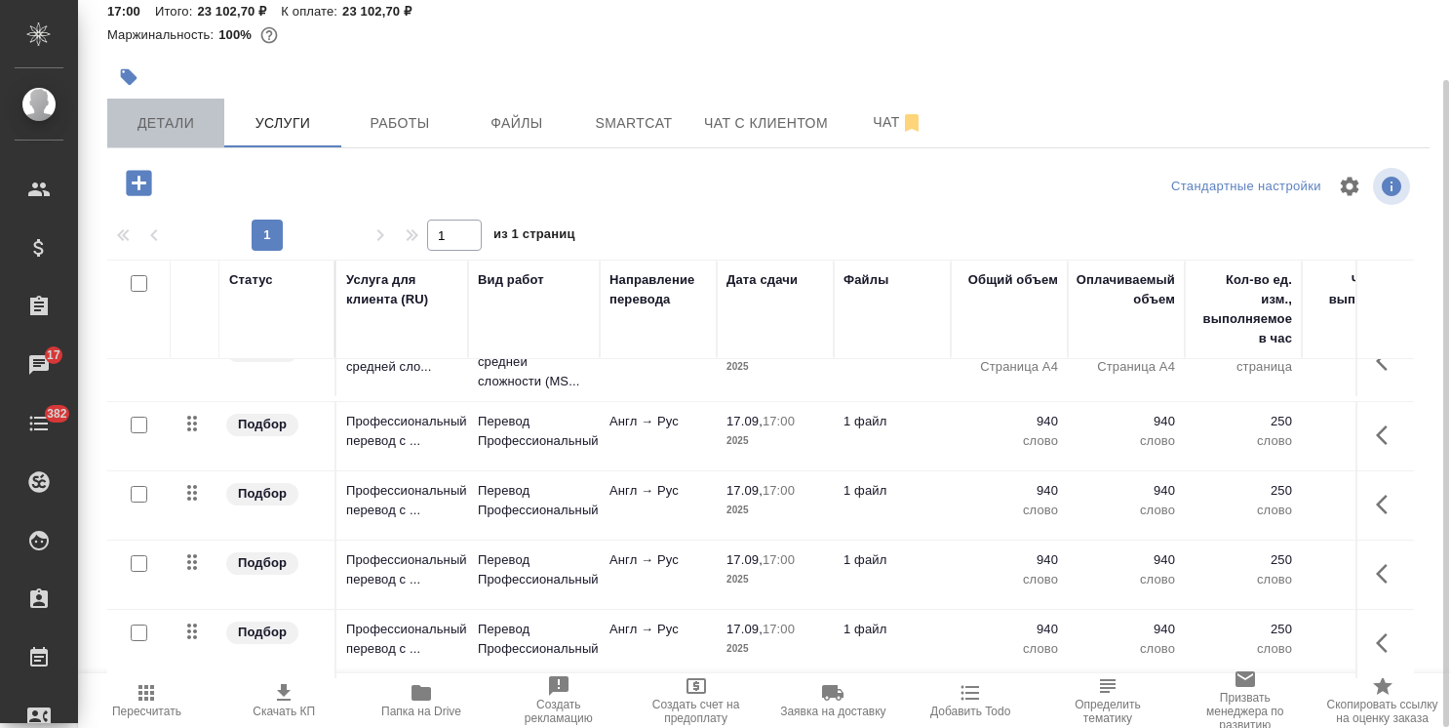
click at [181, 115] on span "Детали" at bounding box center [166, 123] width 94 height 24
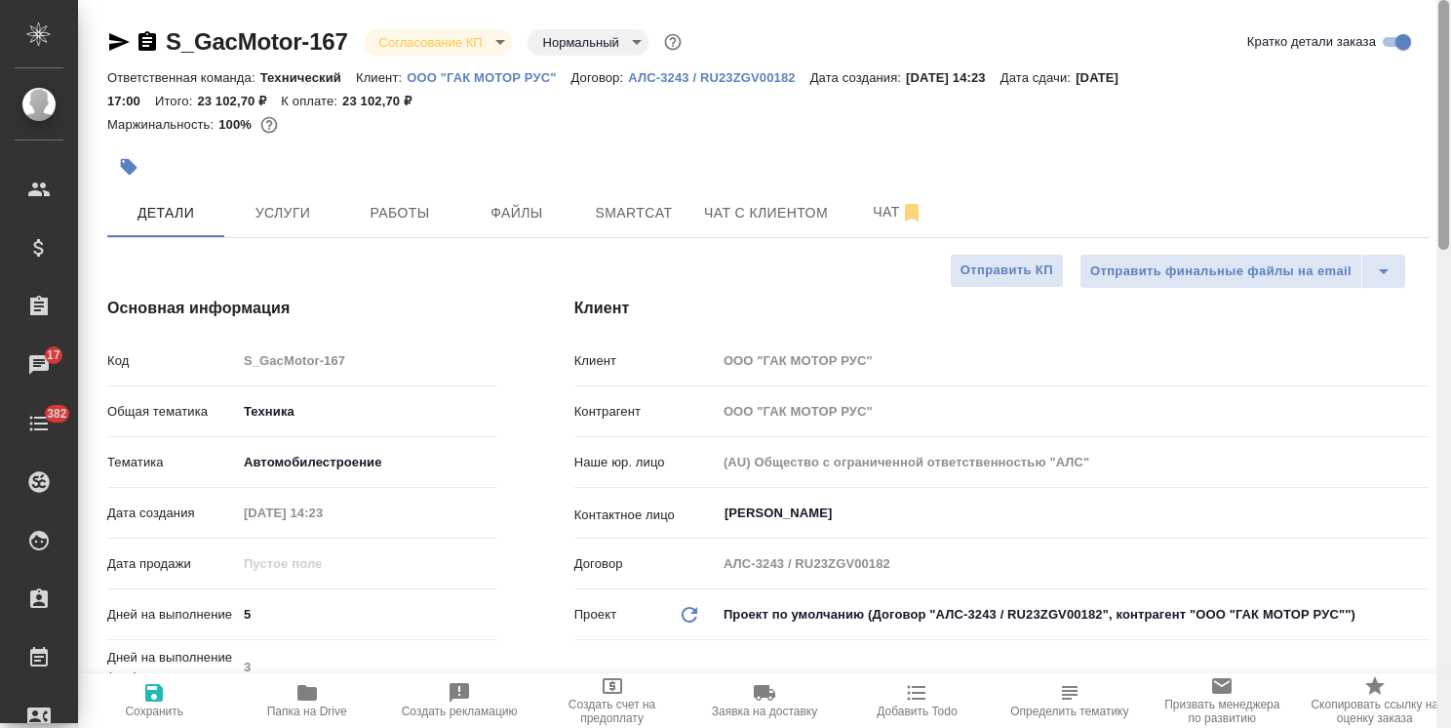
drag, startPoint x: 1443, startPoint y: 300, endPoint x: 1442, endPoint y: 133, distance: 167.8
click at [1442, 133] on div at bounding box center [1444, 125] width 11 height 250
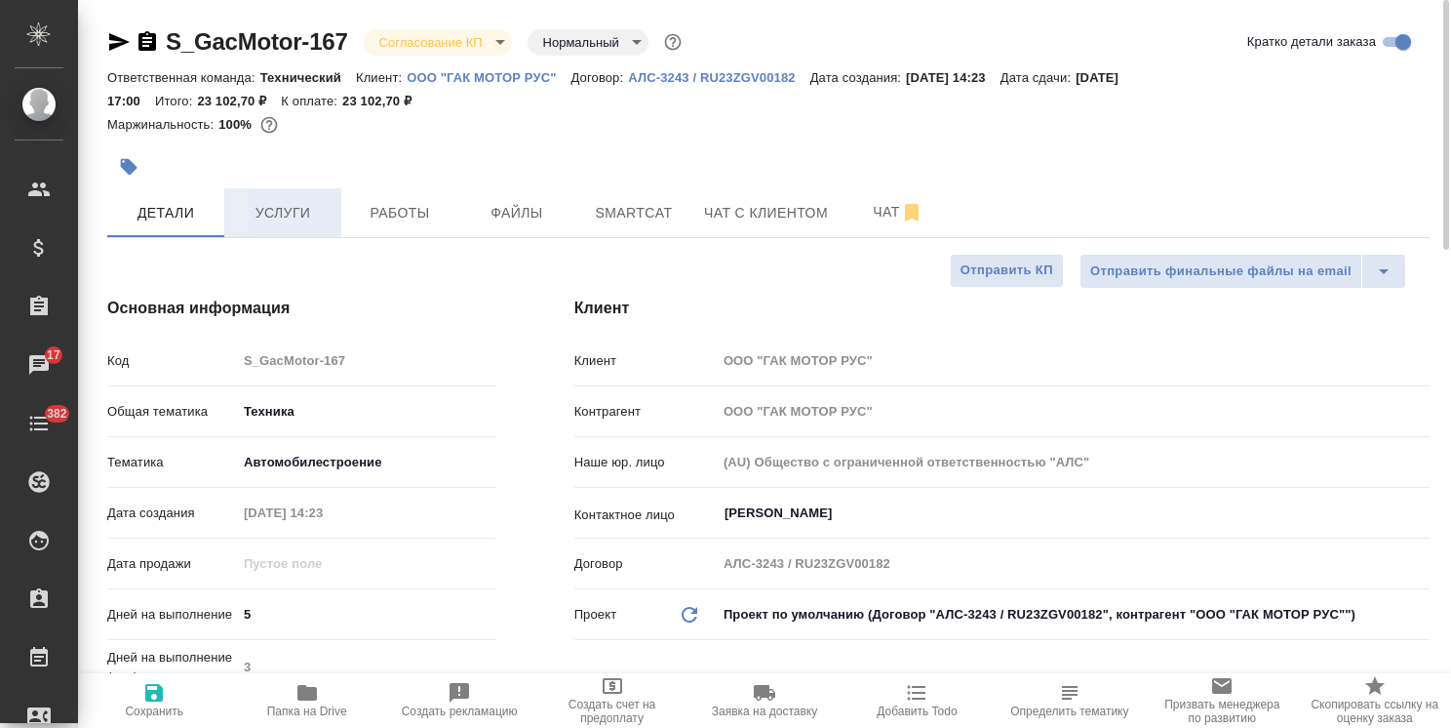
click at [257, 203] on span "Услуги" at bounding box center [283, 213] width 94 height 24
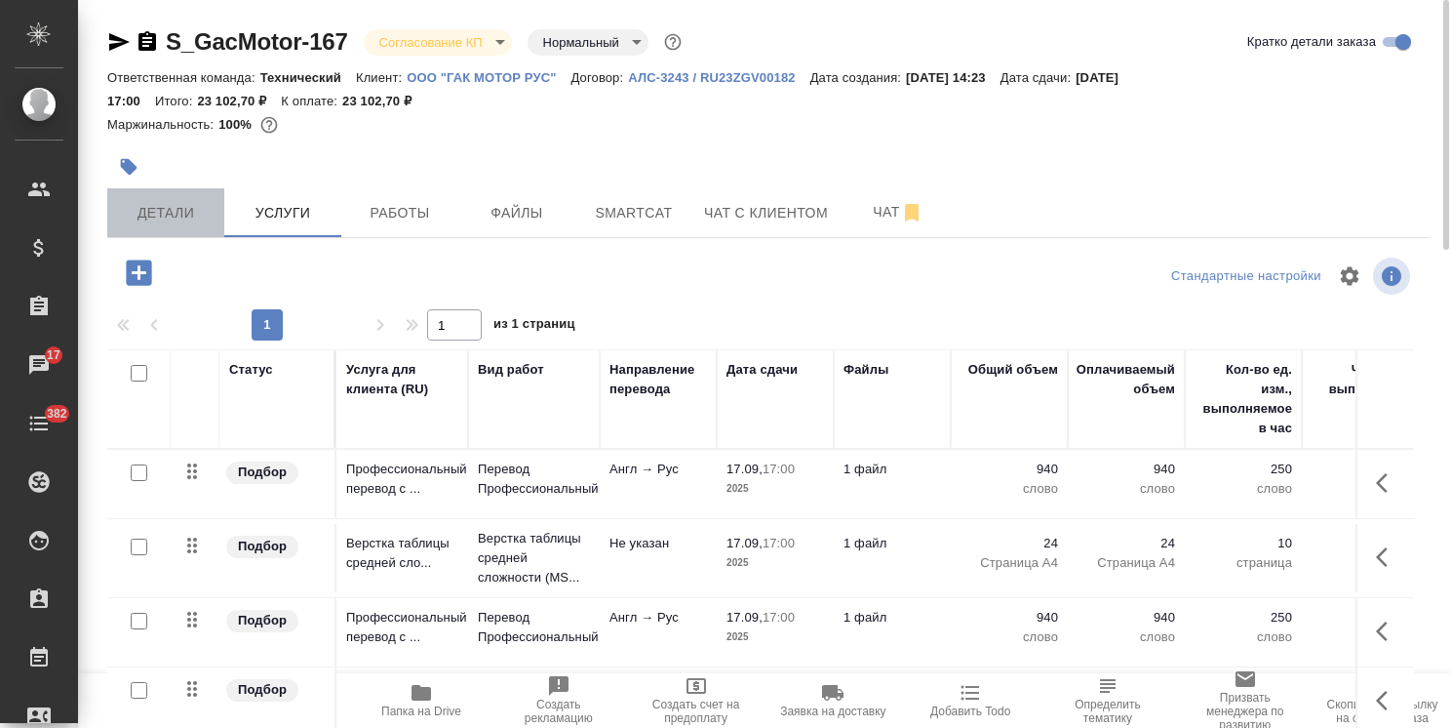
click at [154, 223] on span "Детали" at bounding box center [166, 213] width 94 height 24
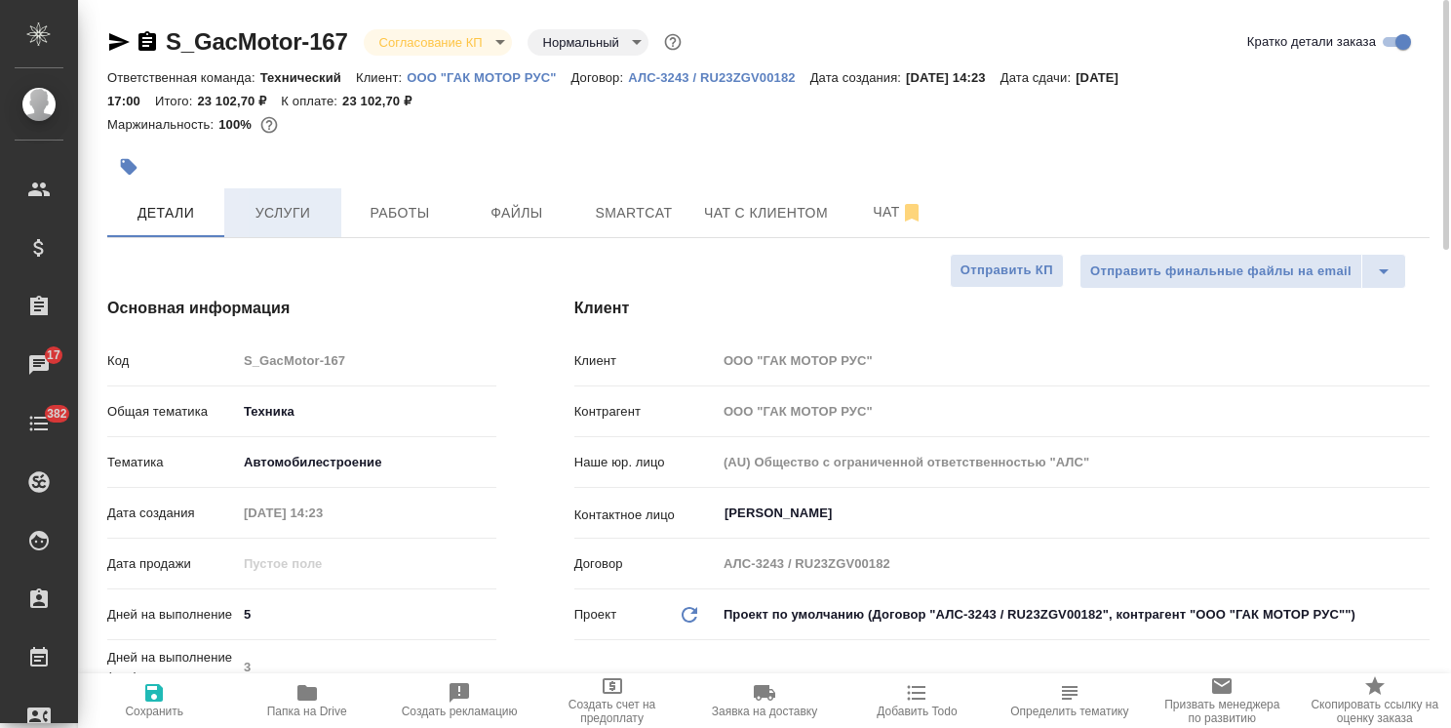
click at [281, 208] on span "Услуги" at bounding box center [283, 213] width 94 height 24
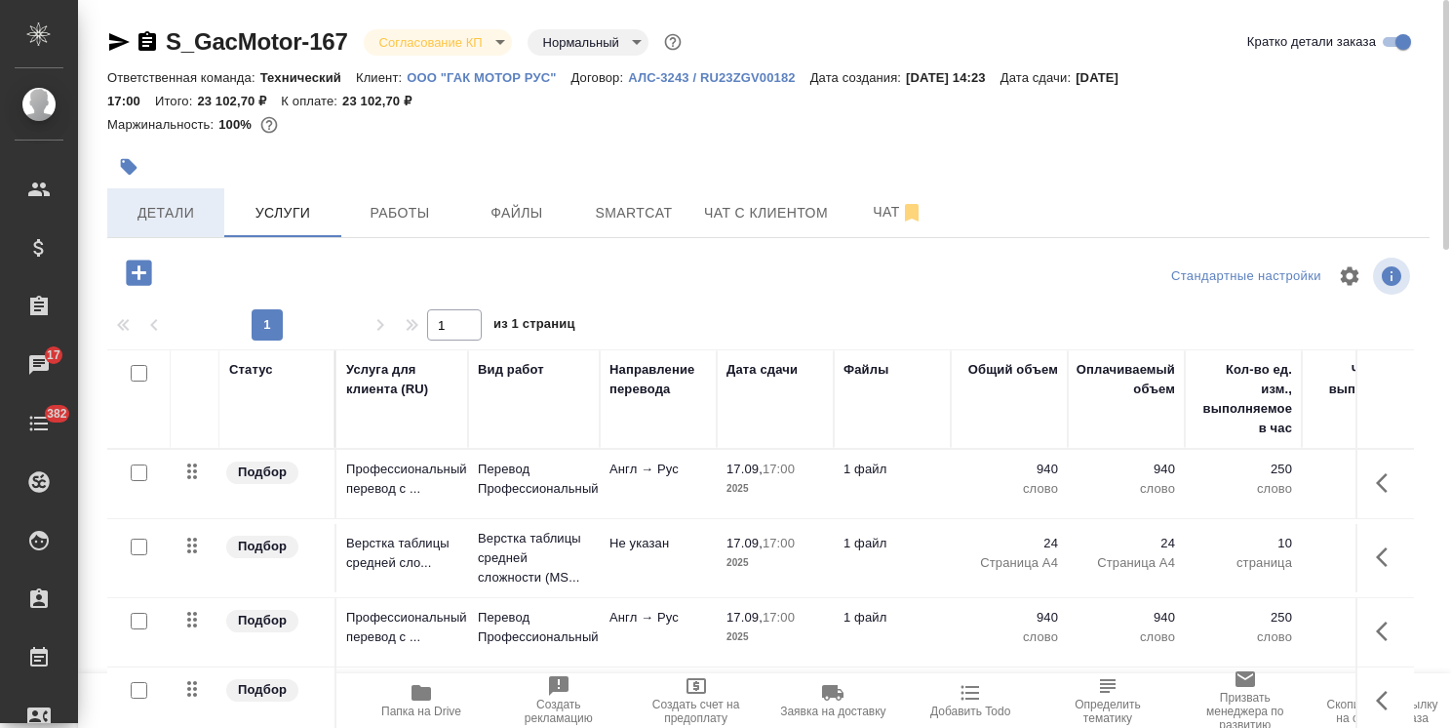
click at [144, 209] on span "Детали" at bounding box center [166, 213] width 94 height 24
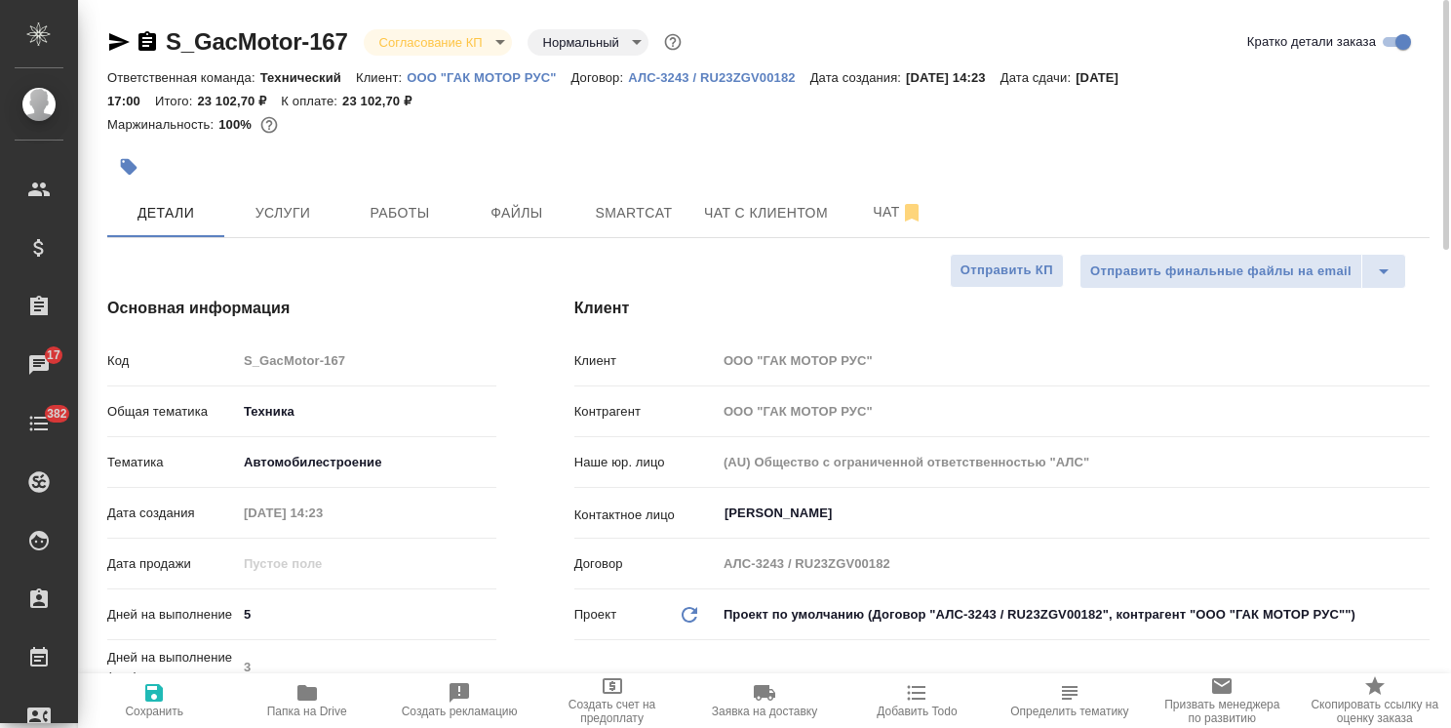
click at [412, 32] on body ".cls-1 fill:#fff; AWATERA Usmanova Olga Клиенты Спецификации Заказы 17 Чаты 382…" at bounding box center [725, 364] width 1451 height 728
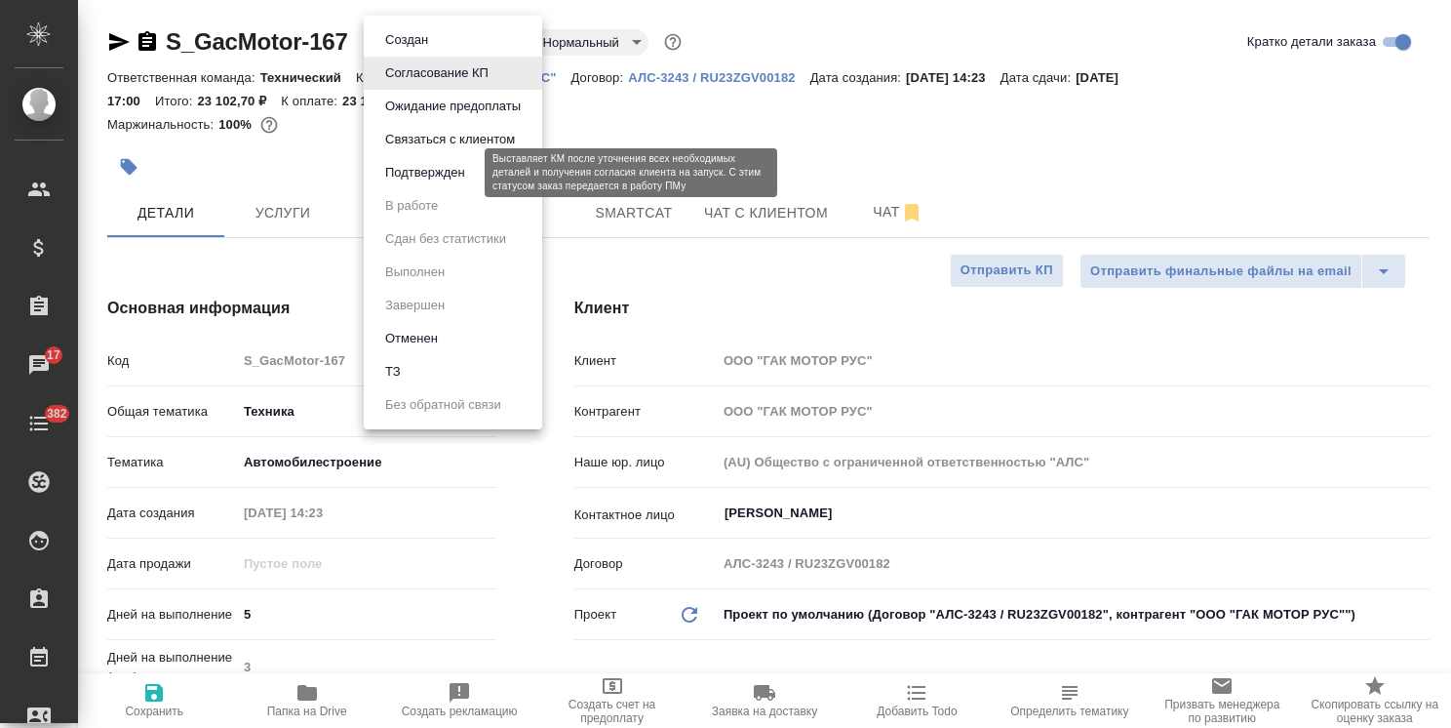
click at [449, 178] on button "Подтвержден" at bounding box center [425, 172] width 92 height 21
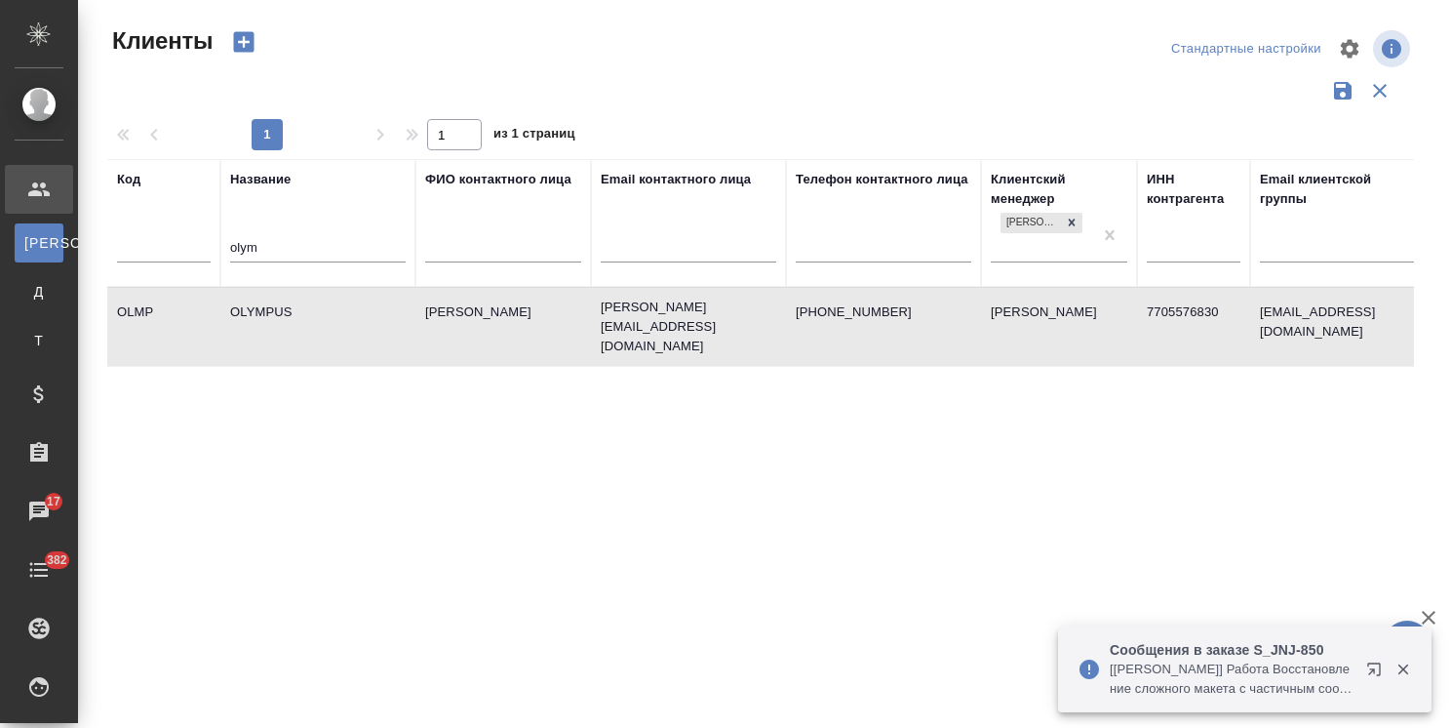
select select "RU"
drag, startPoint x: 0, startPoint y: 0, endPoint x: 182, endPoint y: 236, distance: 298.3
click at [183, 237] on tr "Код Название olym ФИО контактного лица Email контактного лица Телефон контактно…" at bounding box center [844, 223] width 1475 height 128
